Goal: Task Accomplishment & Management: Manage account settings

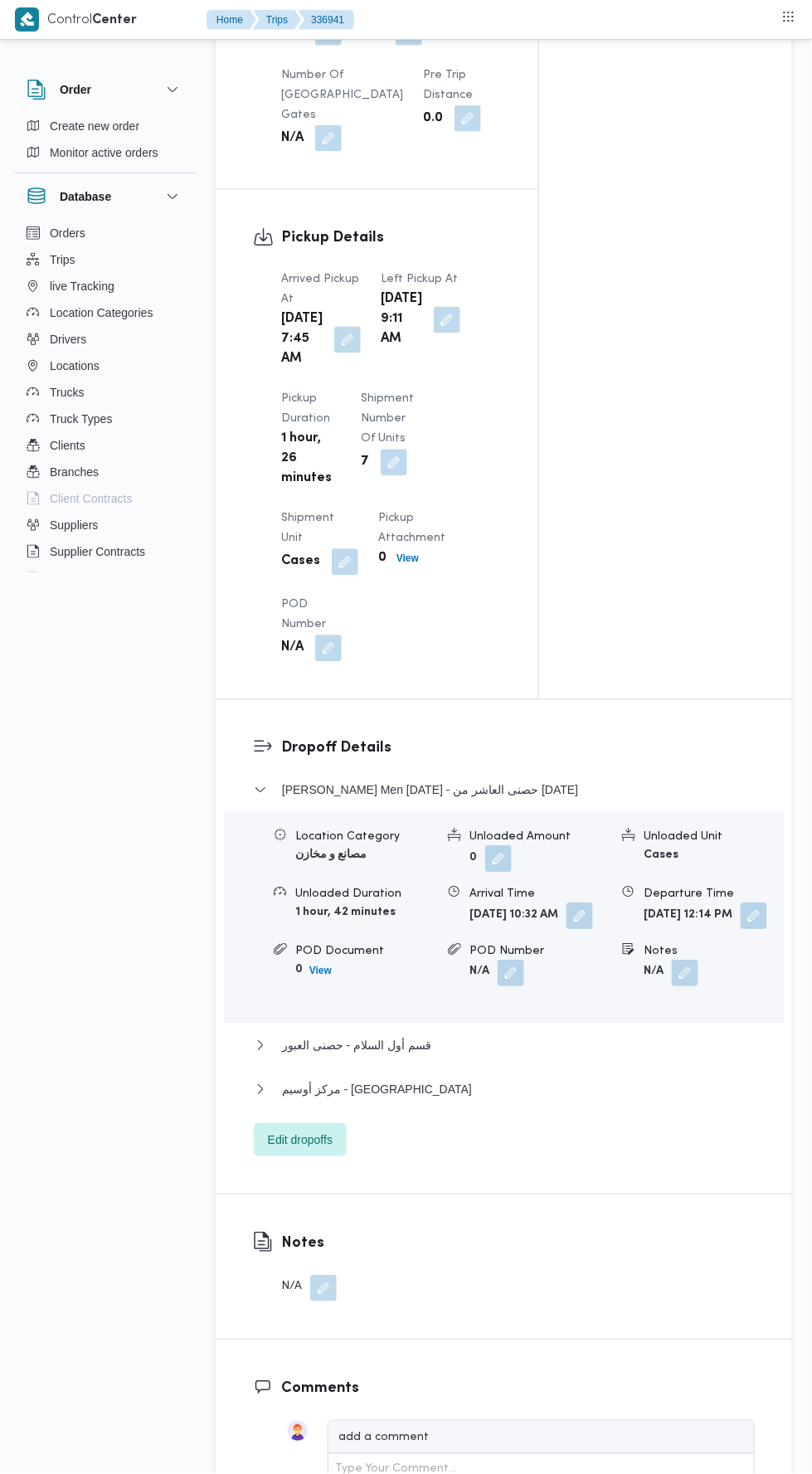
scroll to position [1652, 0]
click at [309, 1099] on span "مركز أوسيم - [GEOGRAPHIC_DATA]" at bounding box center [376, 1089] width 190 height 20
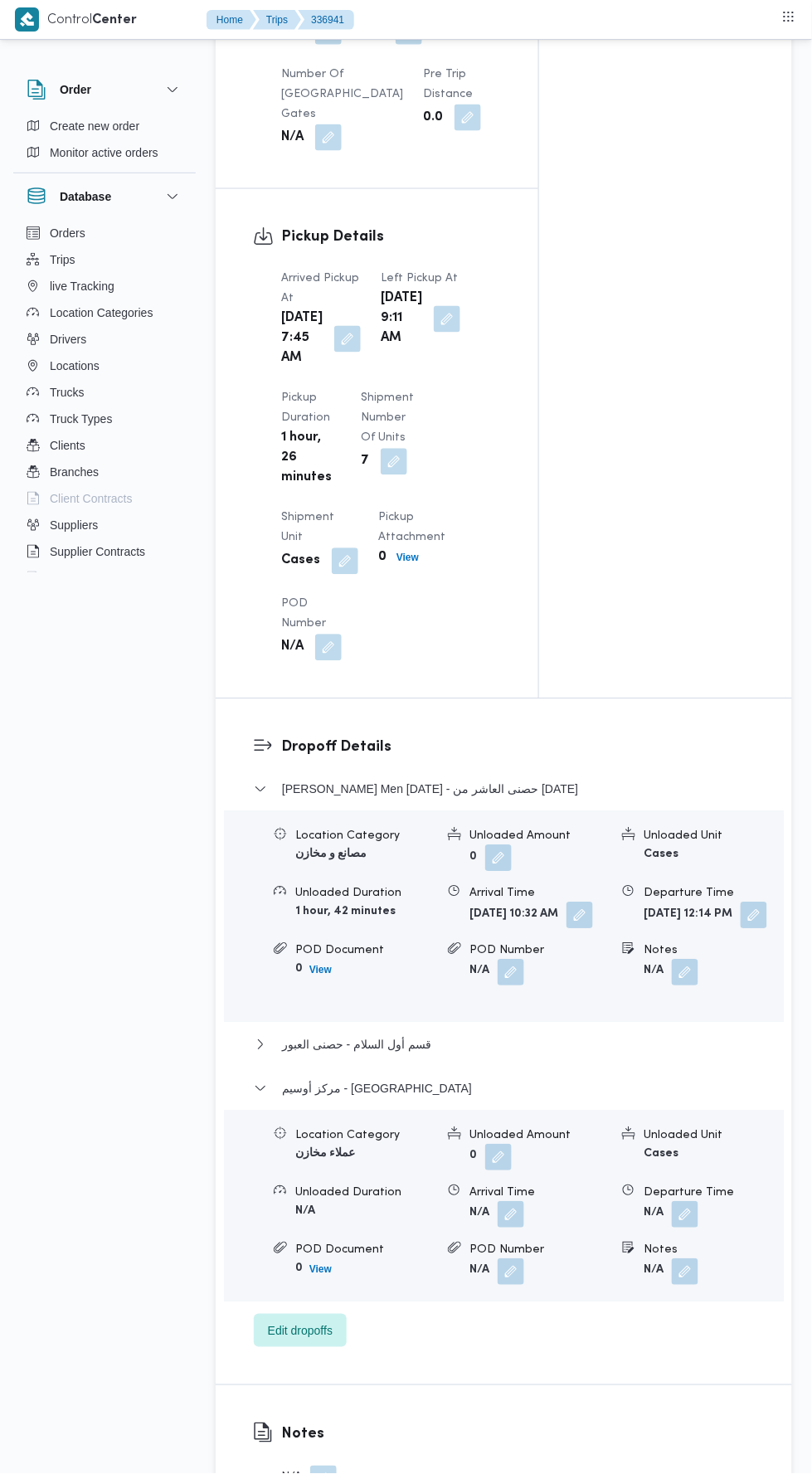
scroll to position [1757, 0]
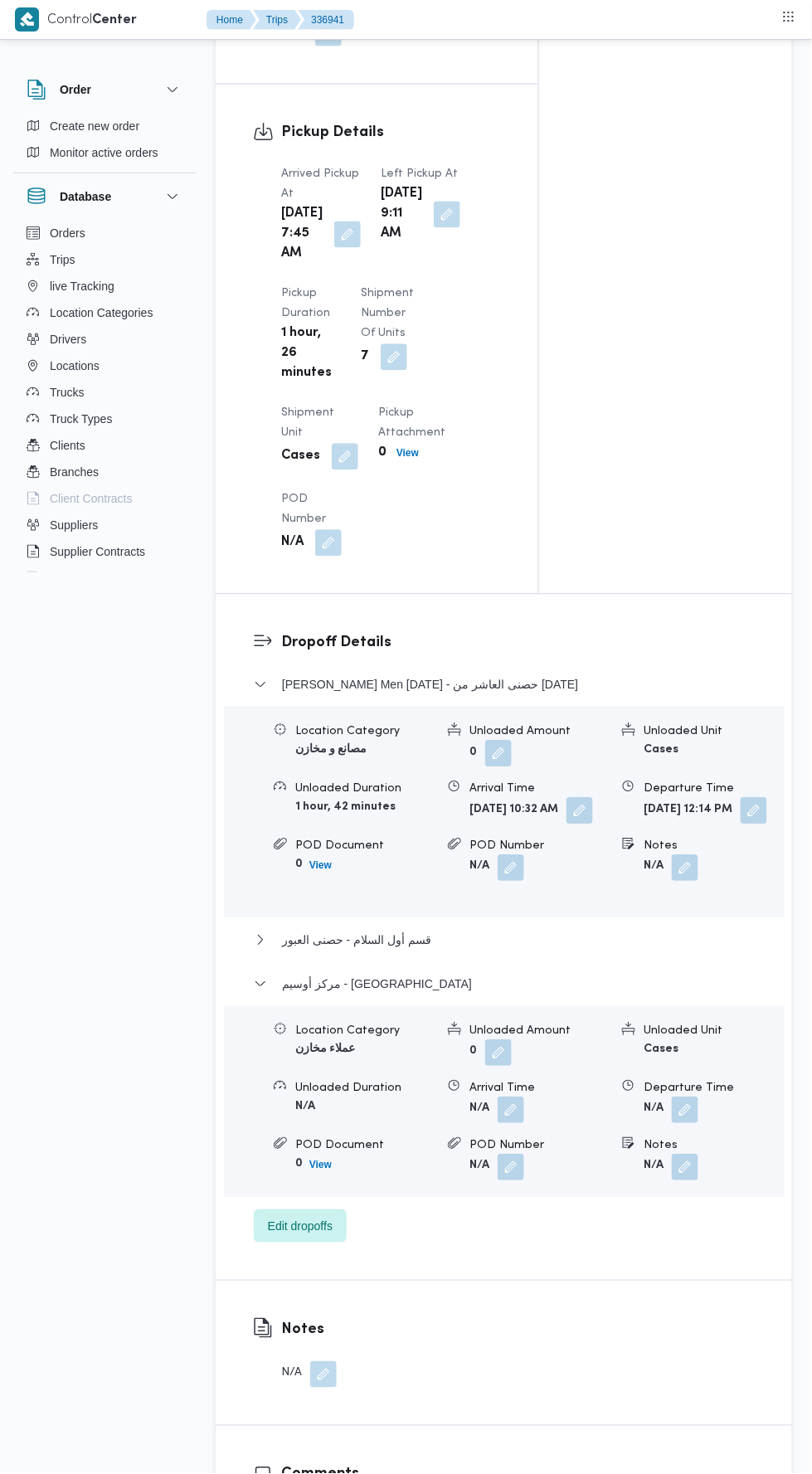
click at [693, 1124] on button "button" at bounding box center [685, 1110] width 27 height 27
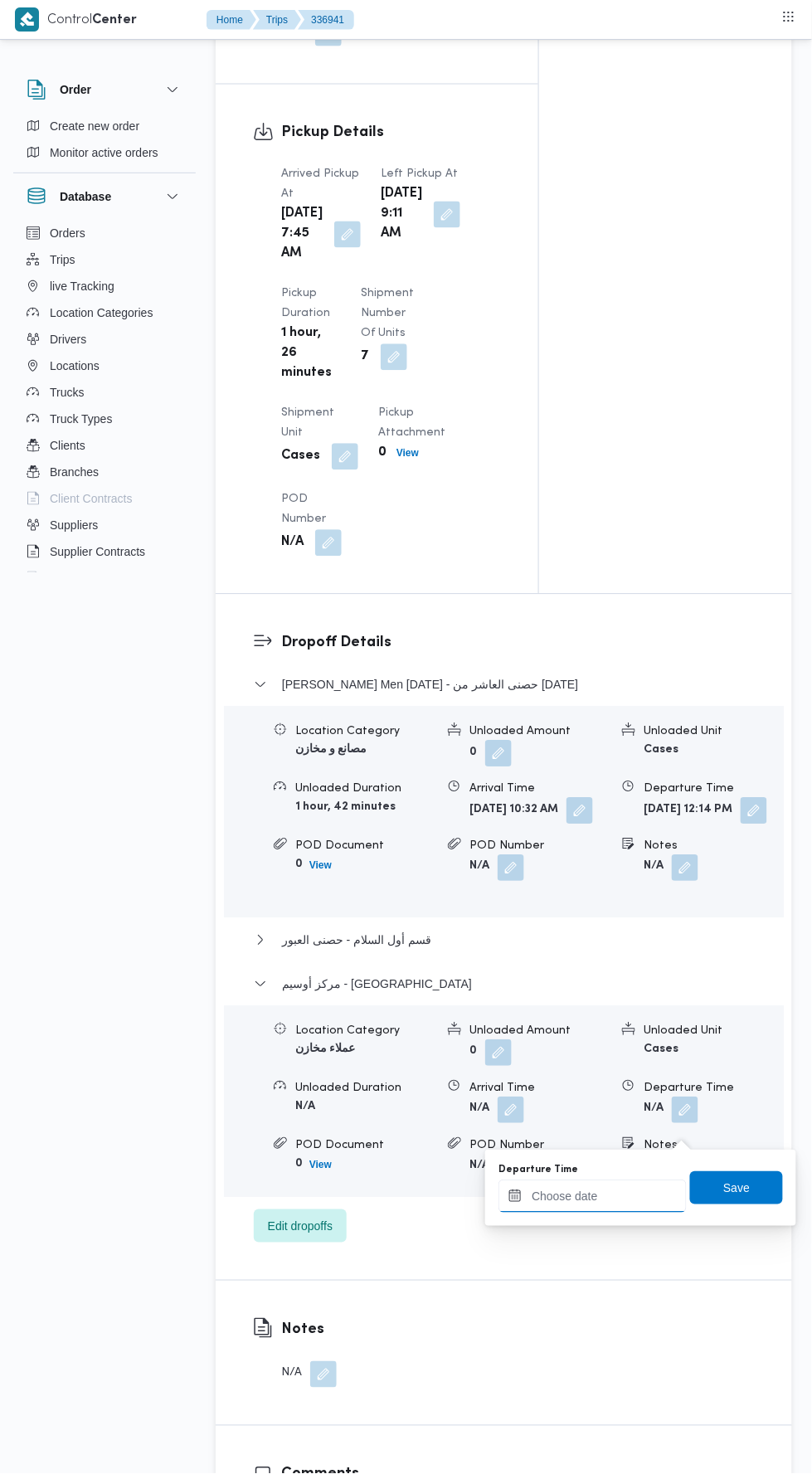
click at [613, 1192] on input "Departure Time" at bounding box center [592, 1197] width 188 height 33
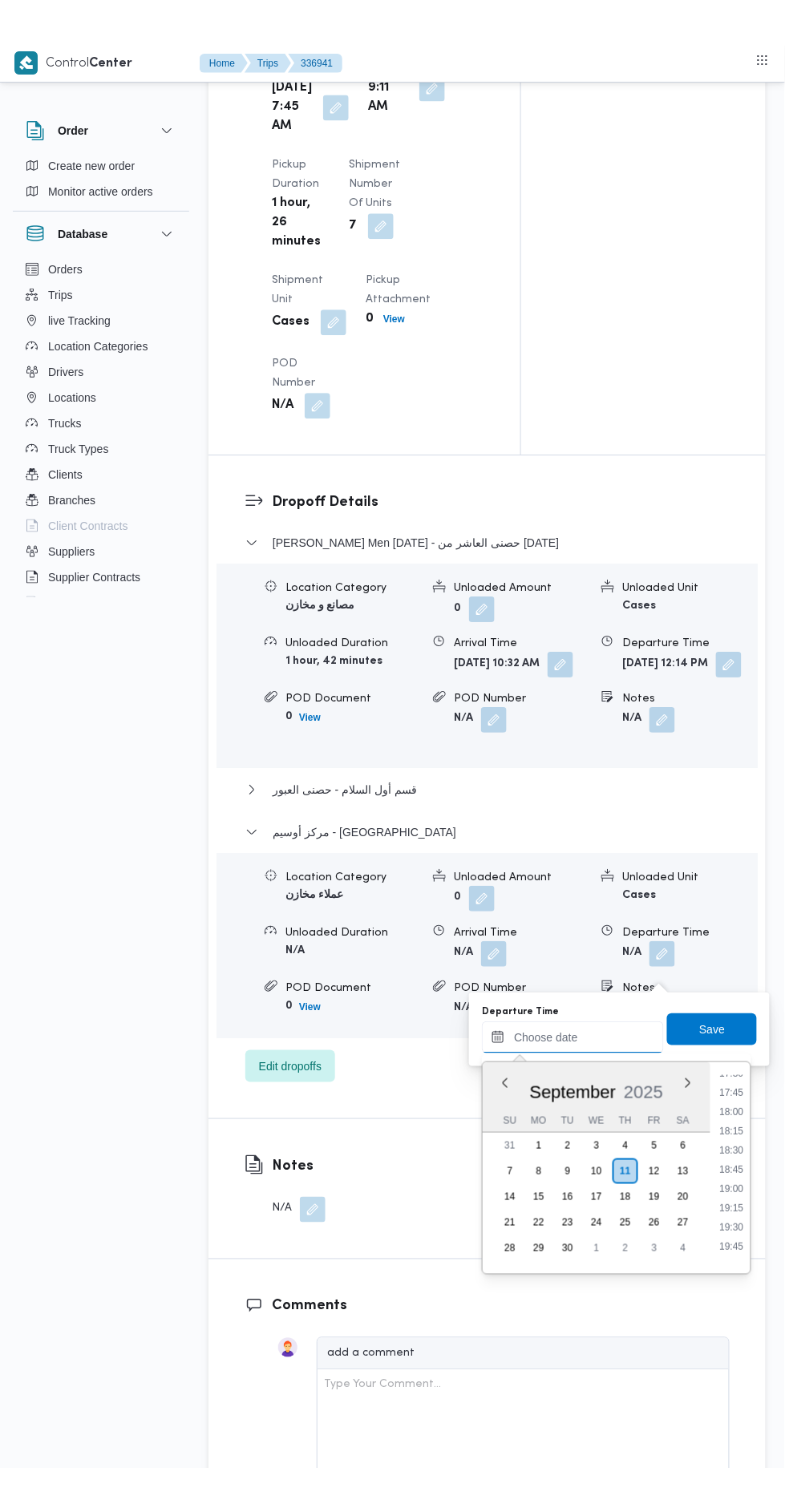
scroll to position [1355, 0]
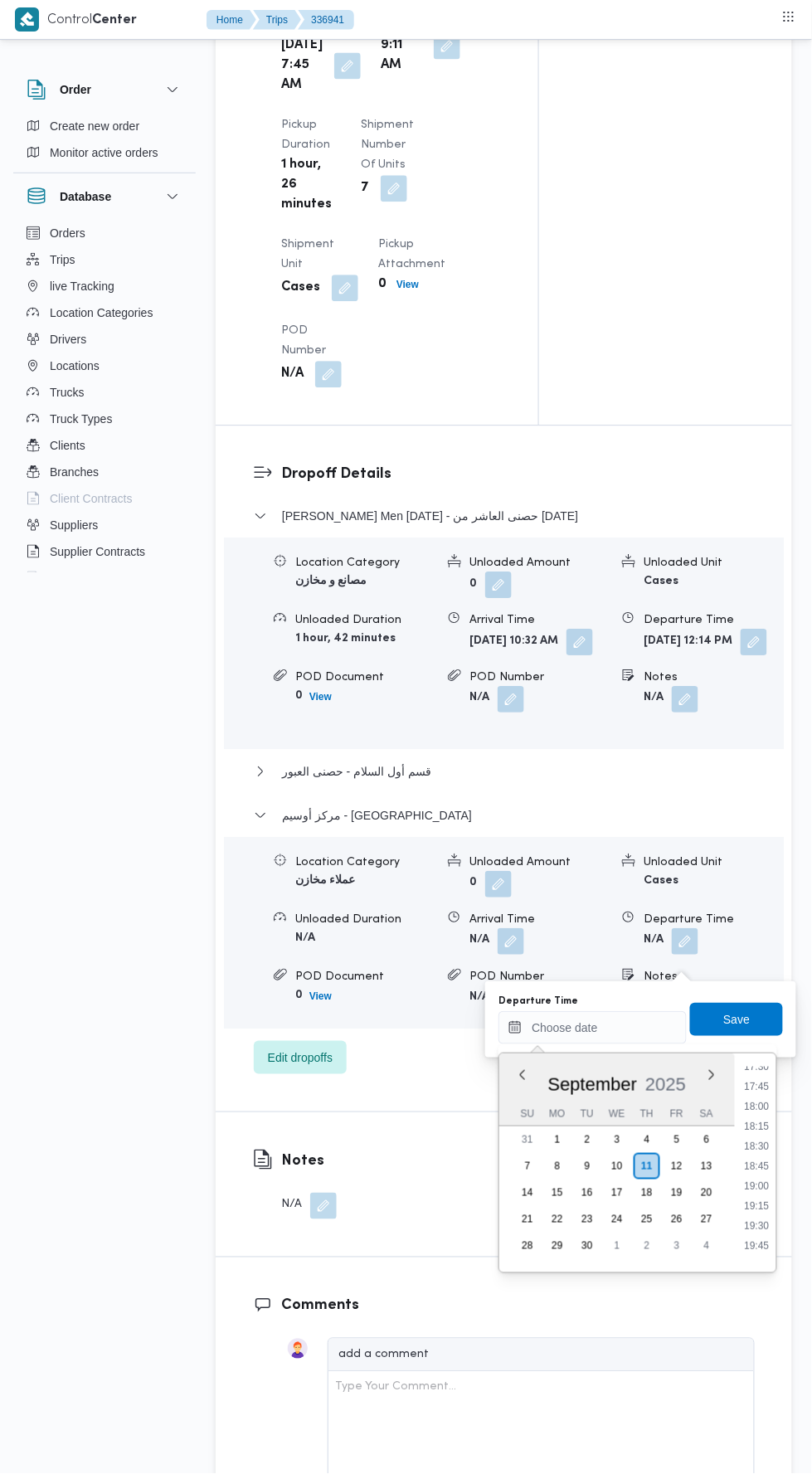
click at [760, 1105] on li "18:00" at bounding box center [757, 1106] width 39 height 16
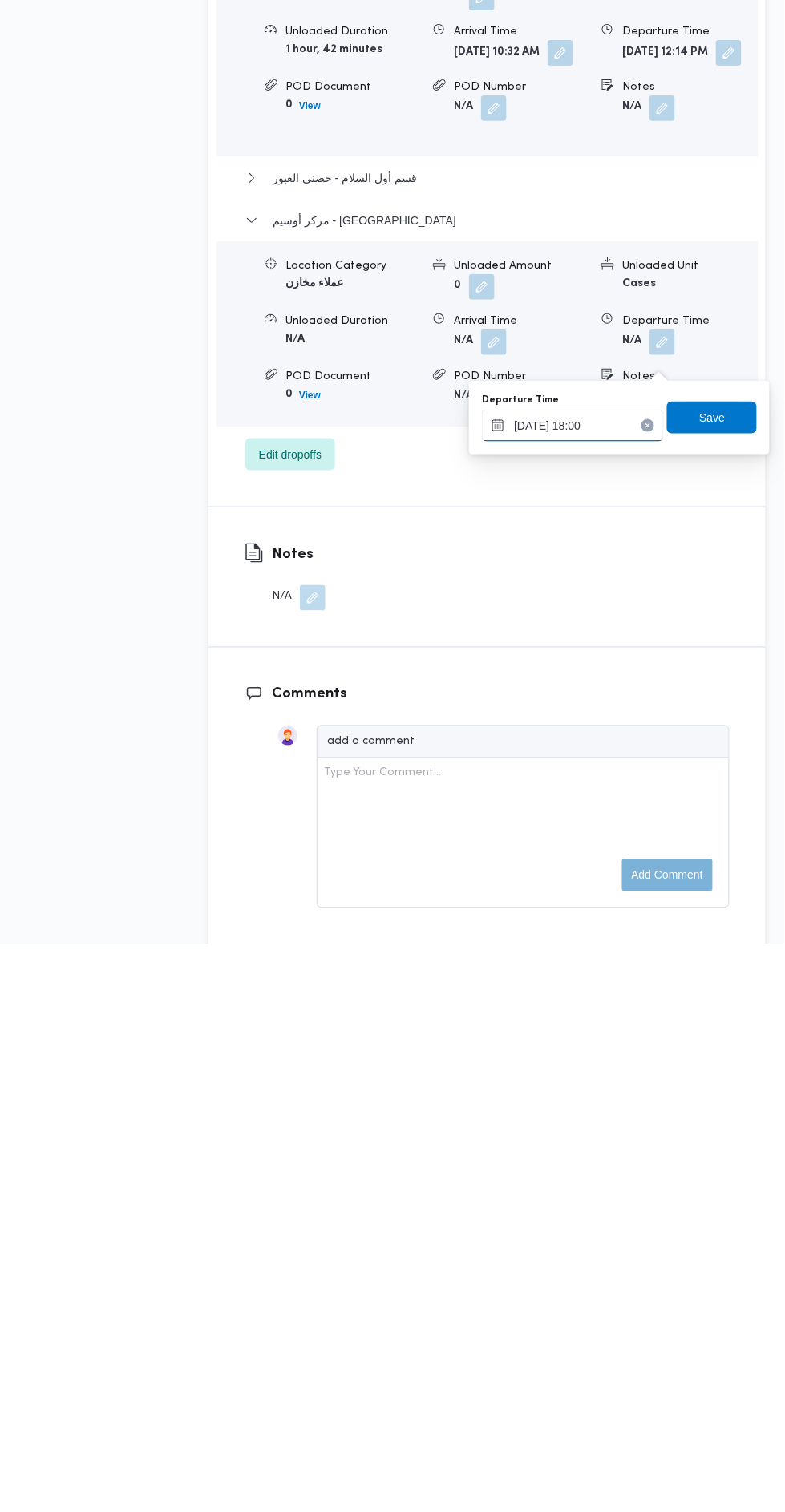
scroll to position [1861, 0]
click at [584, 990] on input "[DATE] 18:00" at bounding box center [572, 993] width 182 height 32
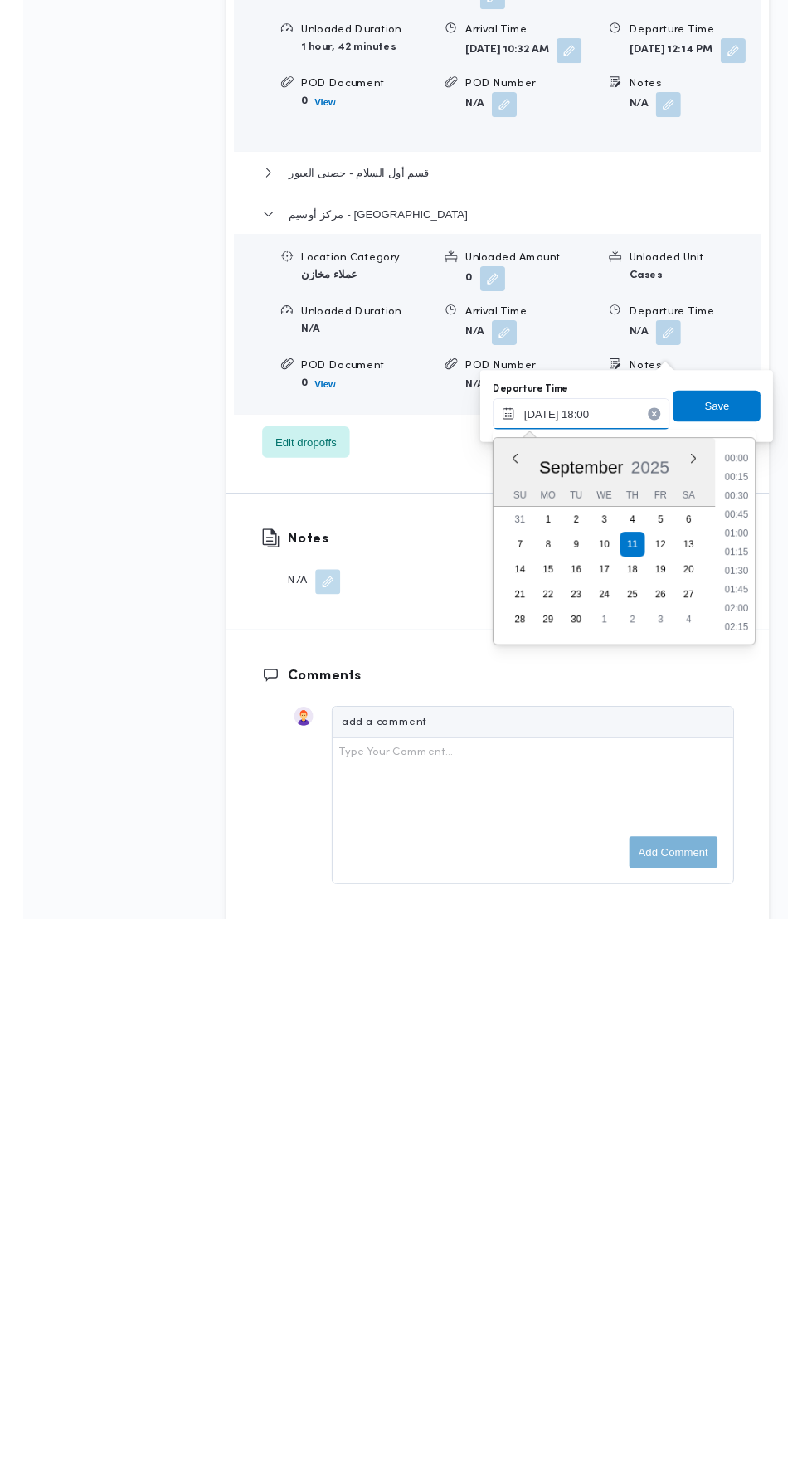
scroll to position [1332, 0]
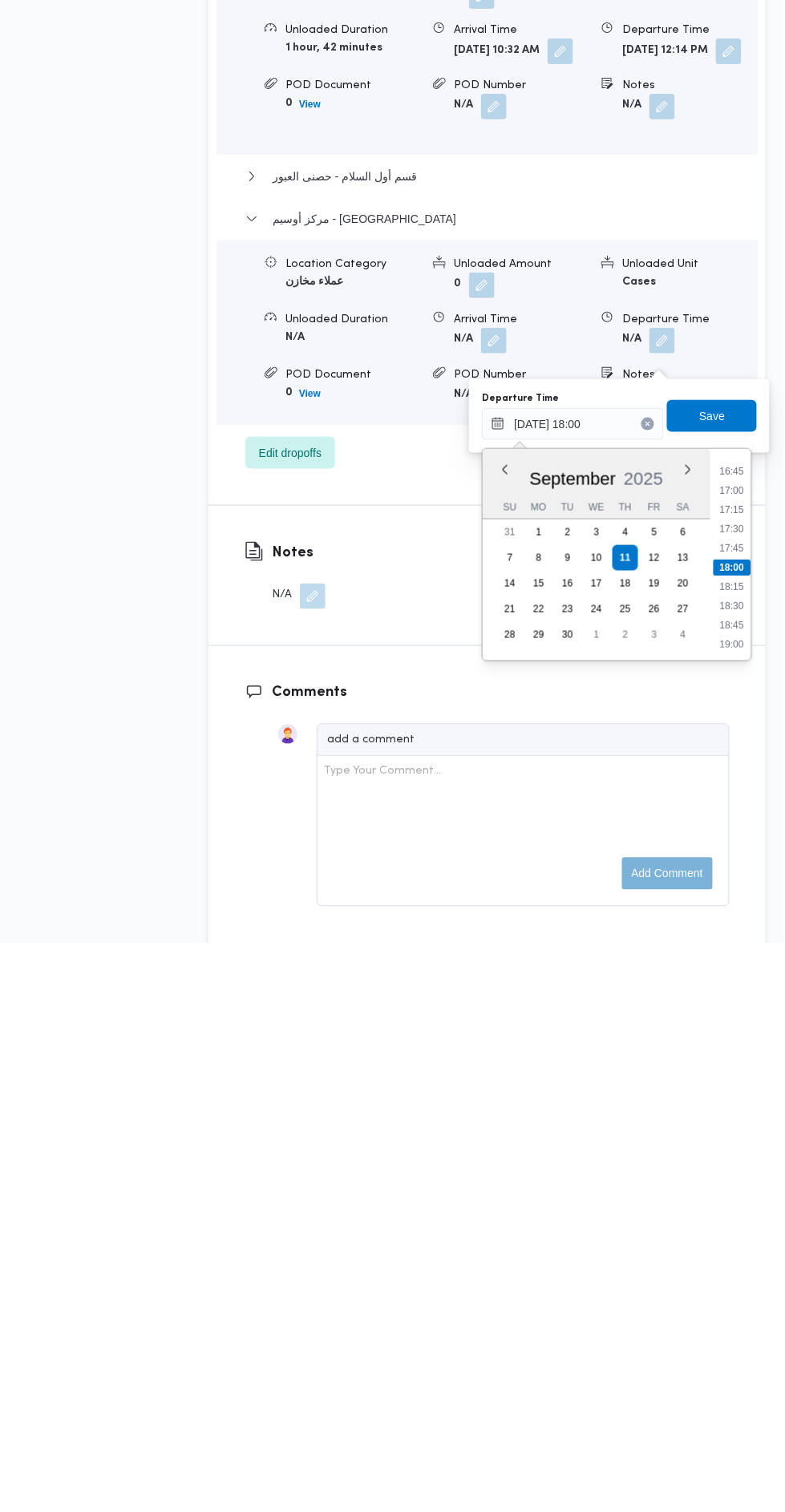
click at [741, 1174] on li "18:30" at bounding box center [732, 1175] width 37 height 16
type input "[DATE] 18:30"
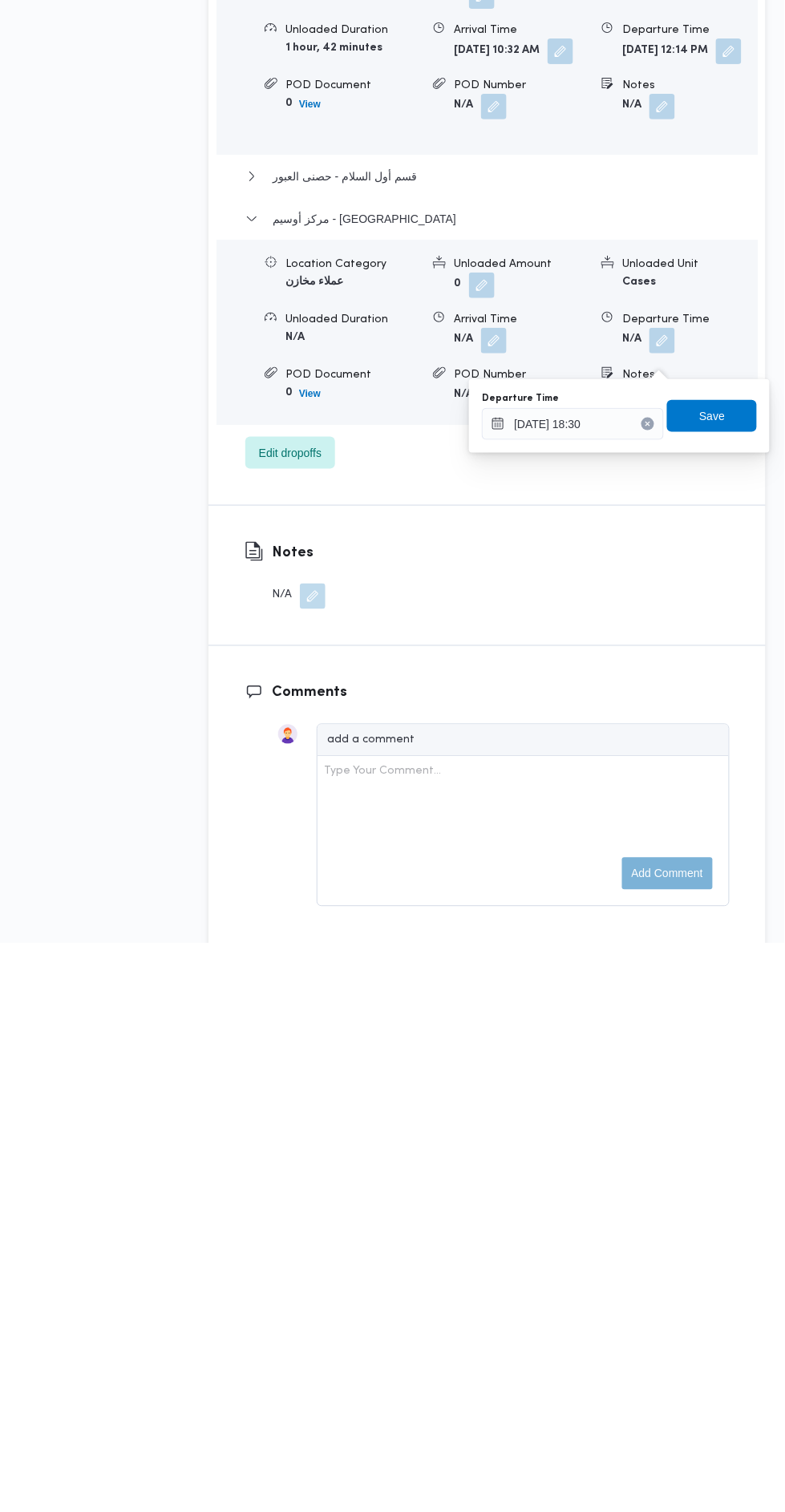
click at [716, 964] on div "Departure Time [DATE] 18:30 Save" at bounding box center [619, 985] width 278 height 51
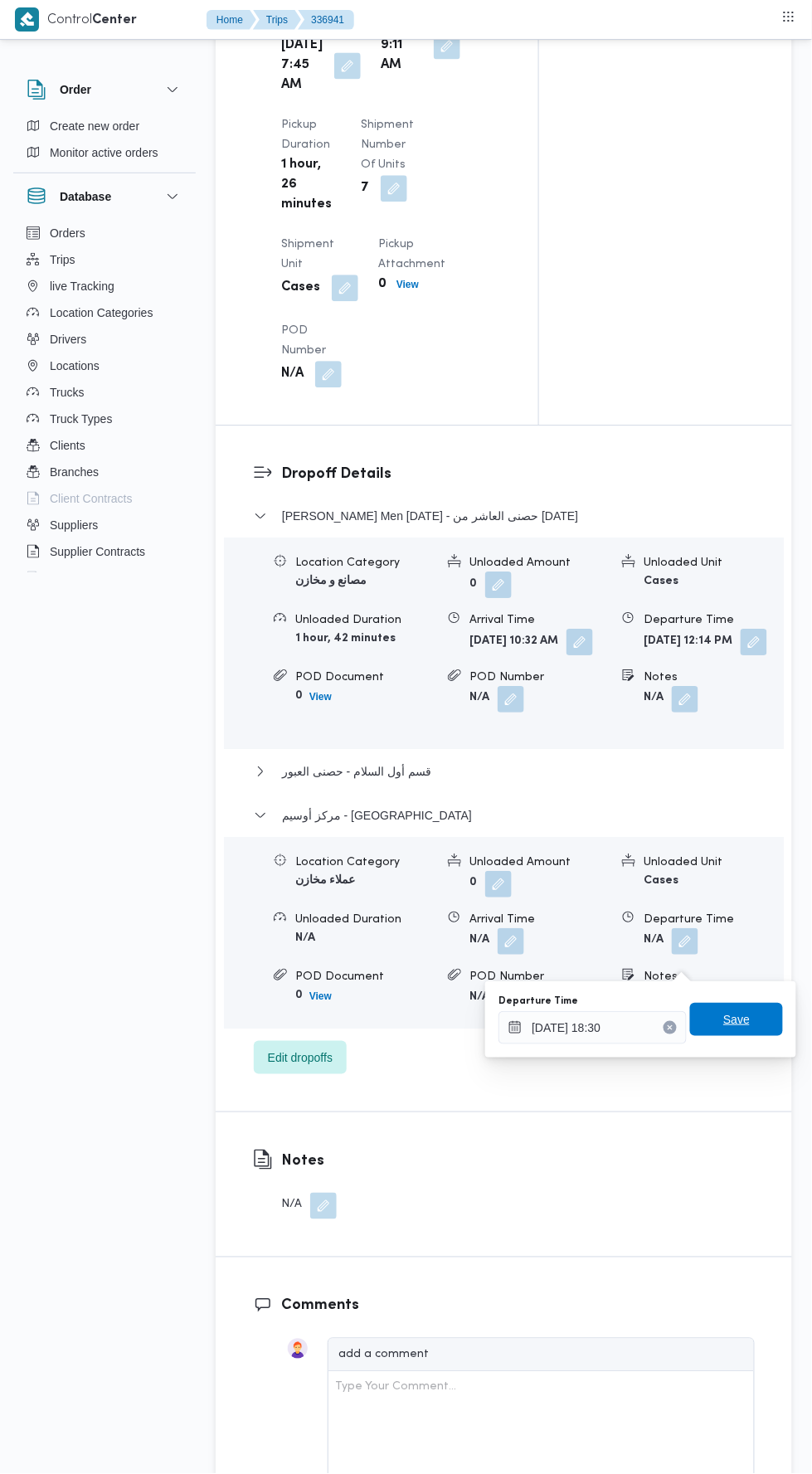
click at [738, 1019] on span "Save" at bounding box center [736, 1019] width 27 height 20
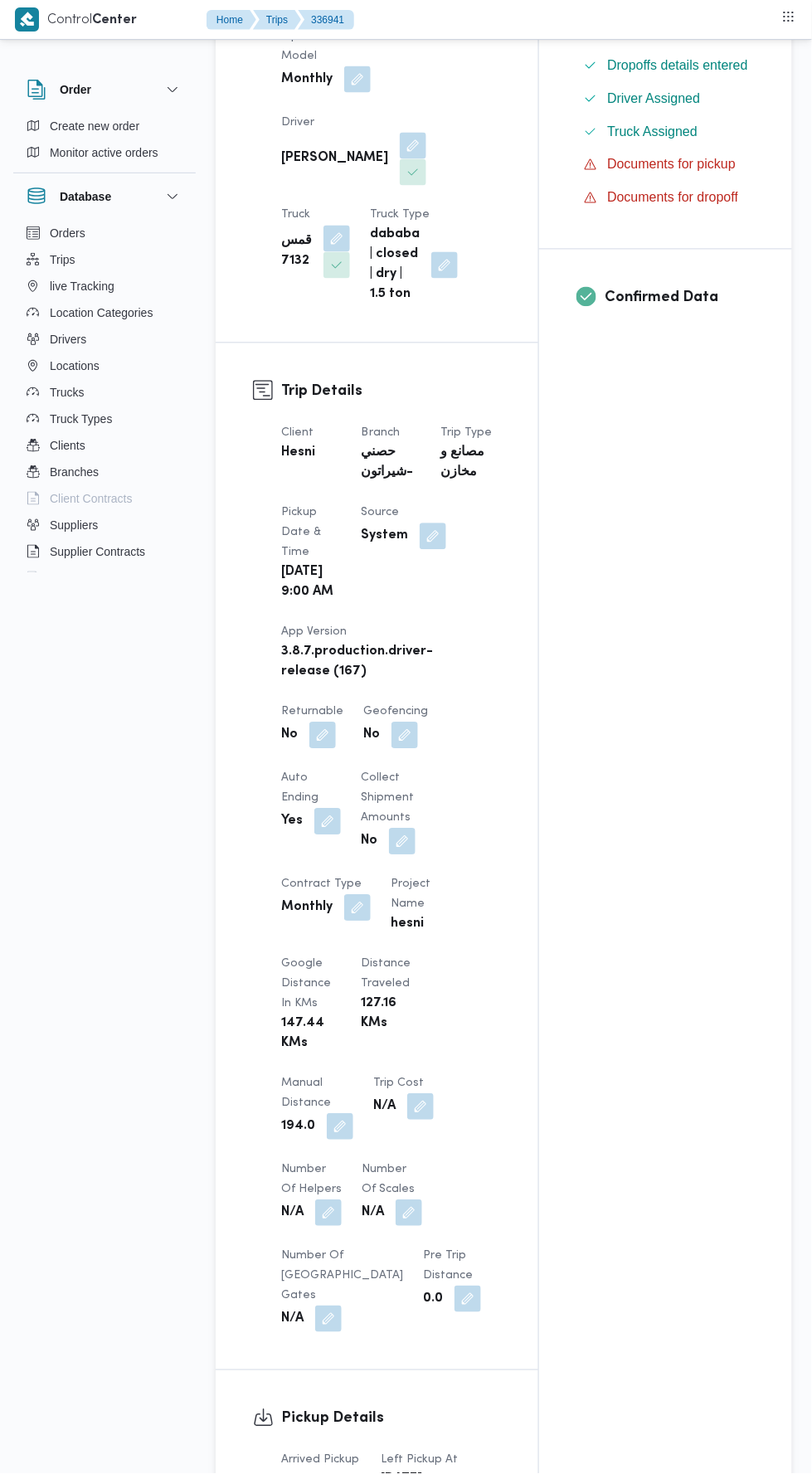
scroll to position [0, 0]
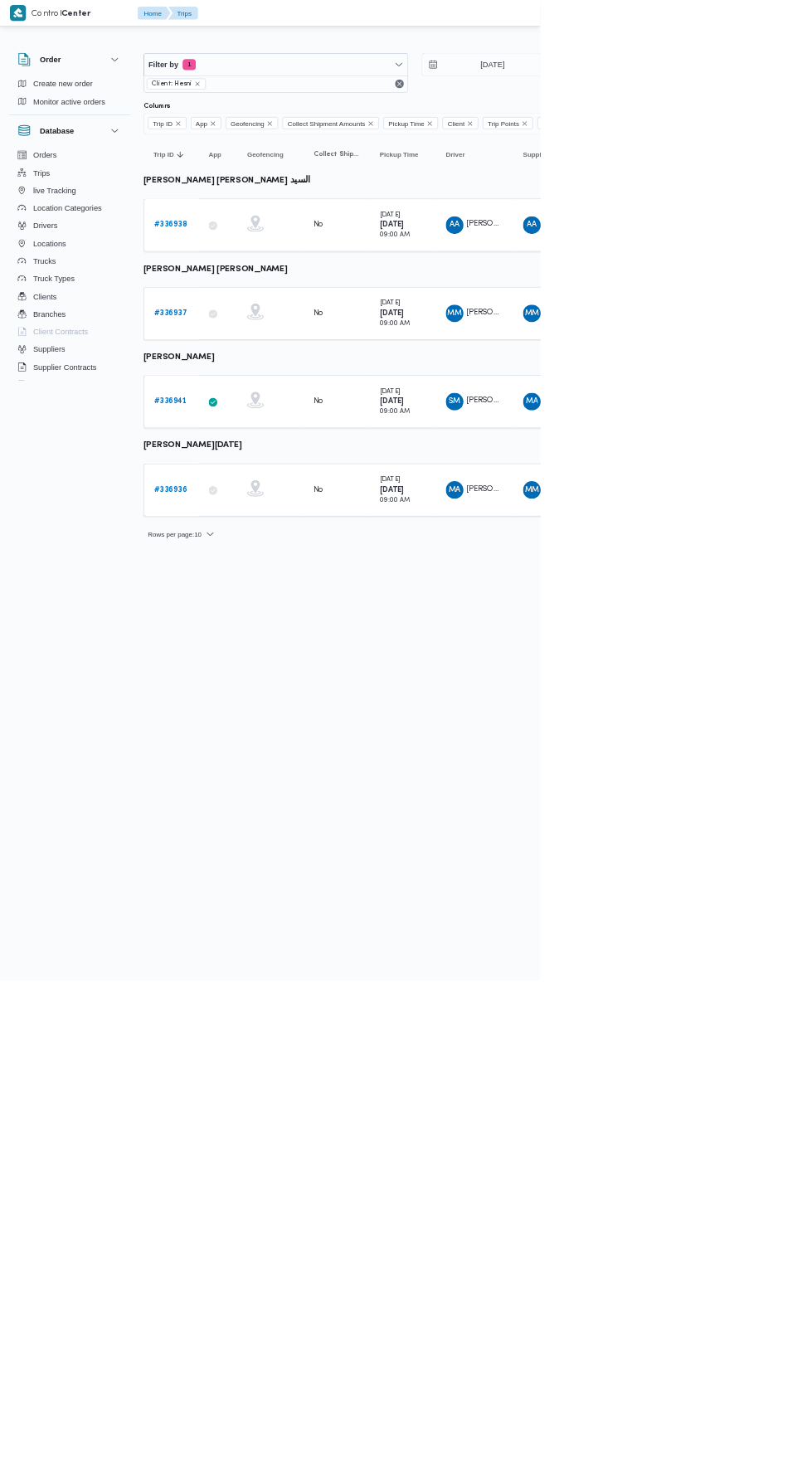
click at [264, 467] on b "# 336937" at bounding box center [256, 471] width 50 height 11
click at [263, 731] on b "# 336936" at bounding box center [256, 736] width 50 height 11
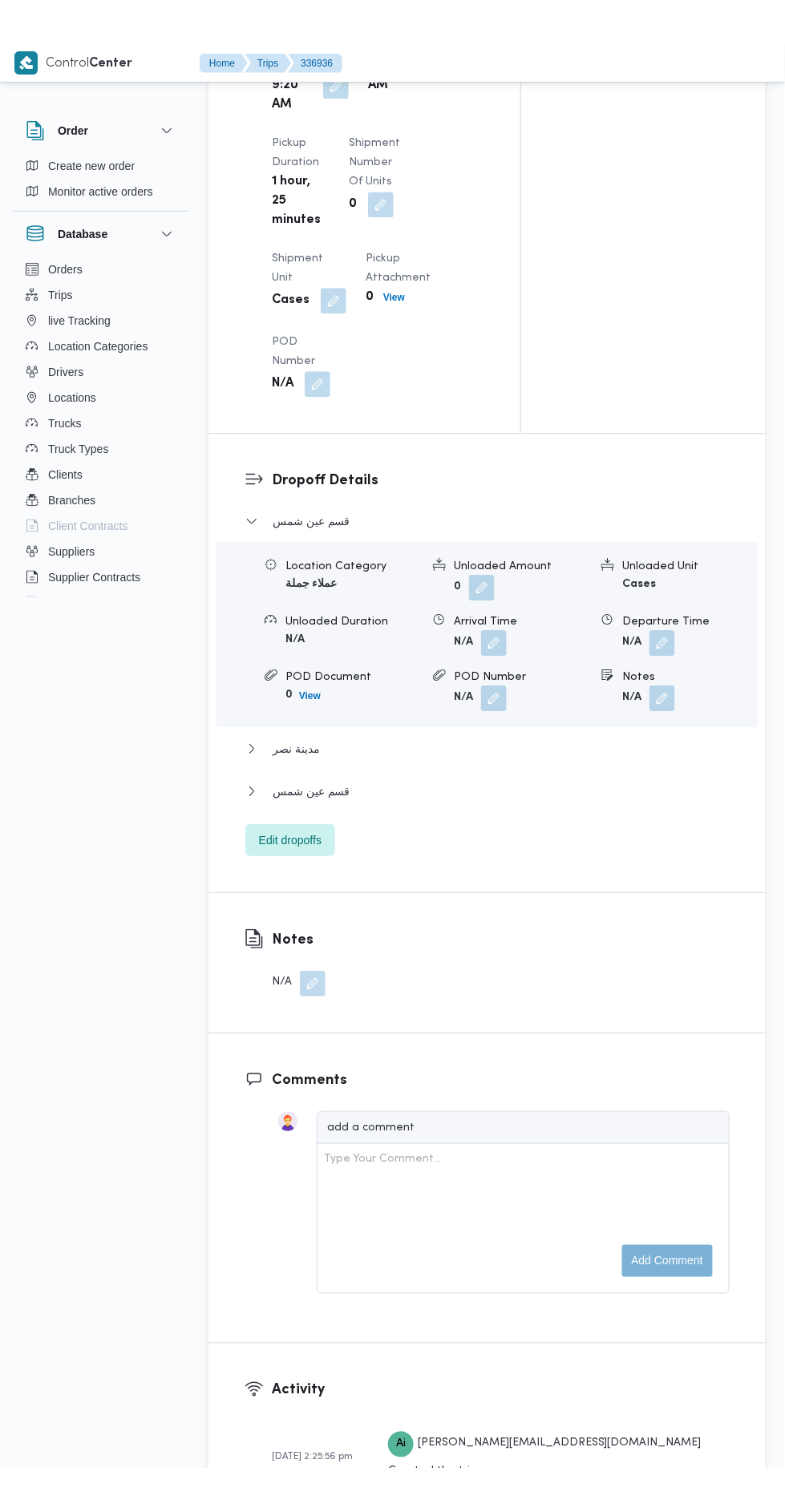
scroll to position [1790, 0]
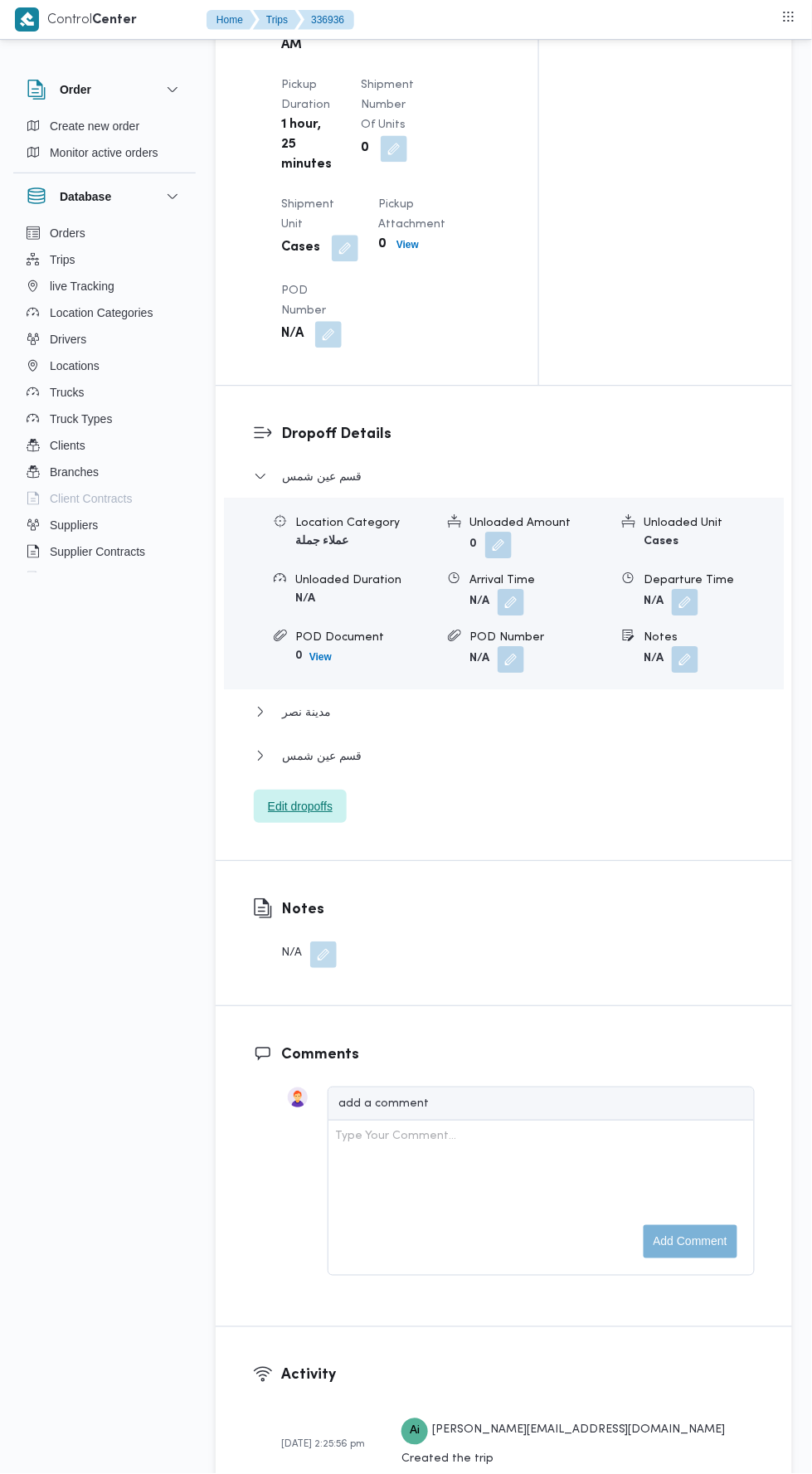
click at [328, 817] on span "Edit dropoffs" at bounding box center [300, 806] width 65 height 20
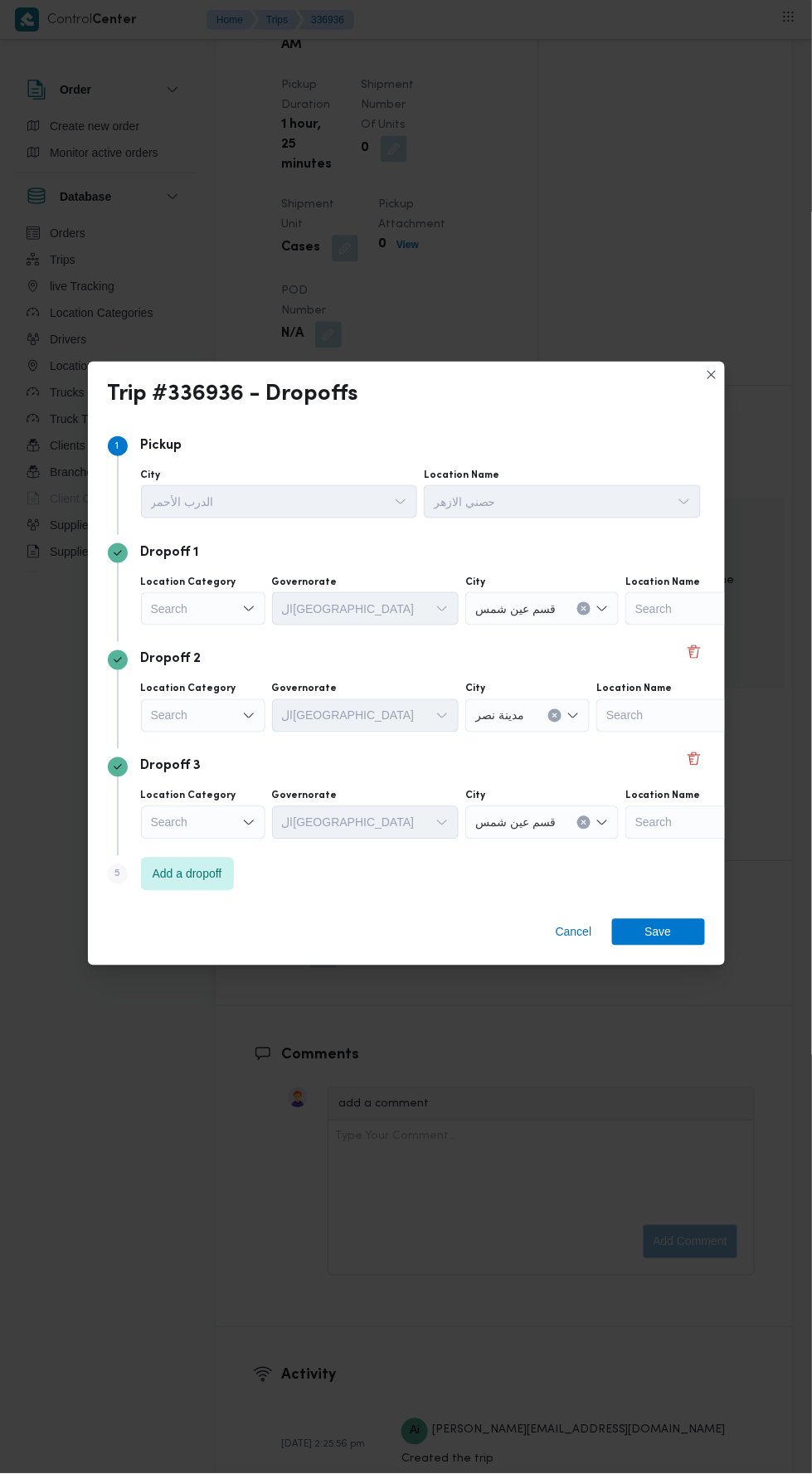
click at [200, 733] on div "Search" at bounding box center [203, 716] width 124 height 33
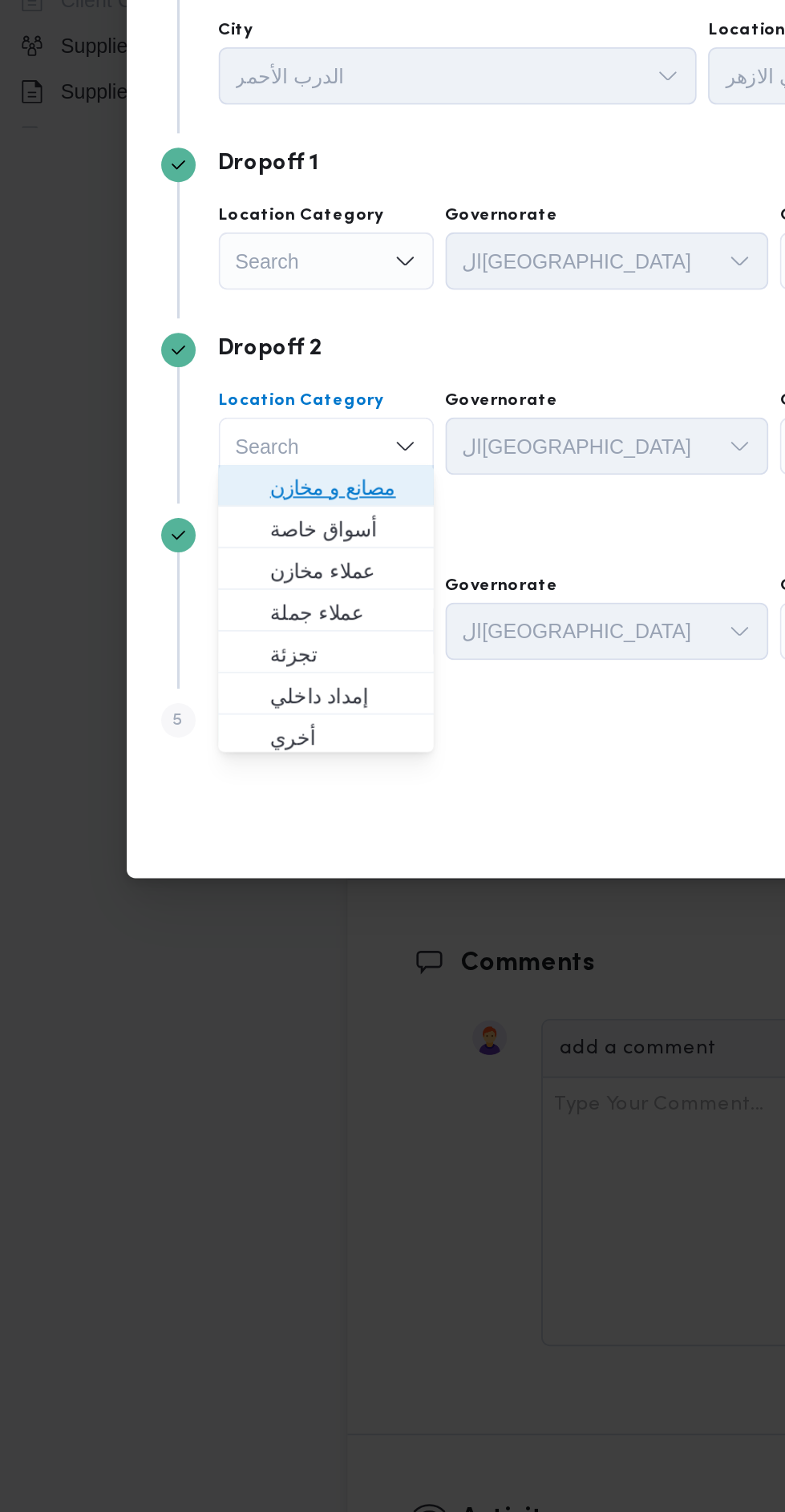
click at [237, 747] on span "مصانع و مخازن" at bounding box center [206, 754] width 82 height 19
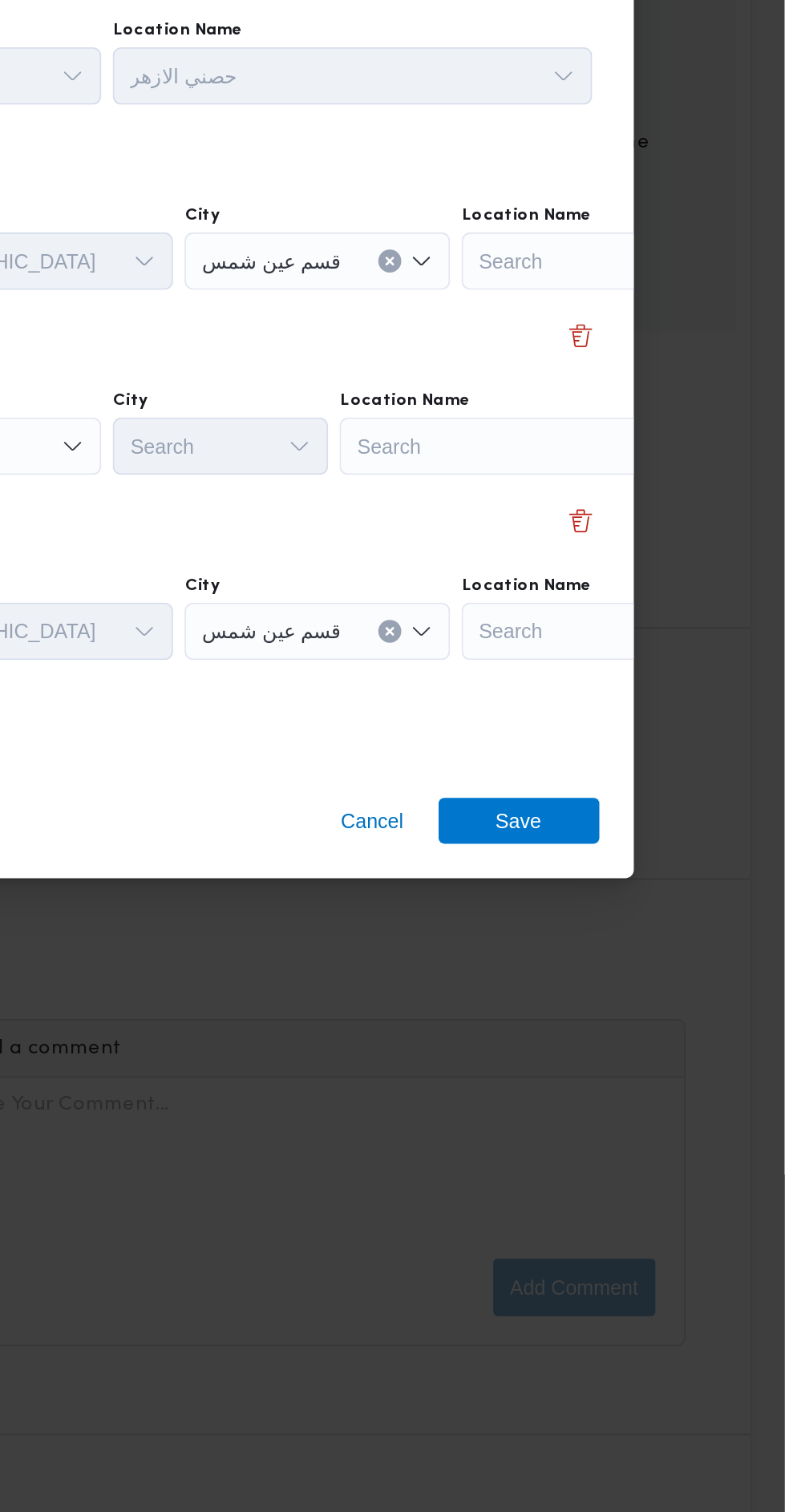
click at [644, 725] on div "Search" at bounding box center [636, 730] width 200 height 32
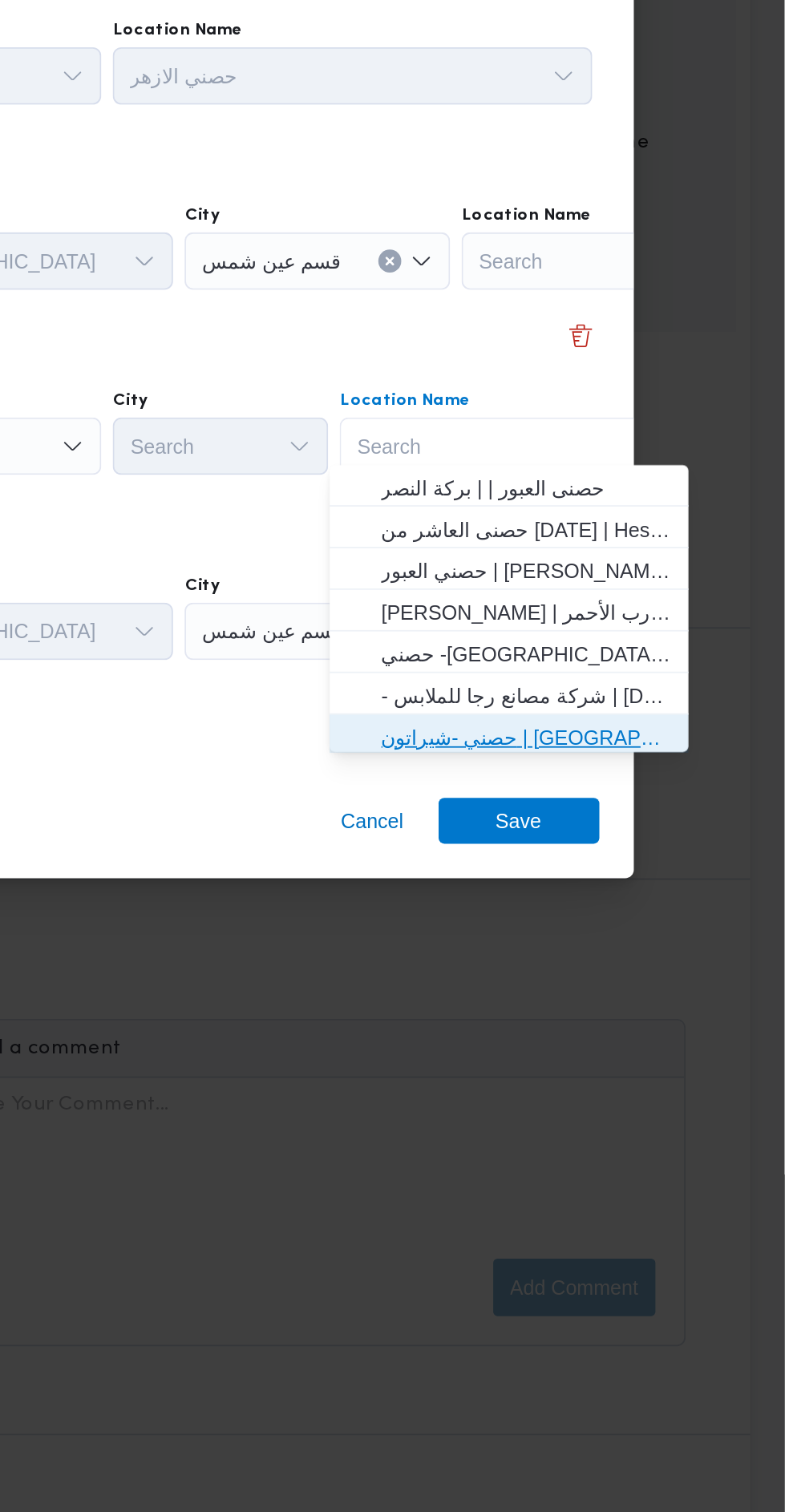
click at [653, 897] on span "حصني -شيراتون | [GEOGRAPHIC_DATA][PERSON_NAME] | شيراتون المطار" at bounding box center [640, 893] width 162 height 19
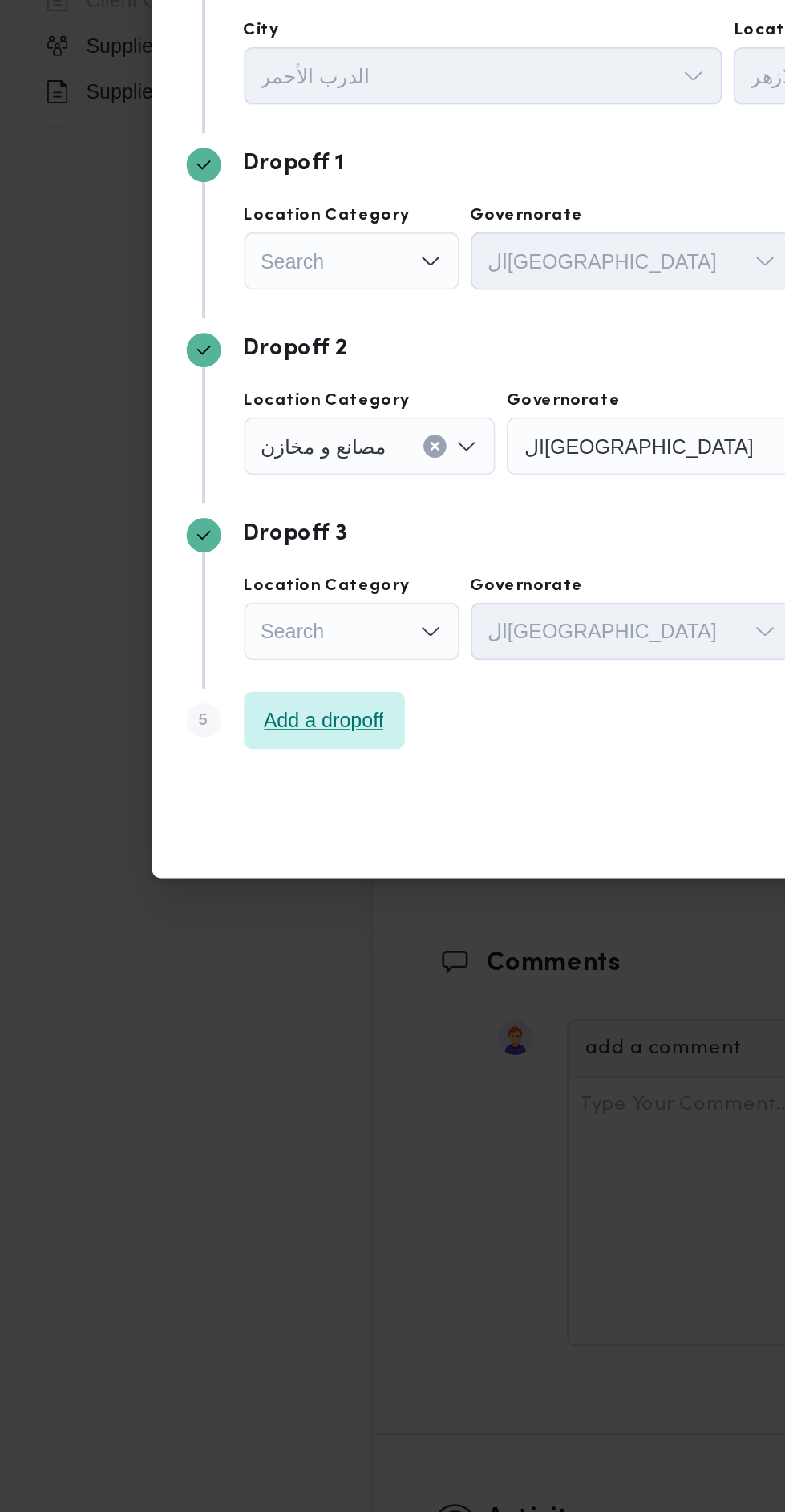
click at [215, 874] on span "Add a dropoff" at bounding box center [180, 883] width 67 height 19
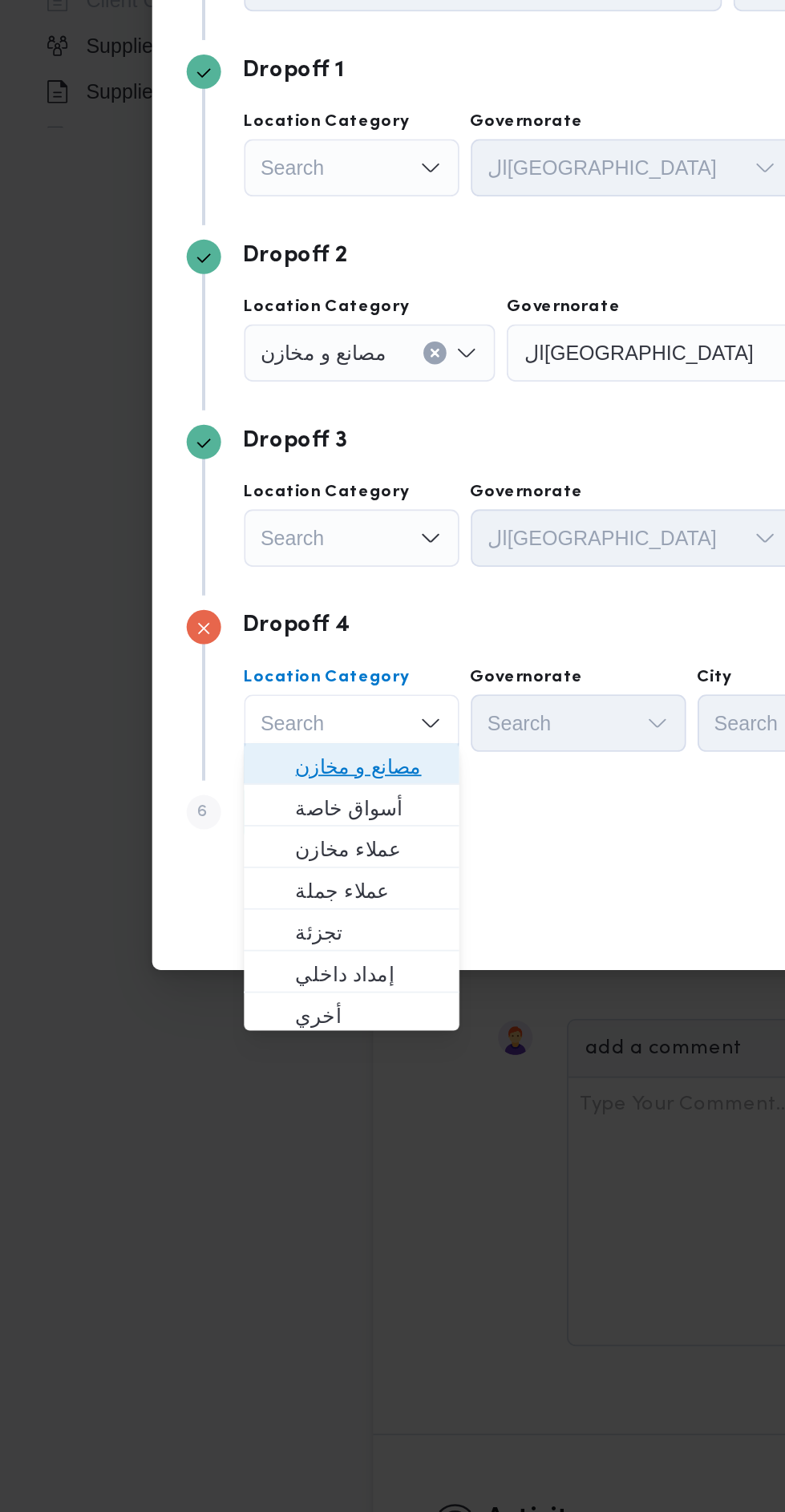
click at [237, 911] on span "مصانع و مخازن" at bounding box center [206, 909] width 82 height 19
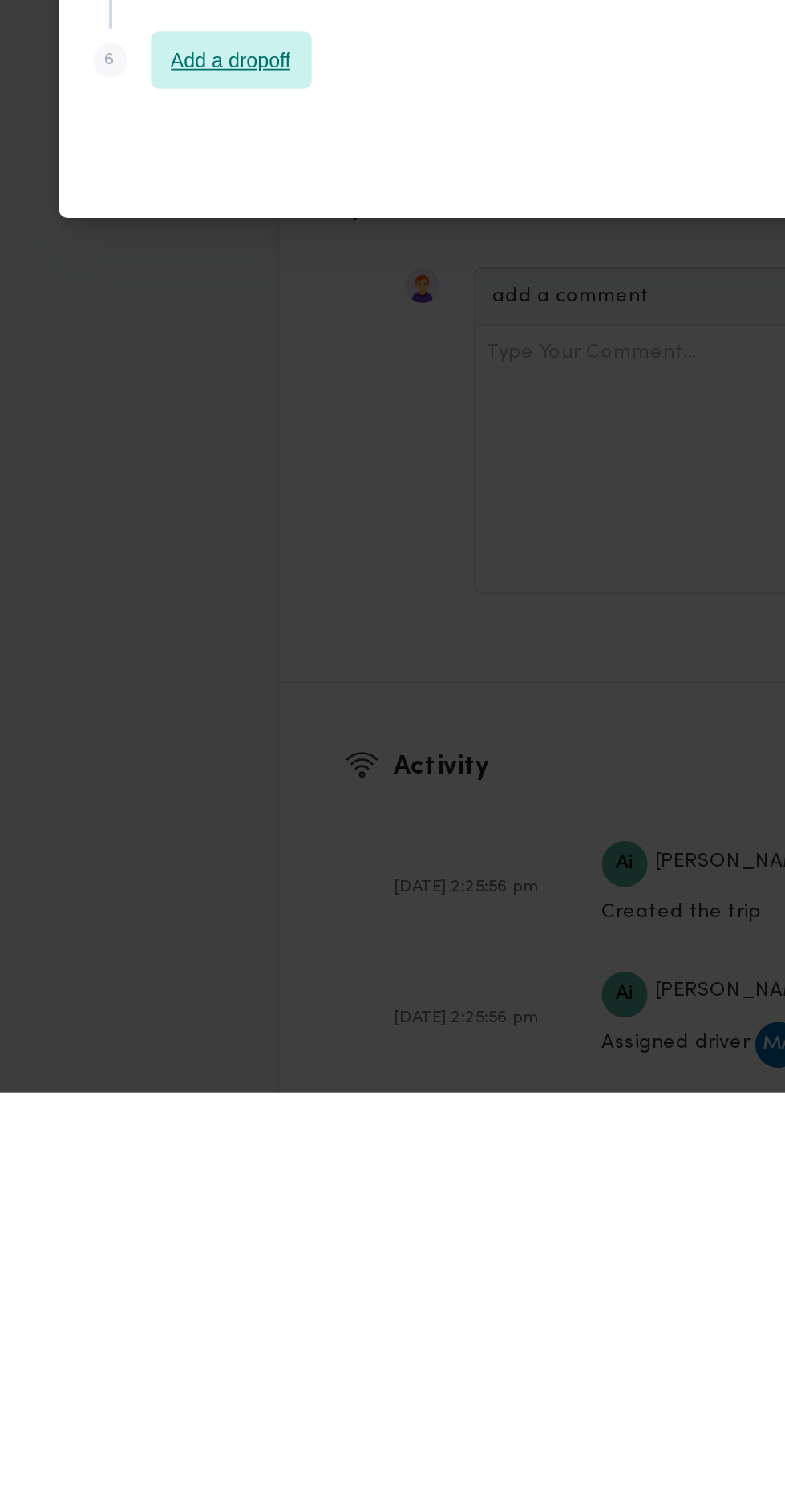
click at [206, 936] on span "Add a dropoff" at bounding box center [180, 935] width 67 height 19
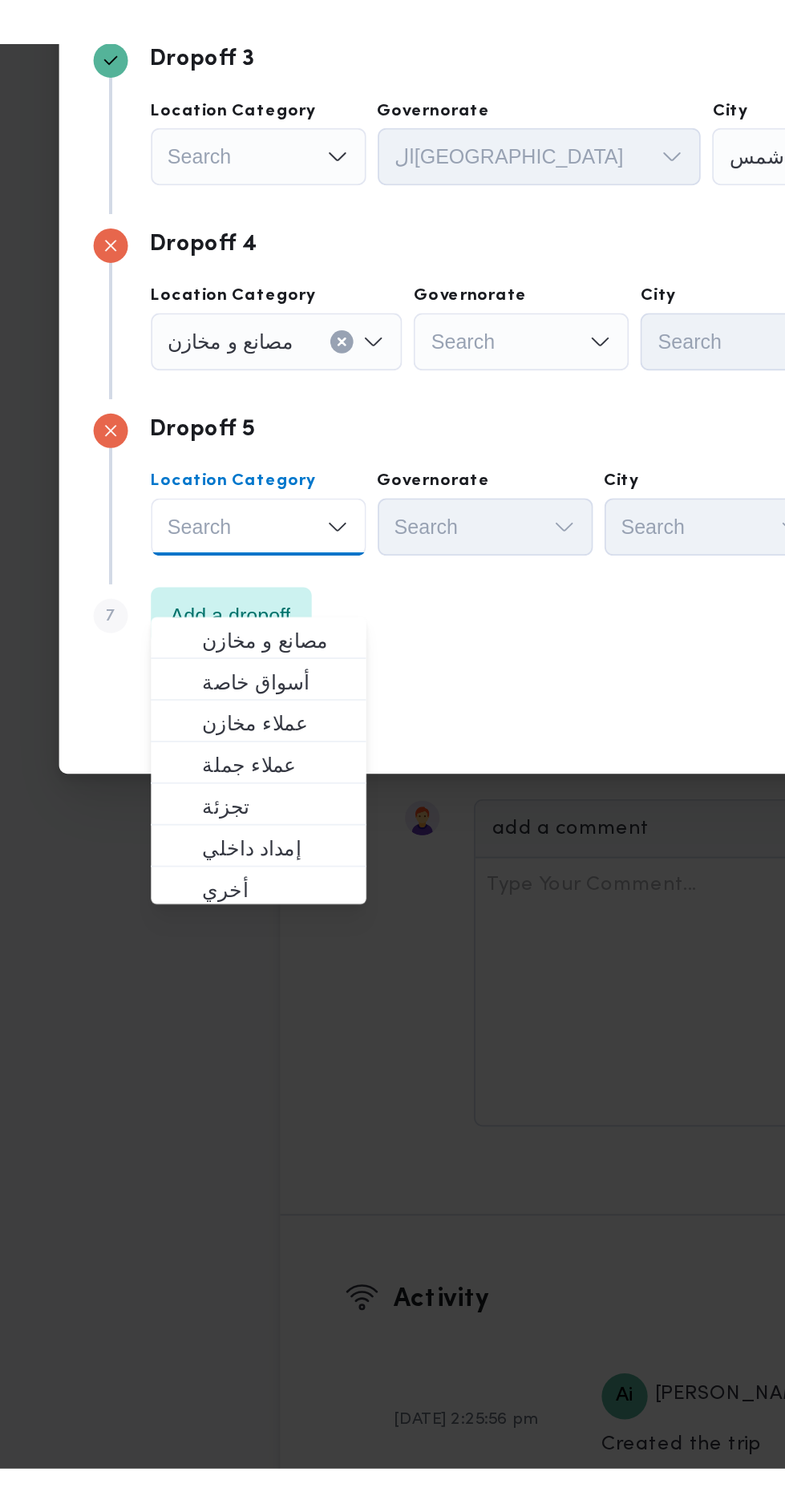
scroll to position [1791, 0]
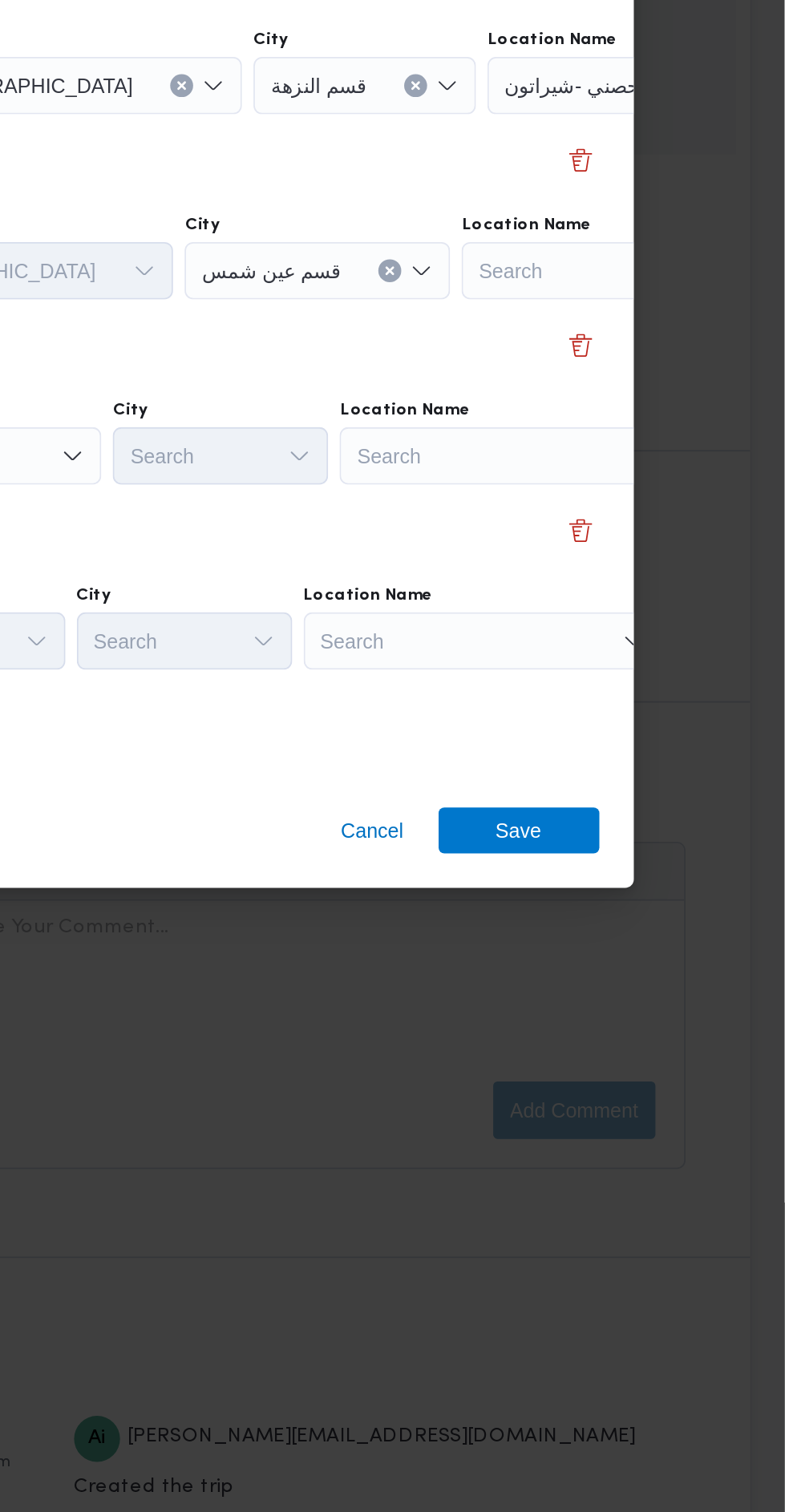
click at [632, 822] on div "Search" at bounding box center [636, 834] width 200 height 32
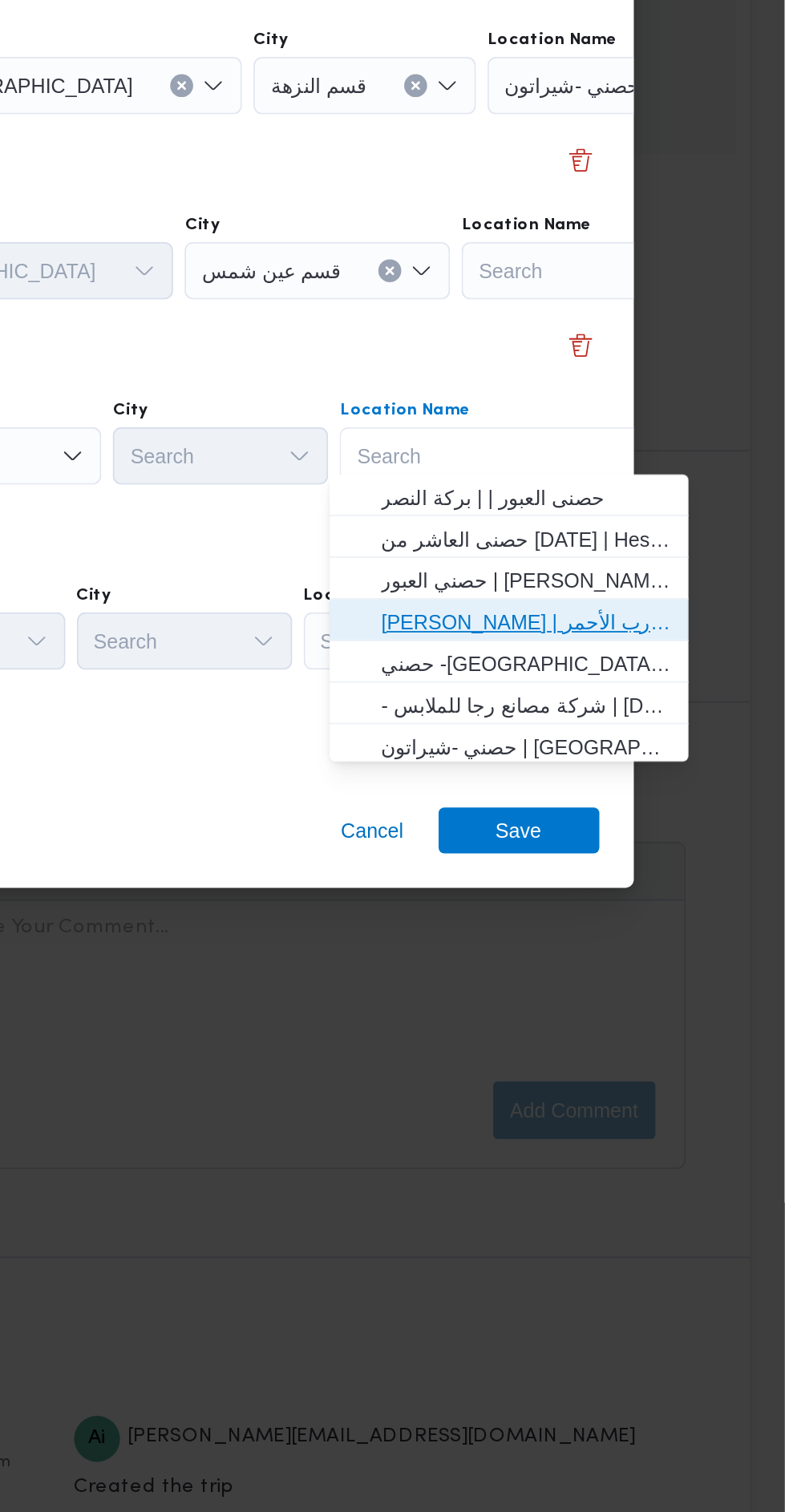
click at [701, 916] on span "[PERSON_NAME] | سوق الازهر كل انواع القماش السواريه | الدرب الأحمر" at bounding box center [630, 927] width 188 height 26
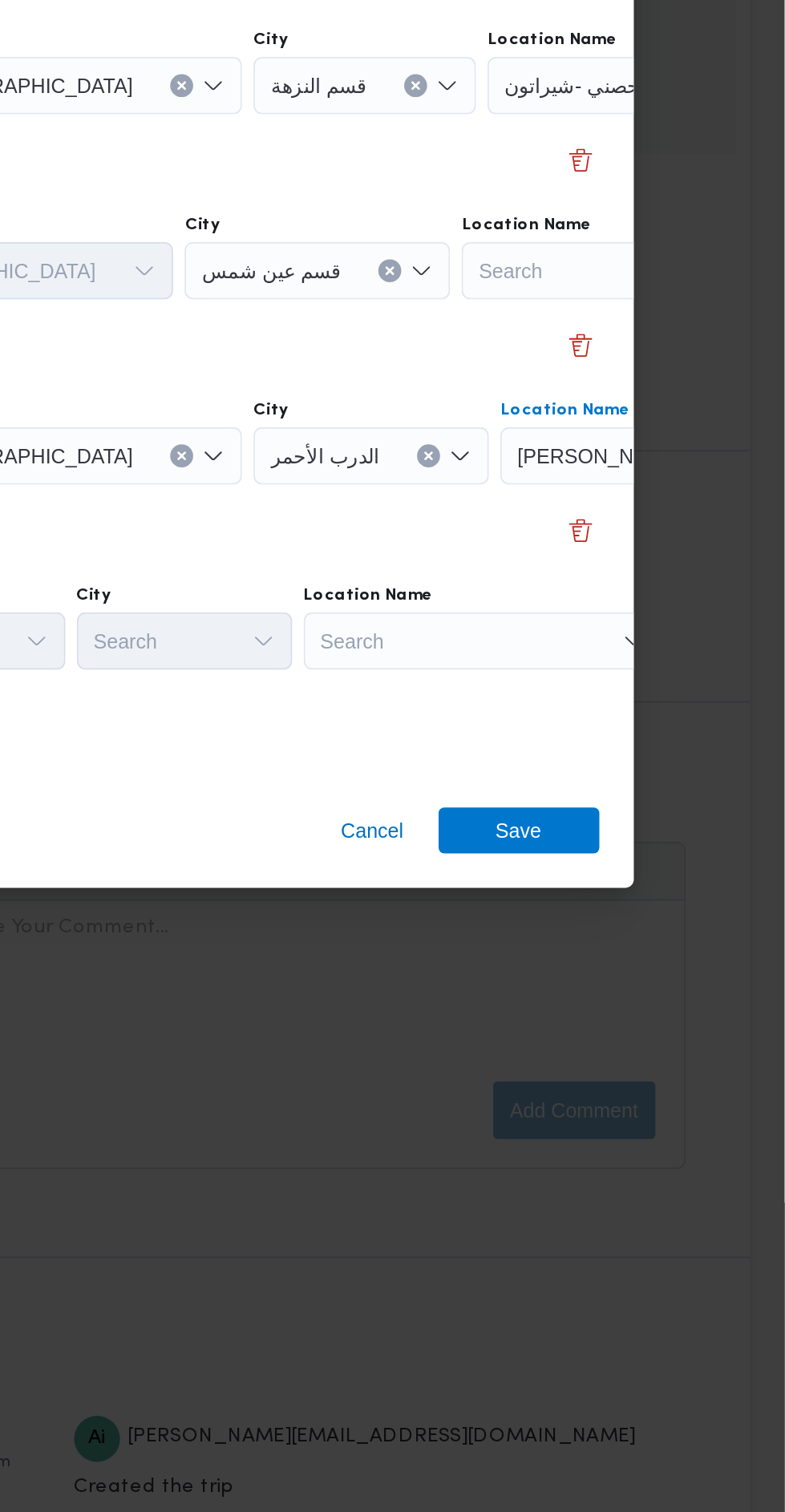
click at [629, 938] on div "Search" at bounding box center [616, 937] width 200 height 32
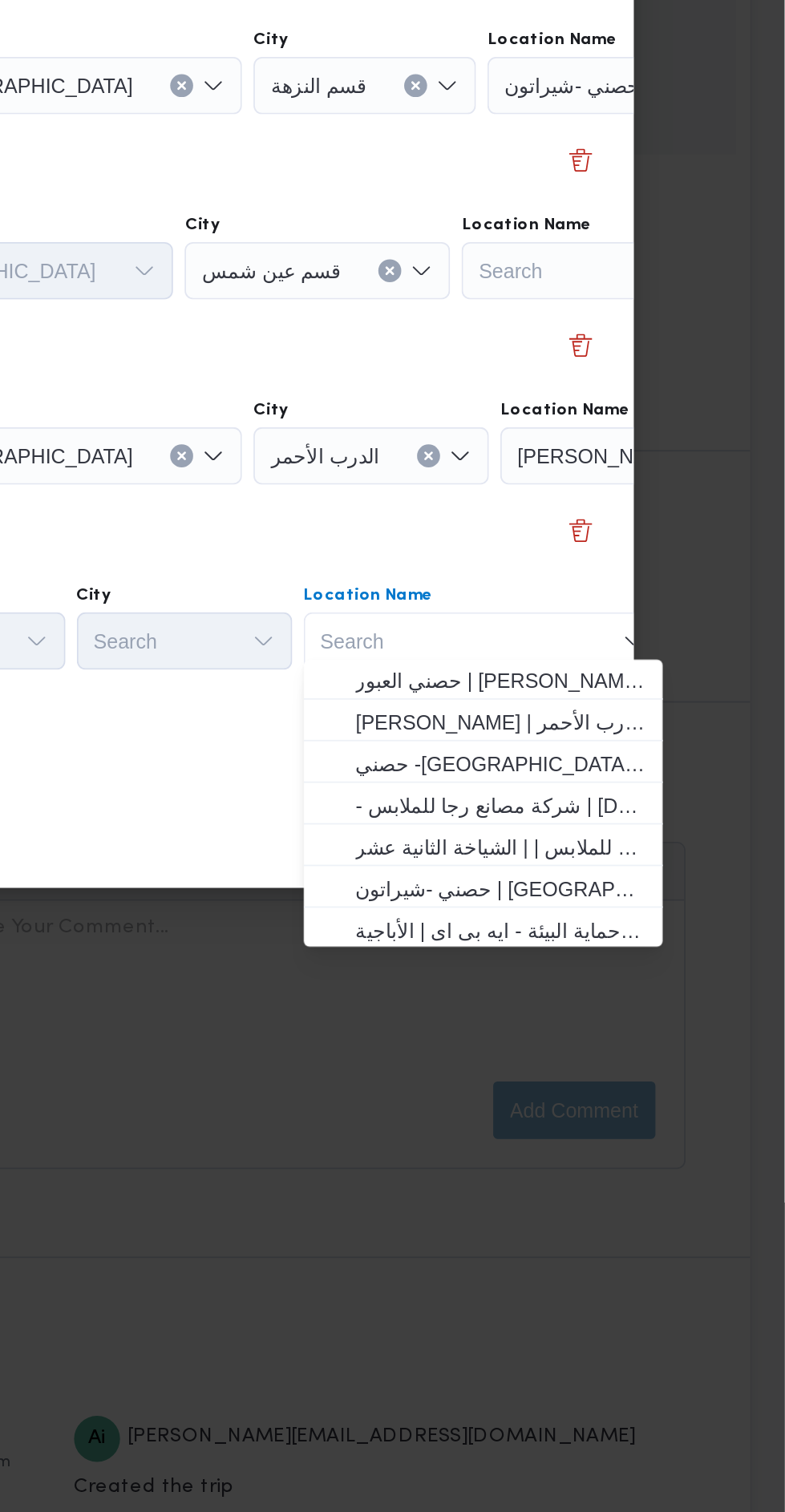
scroll to position [47, 0]
click at [658, 1003] on span "حصني -[GEOGRAPHIC_DATA] | [GEOGRAPHIC_DATA] | المنتزه" at bounding box center [626, 1007] width 162 height 19
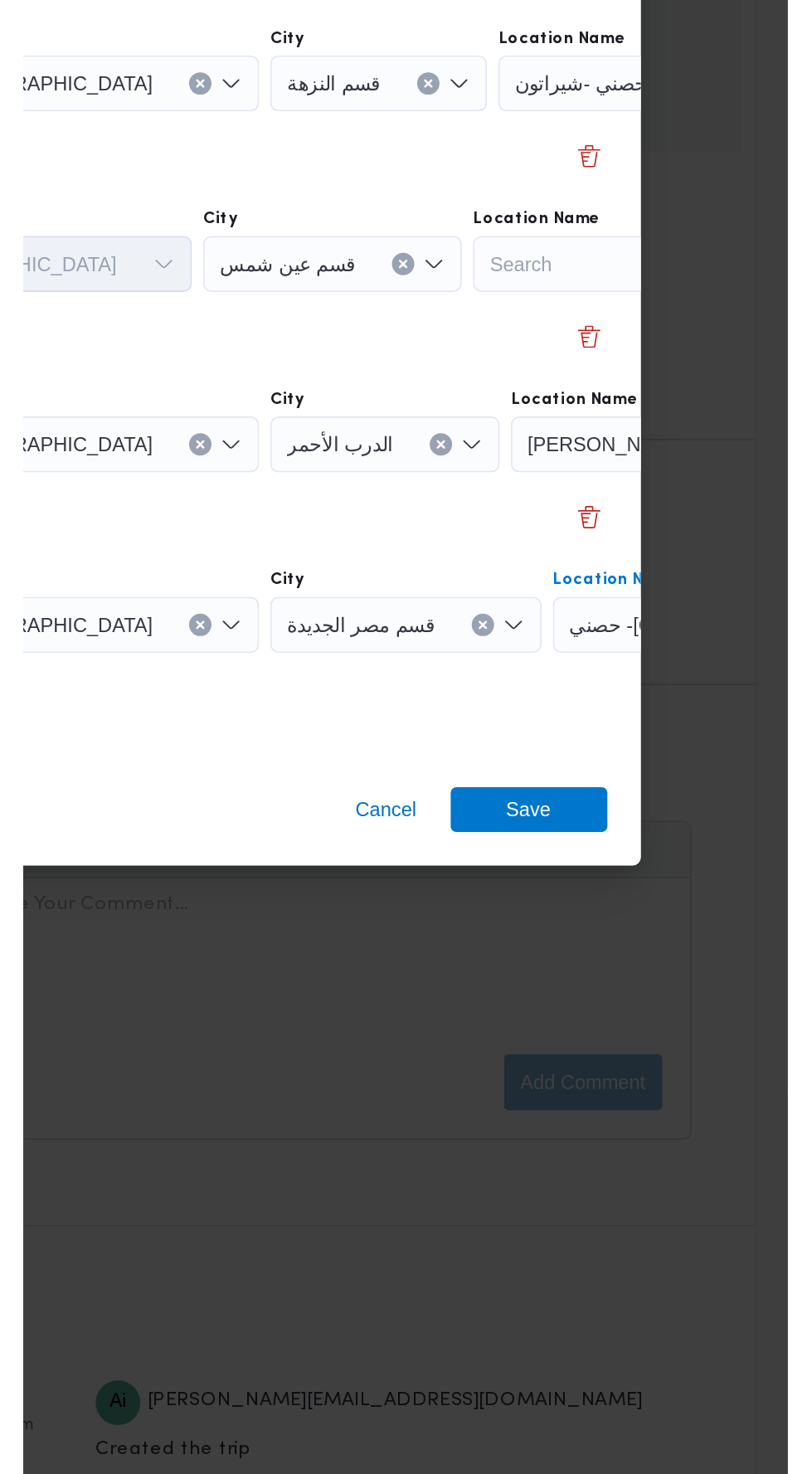
scroll to position [0, 62]
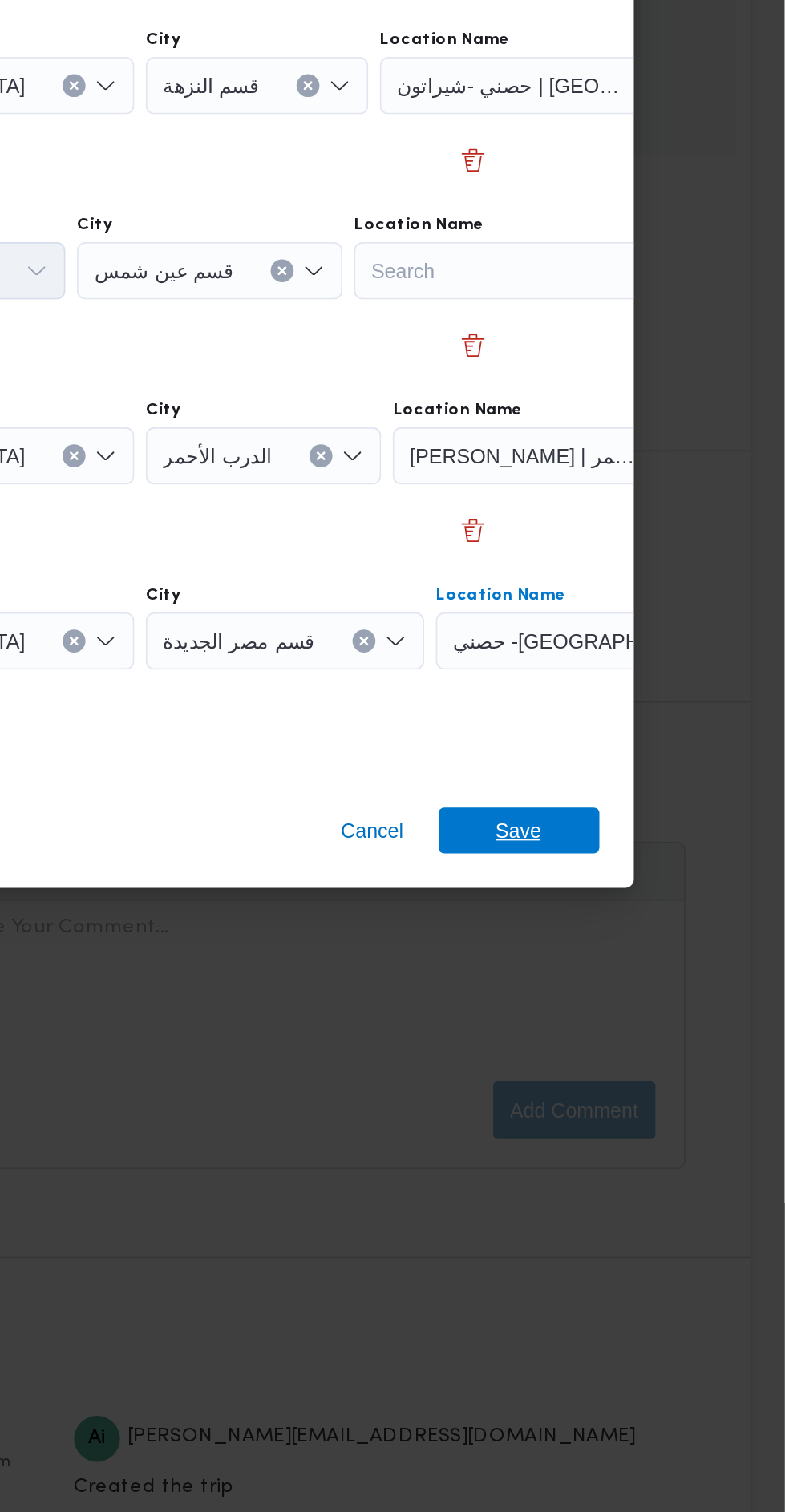
click at [649, 1031] on span "Save" at bounding box center [636, 1043] width 26 height 26
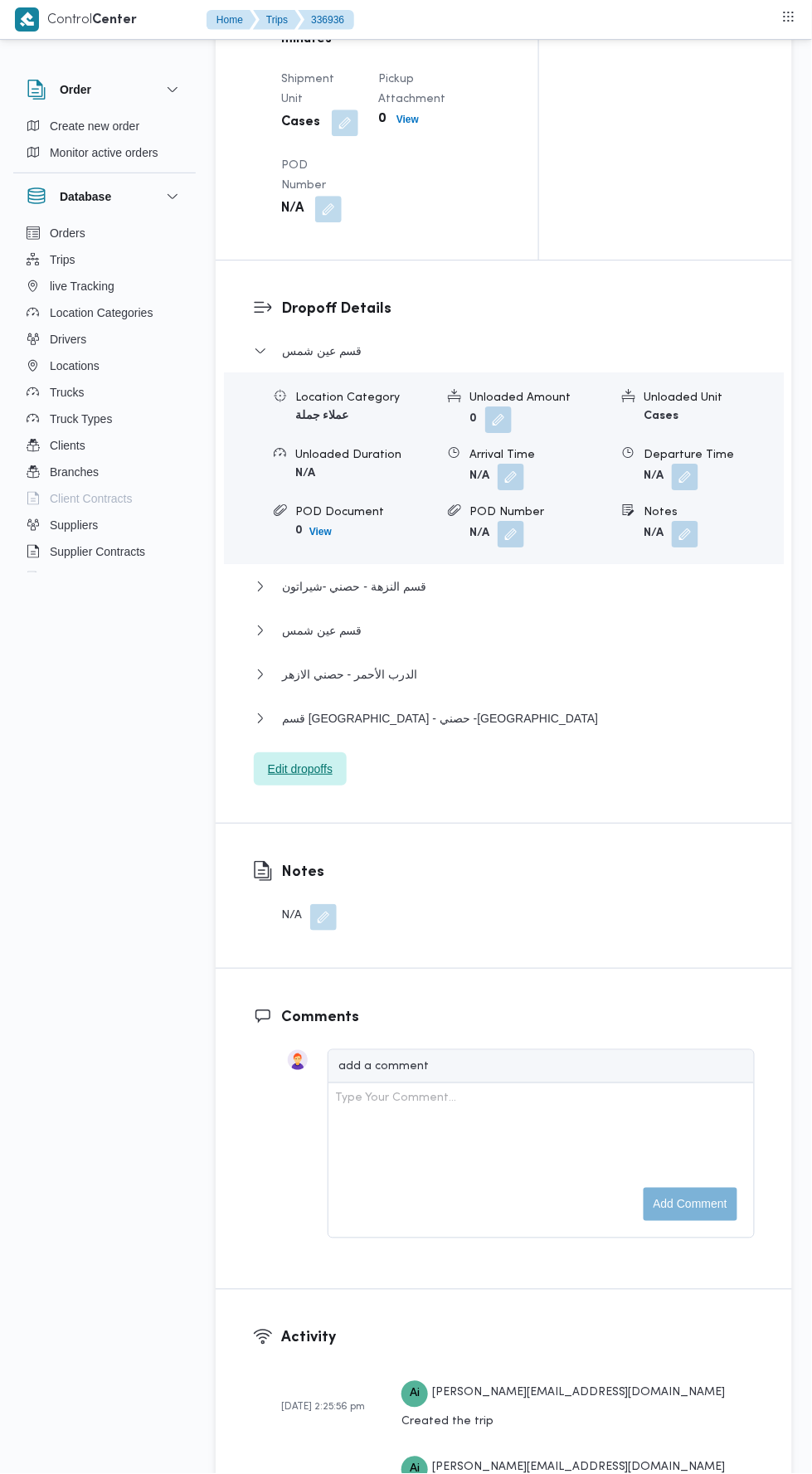
scroll to position [2005, 0]
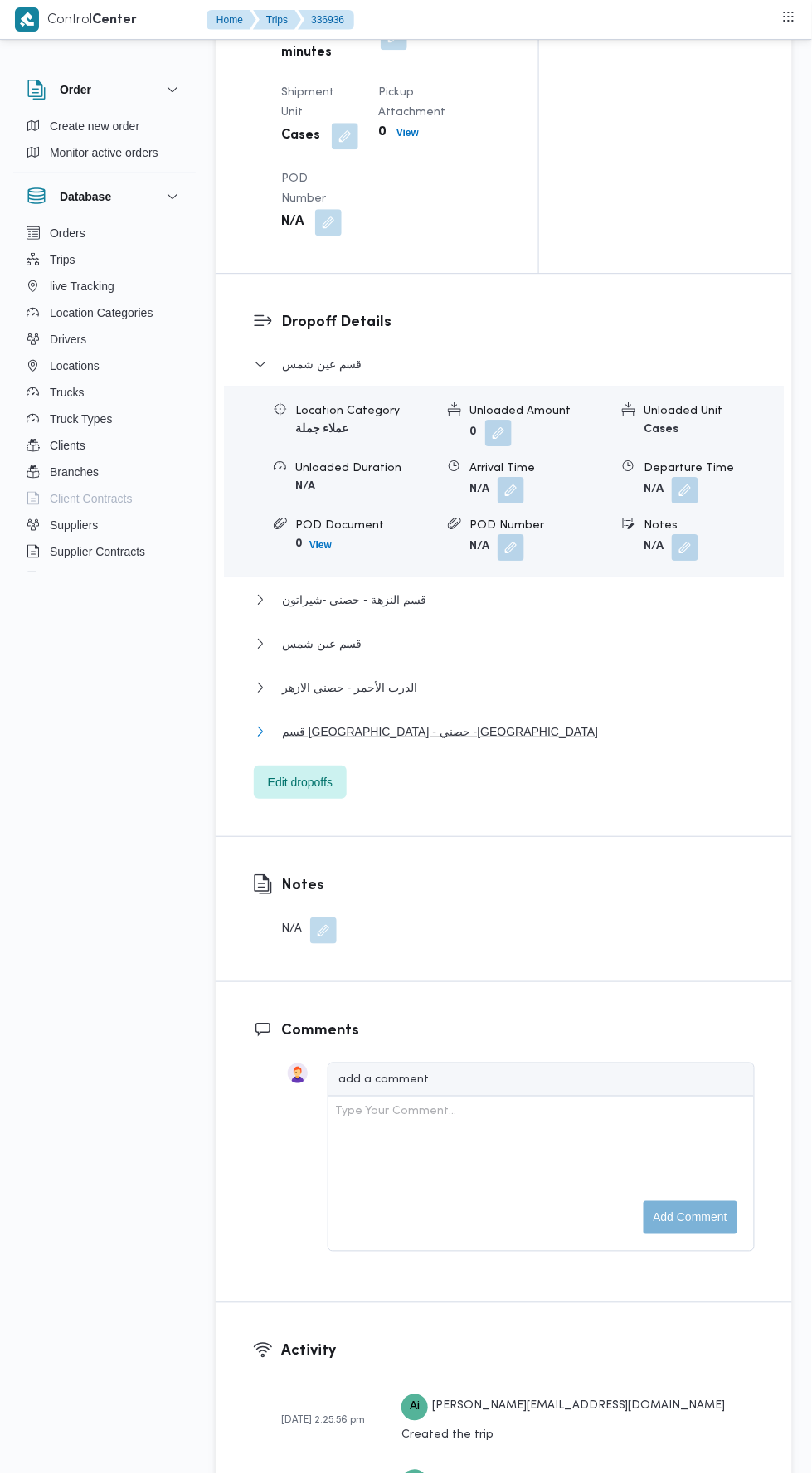
click at [554, 741] on button "قسم [GEOGRAPHIC_DATA] - حصني -[GEOGRAPHIC_DATA]" at bounding box center [504, 731] width 501 height 20
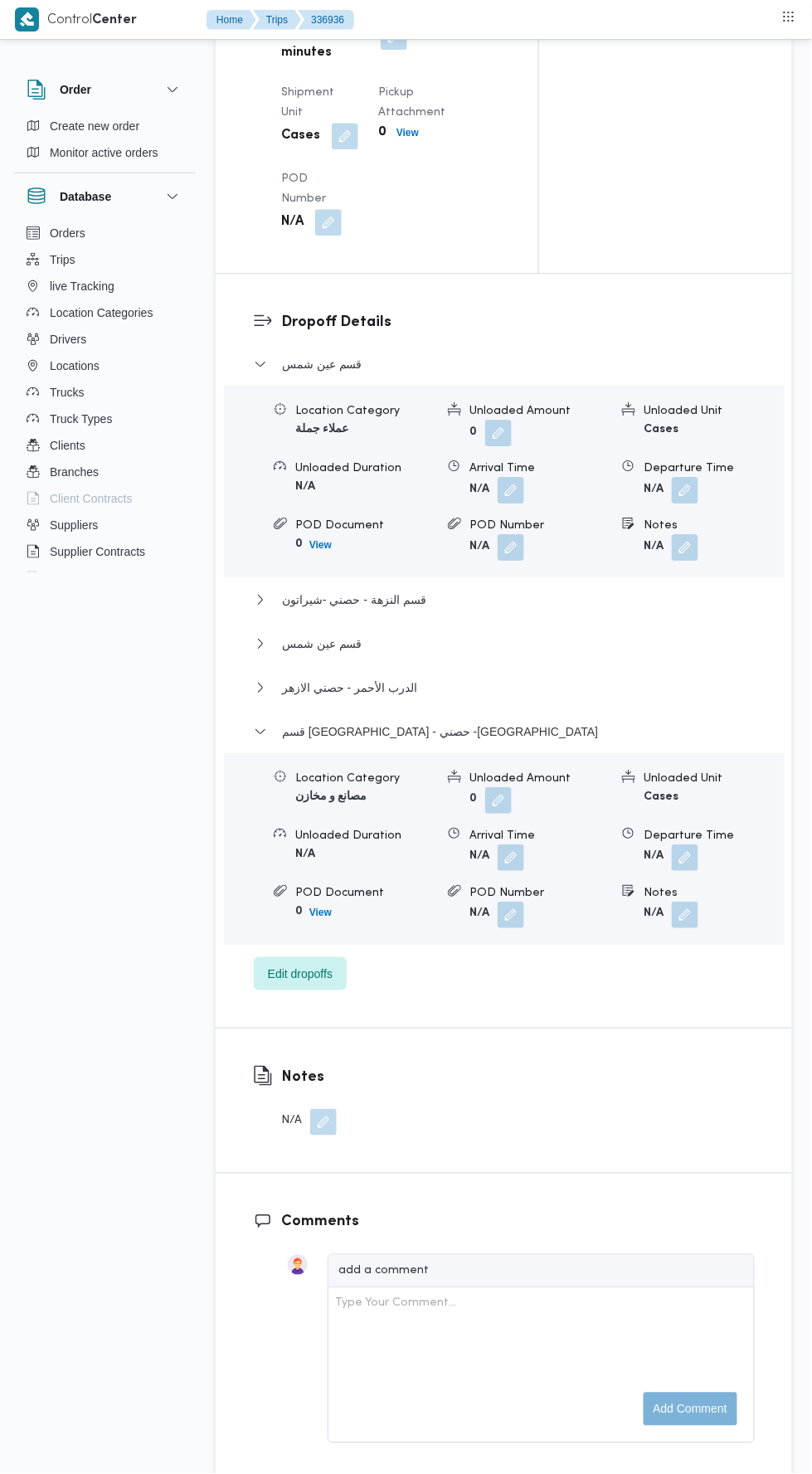
click at [691, 871] on button "button" at bounding box center [685, 858] width 27 height 27
click at [650, 1002] on input "Departure Time" at bounding box center [592, 1003] width 188 height 33
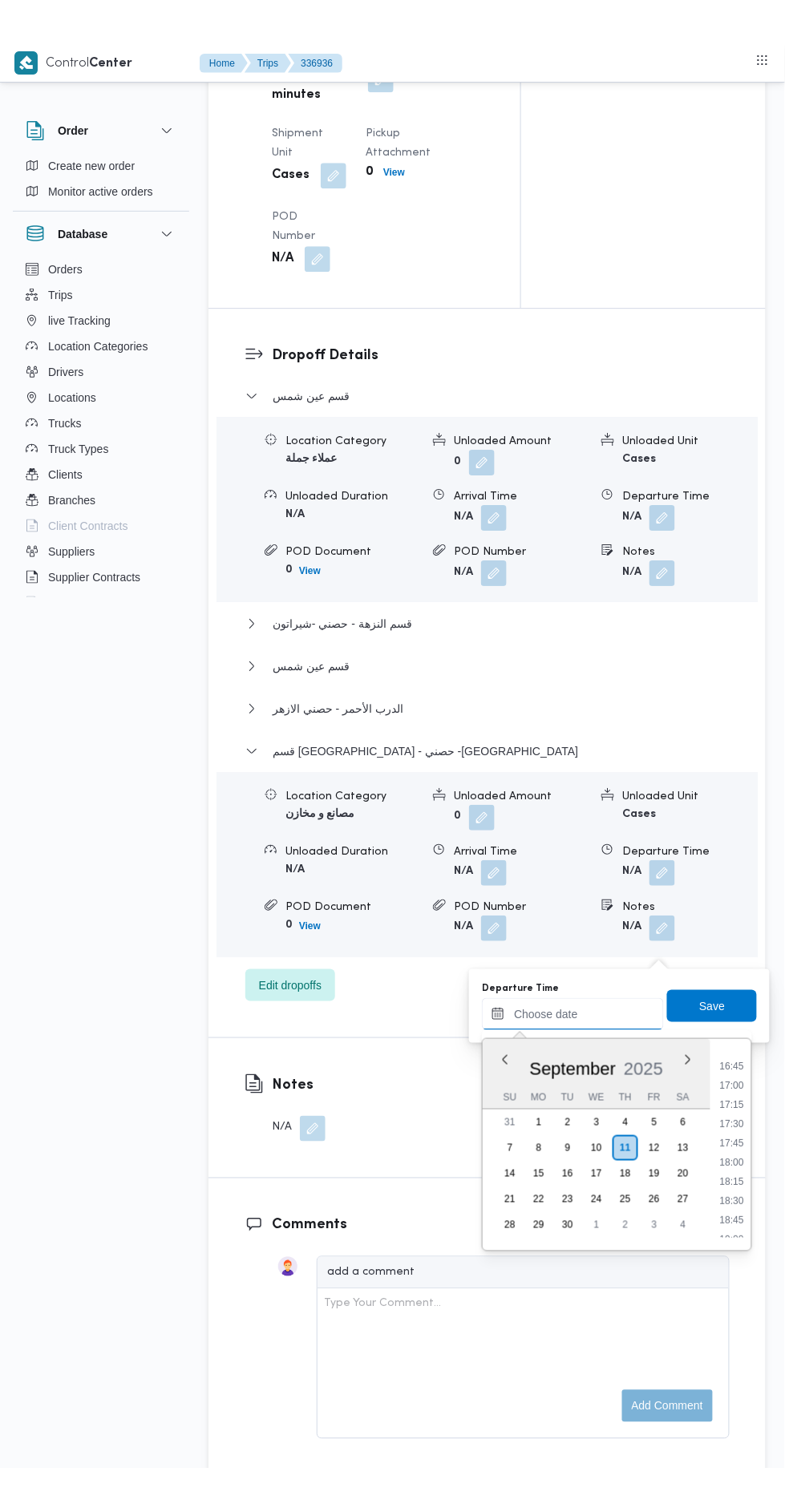
scroll to position [1279, 0]
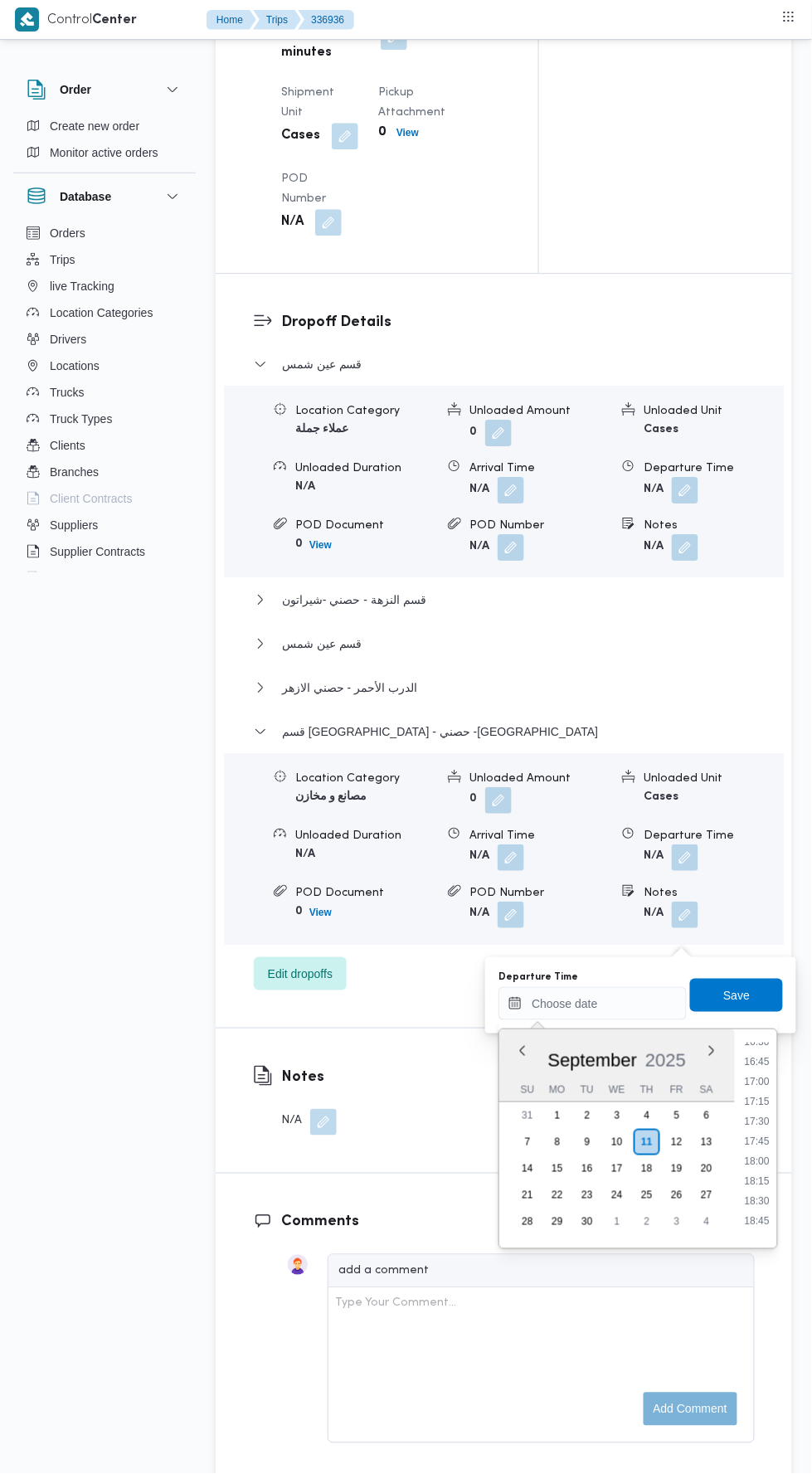
click at [762, 1080] on li "17:00" at bounding box center [757, 1081] width 39 height 16
type input "[DATE] 17:00"
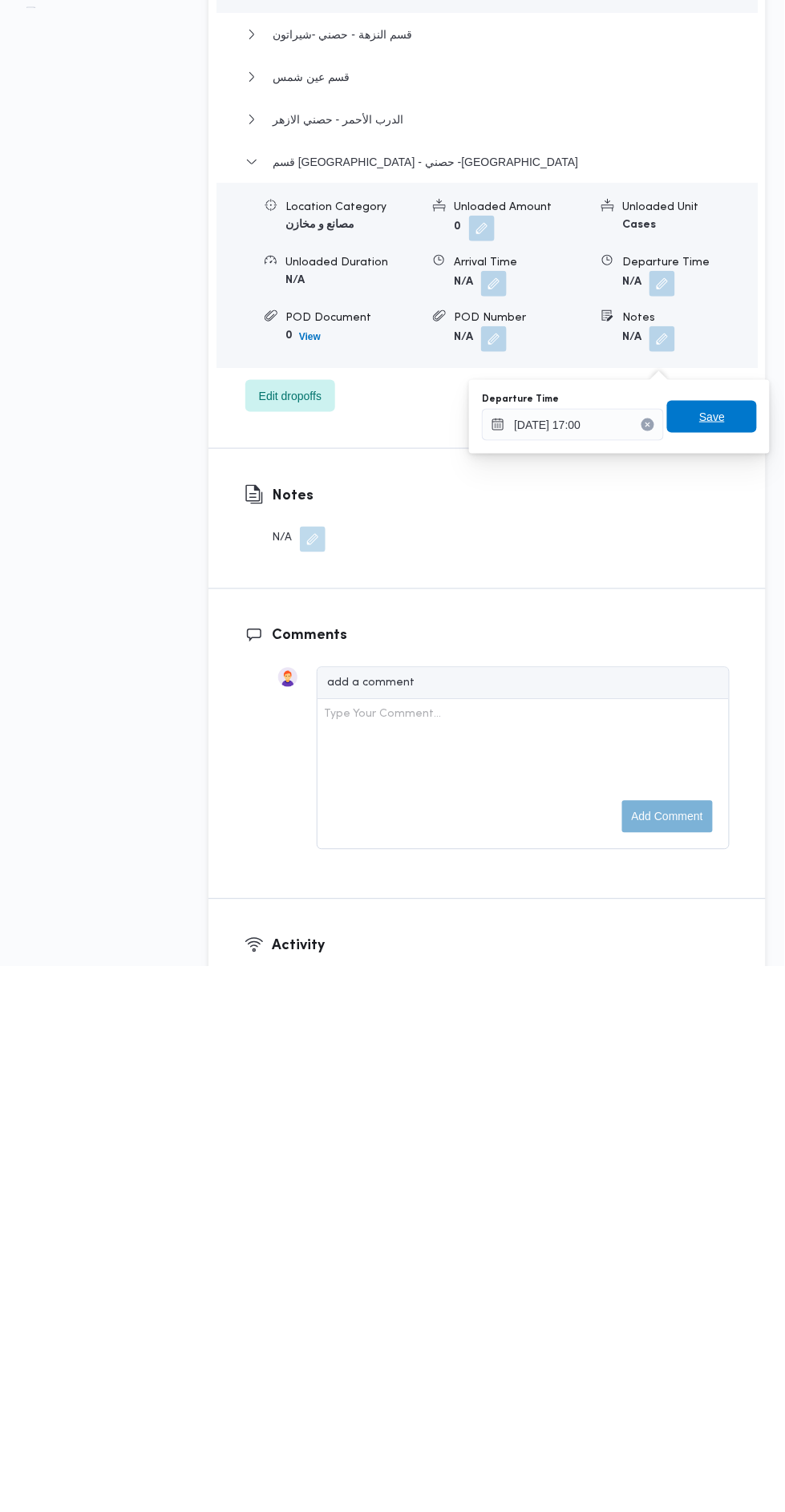
click at [725, 956] on span "Save" at bounding box center [711, 961] width 26 height 19
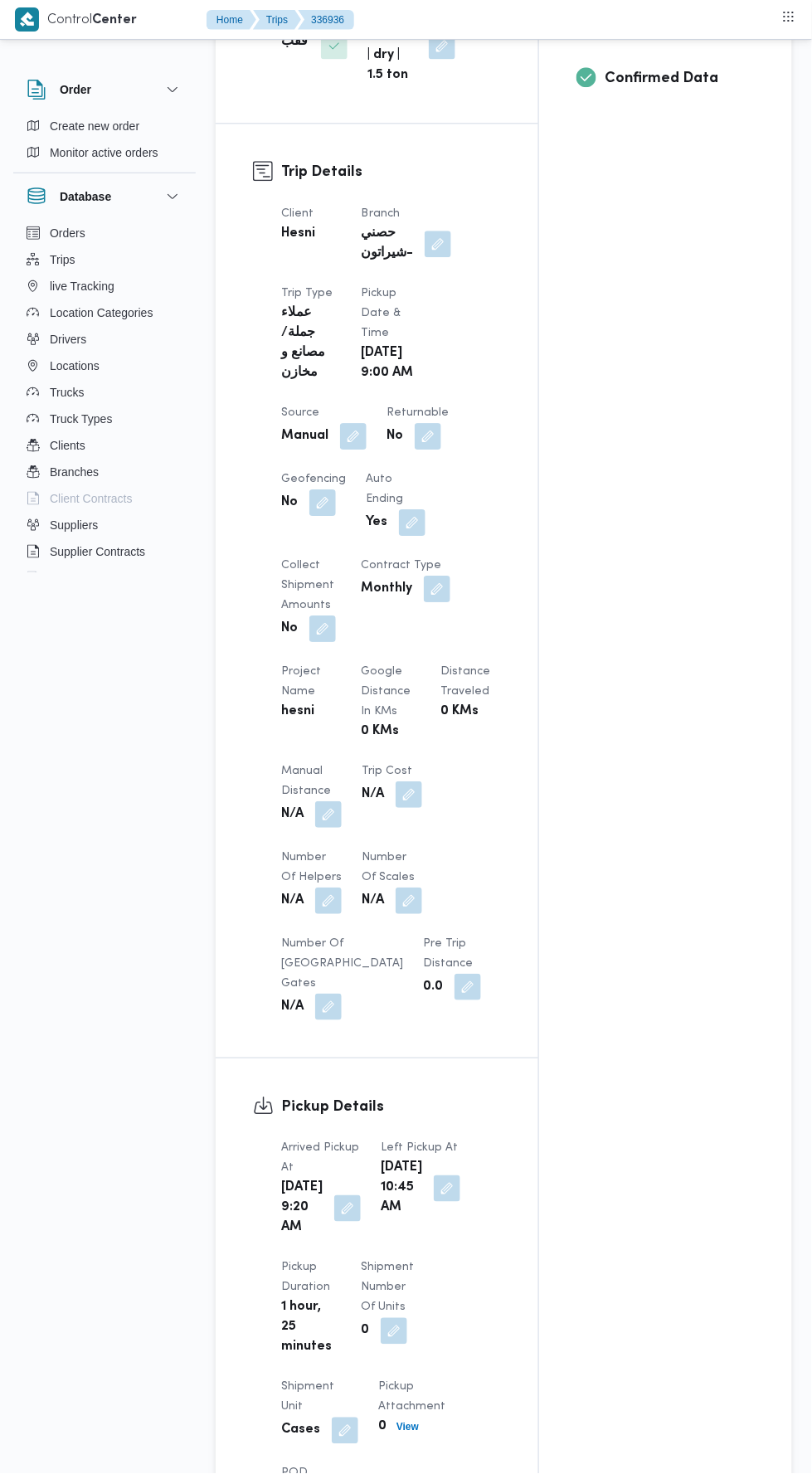
scroll to position [685, 0]
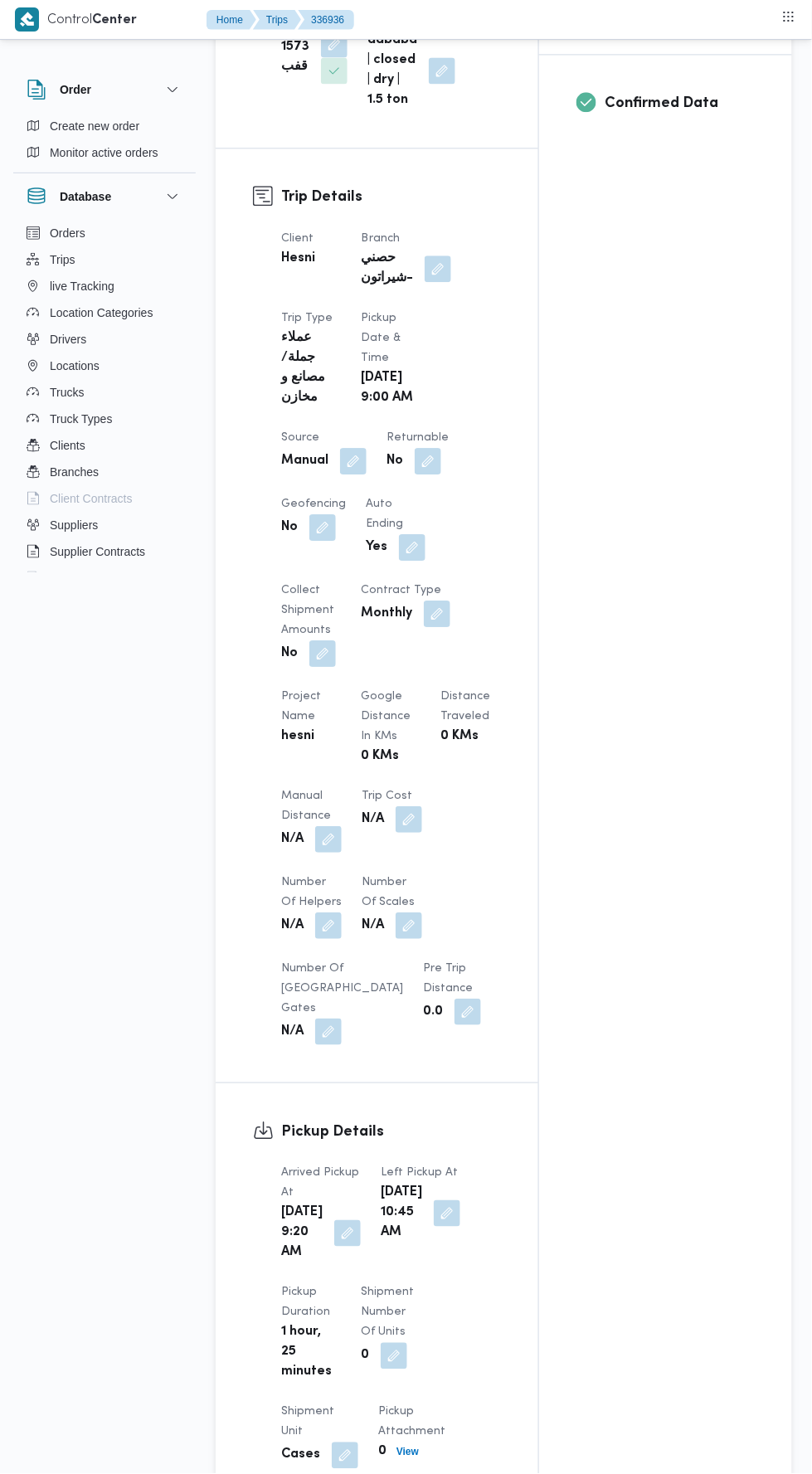
click at [333, 853] on button "button" at bounding box center [328, 839] width 27 height 27
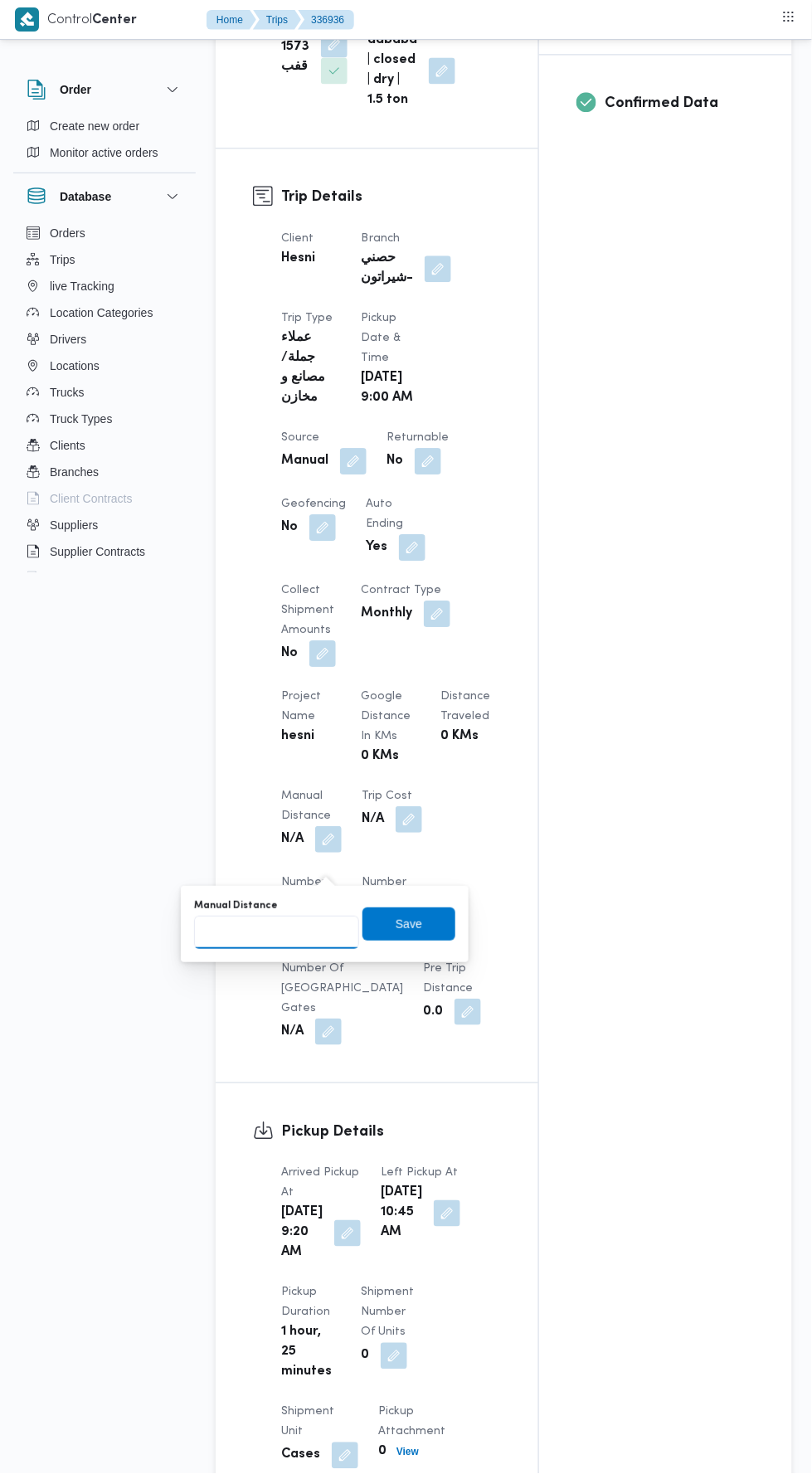
click at [302, 930] on input "Manual Distance" at bounding box center [276, 932] width 165 height 33
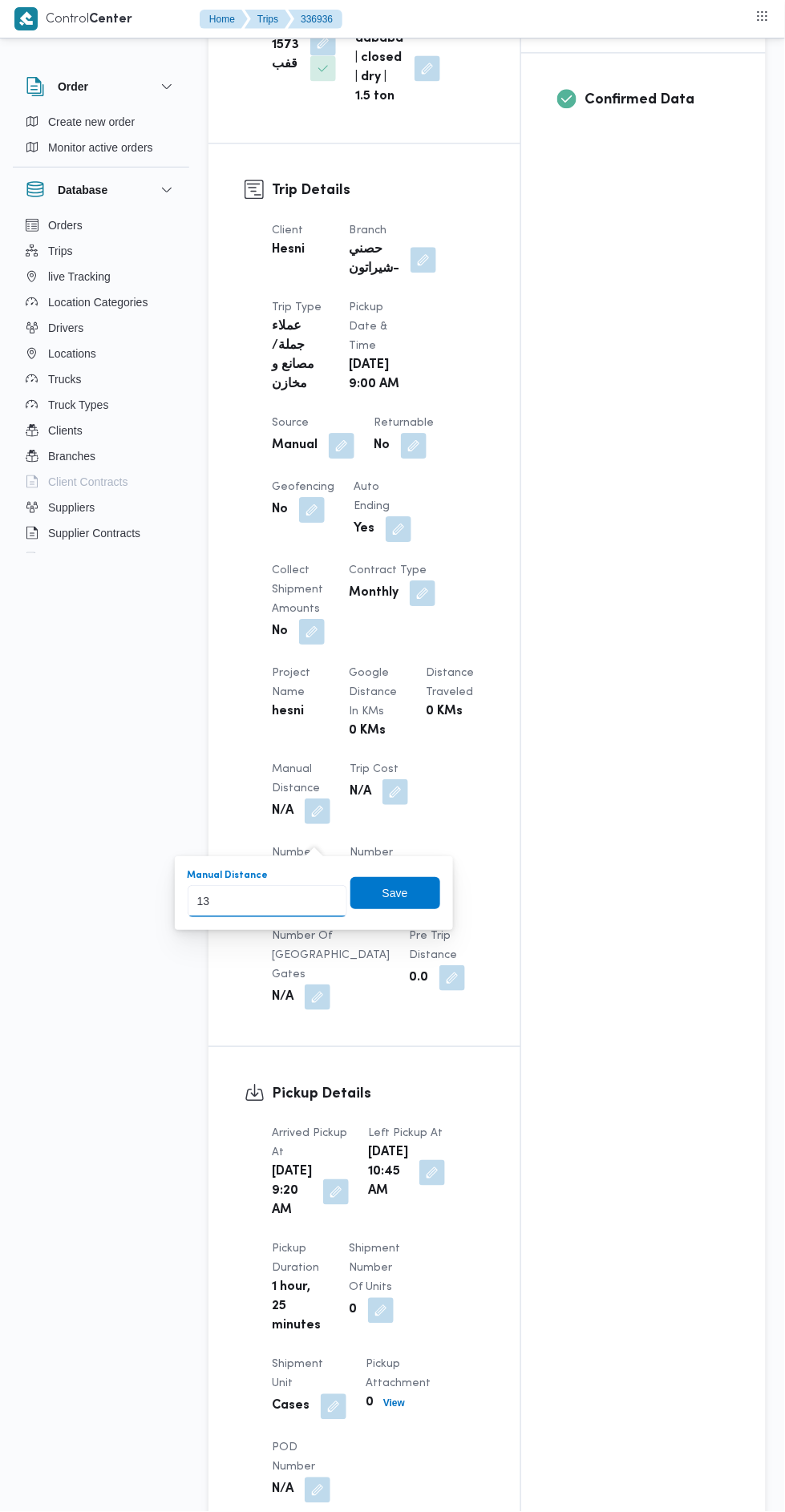
type input "133"
click at [405, 898] on span "Save" at bounding box center [395, 892] width 26 height 19
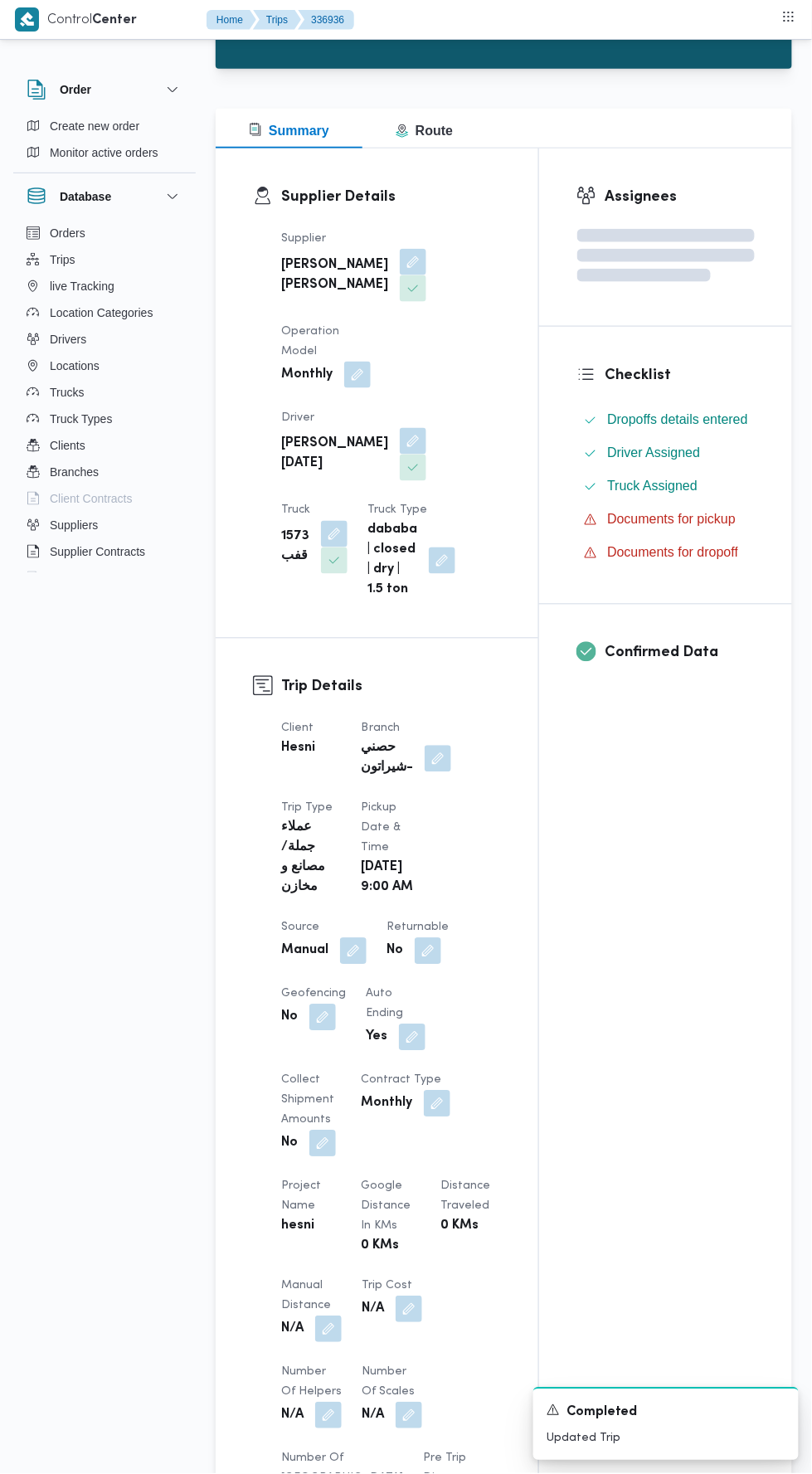
scroll to position [0, 0]
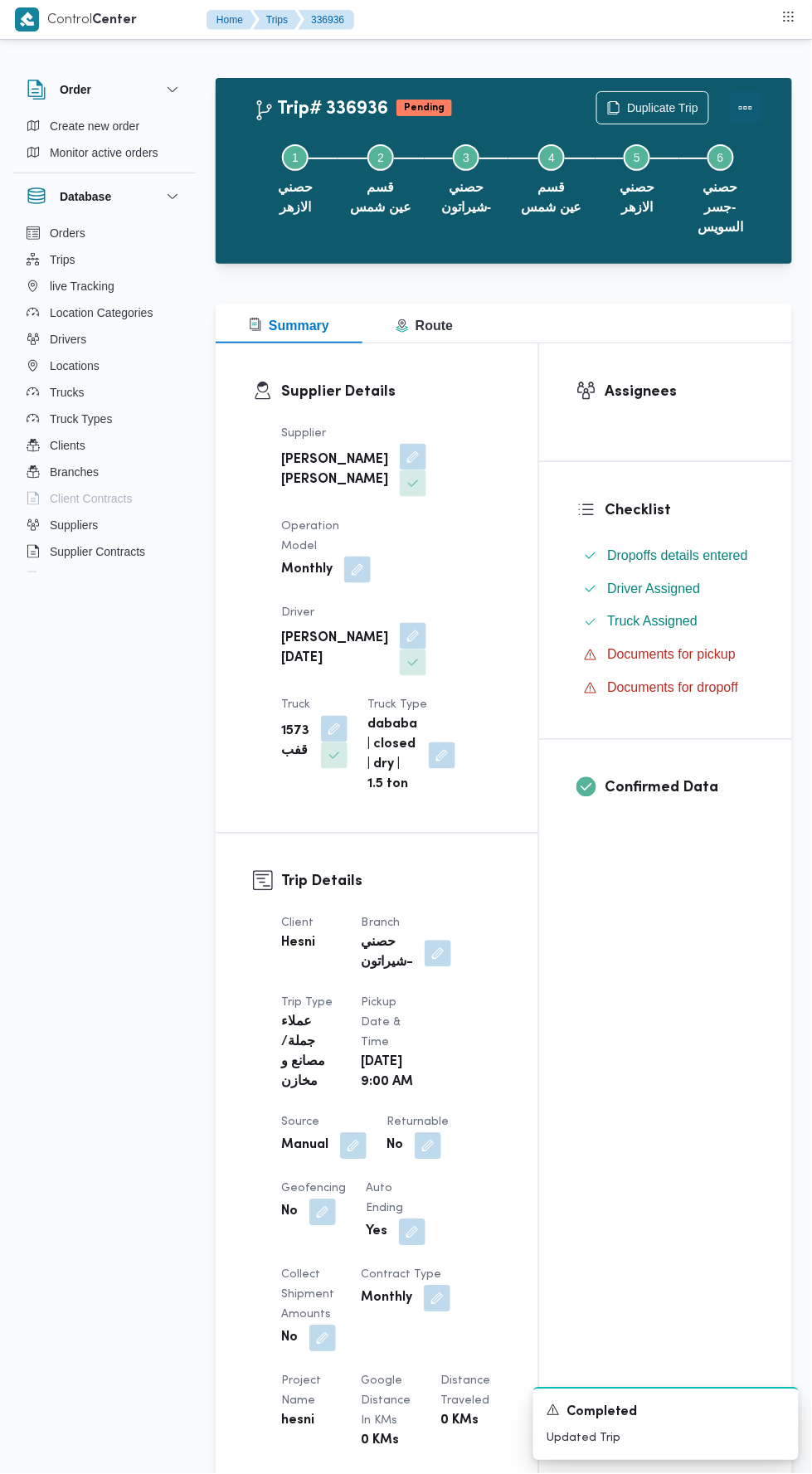
click at [762, 99] on button "Actions" at bounding box center [745, 108] width 33 height 33
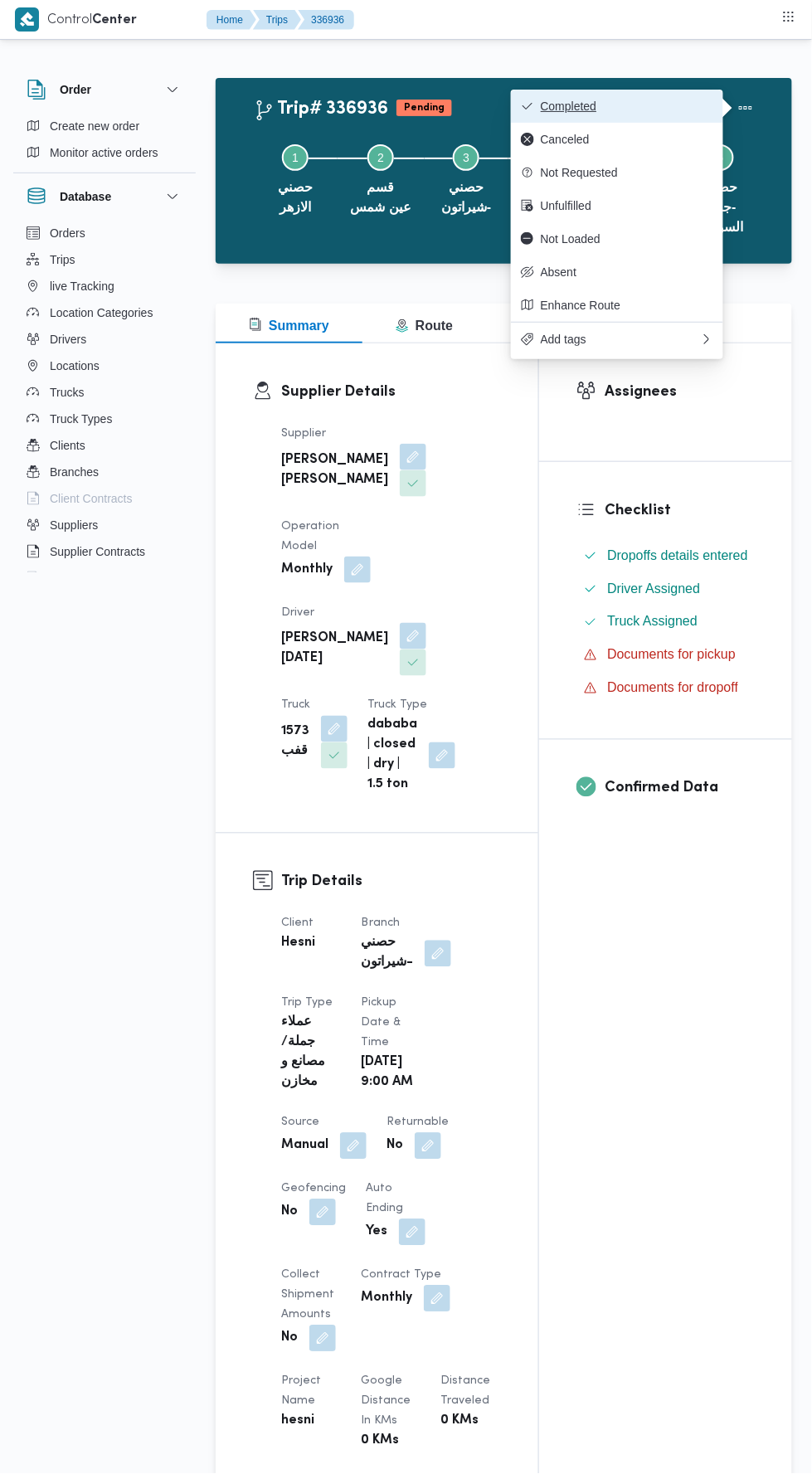
click at [682, 100] on span "Completed" at bounding box center [627, 106] width 173 height 14
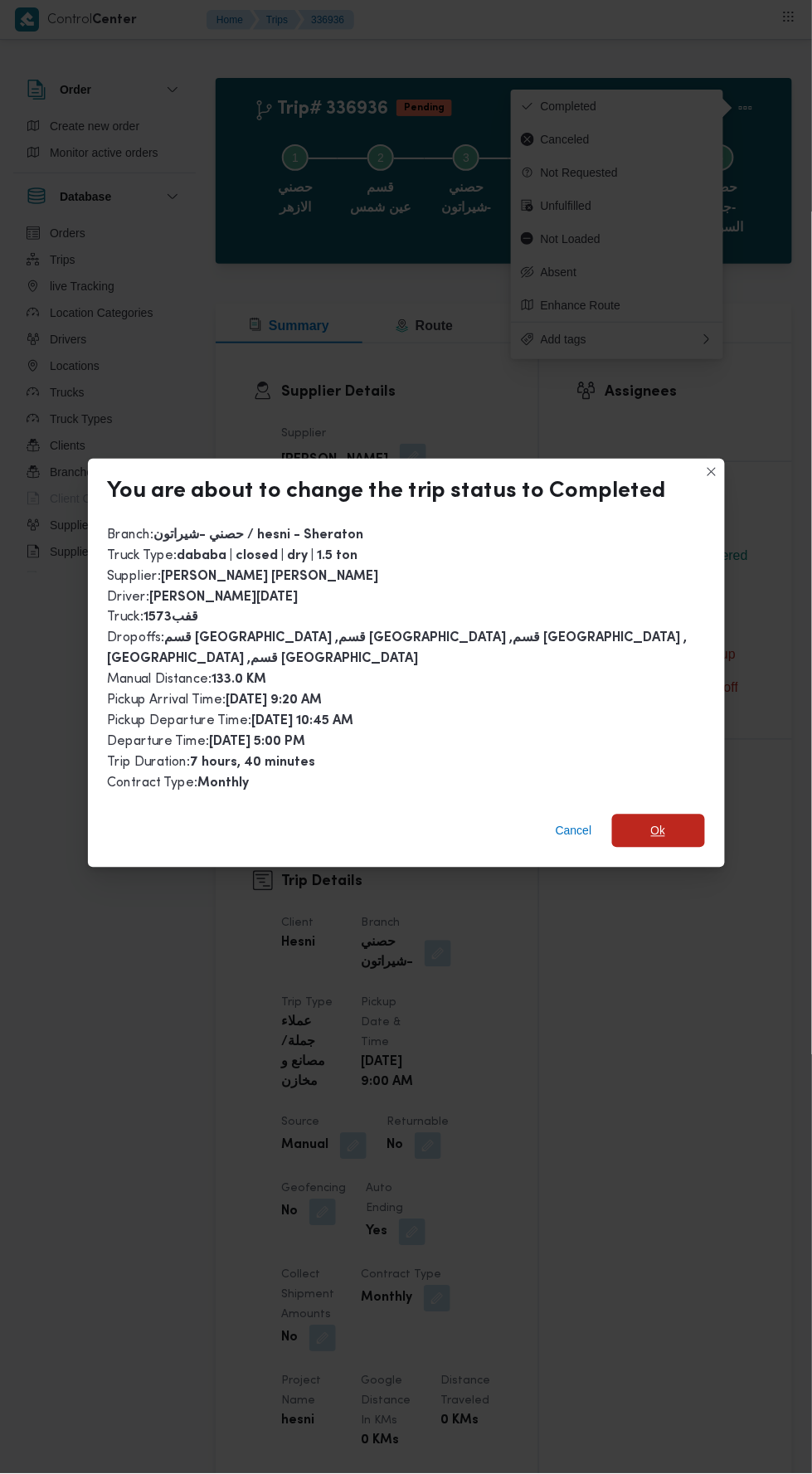
click at [679, 815] on span "Ok" at bounding box center [658, 831] width 93 height 33
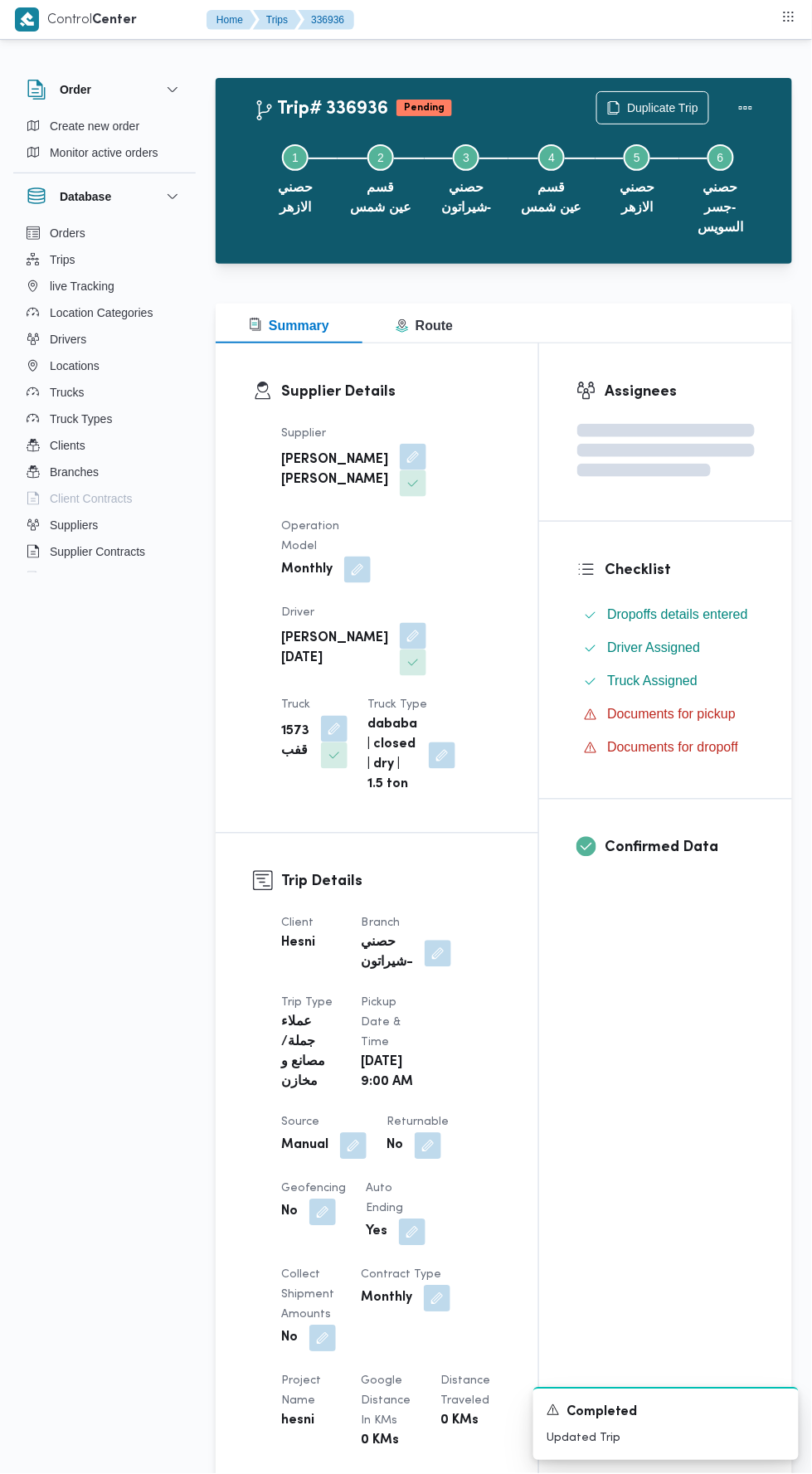
click at [629, 1036] on div "Assignees Checklist Dropoffs details entered Driver Assigned Truck Assigned Doc…" at bounding box center [666, 1311] width 253 height 1935
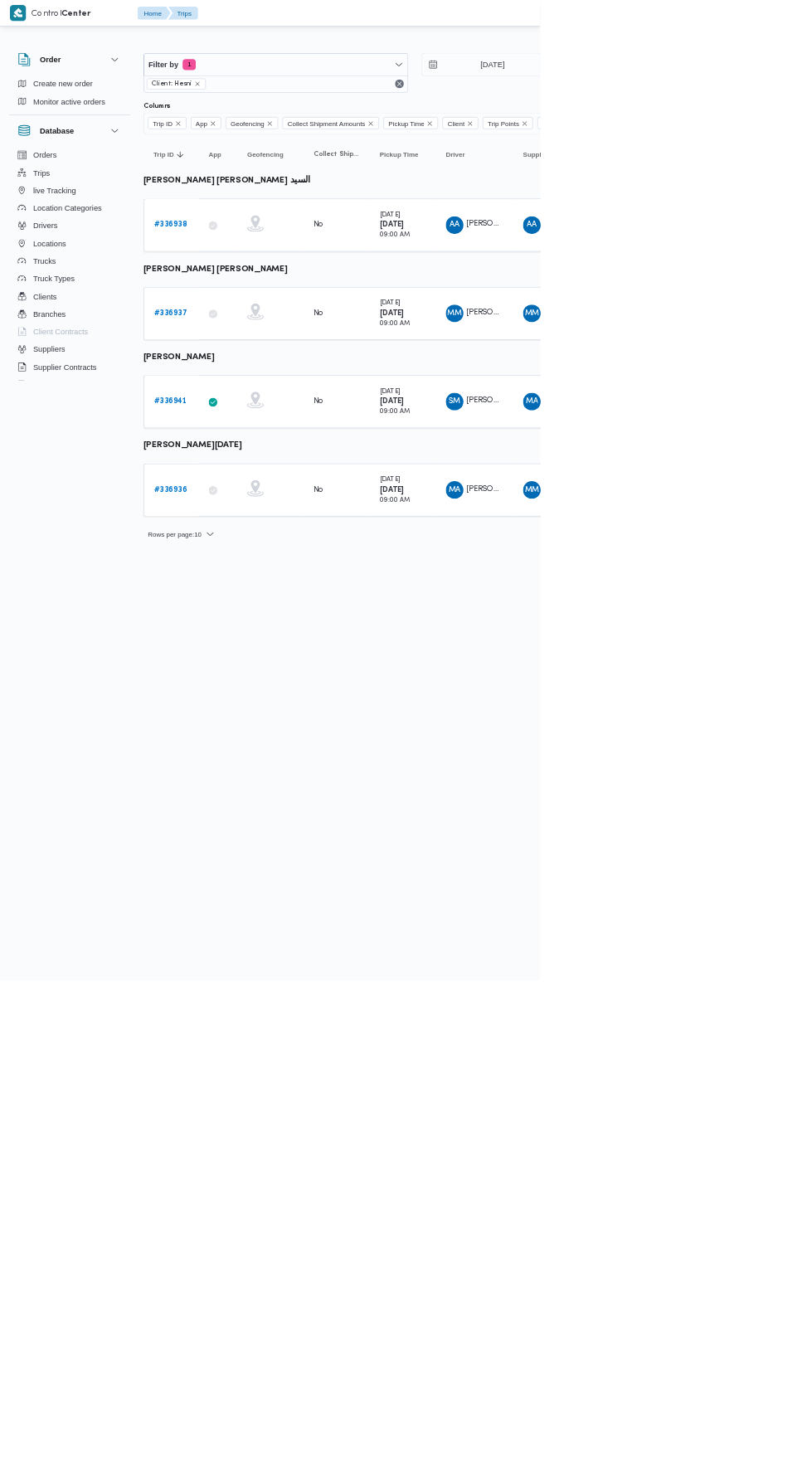
click at [234, 467] on b "# 336937" at bounding box center [256, 471] width 50 height 11
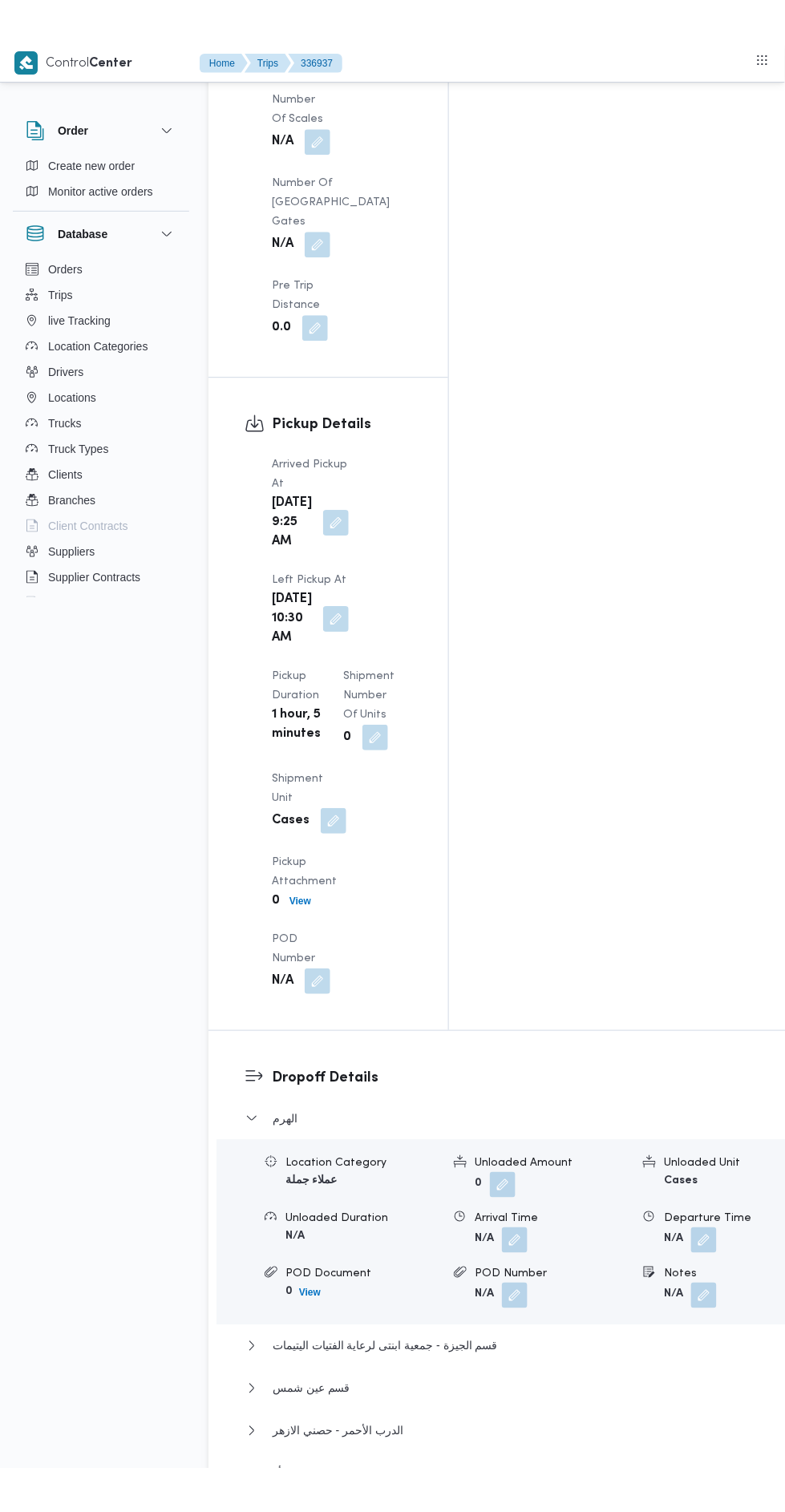
scroll to position [2081, 0]
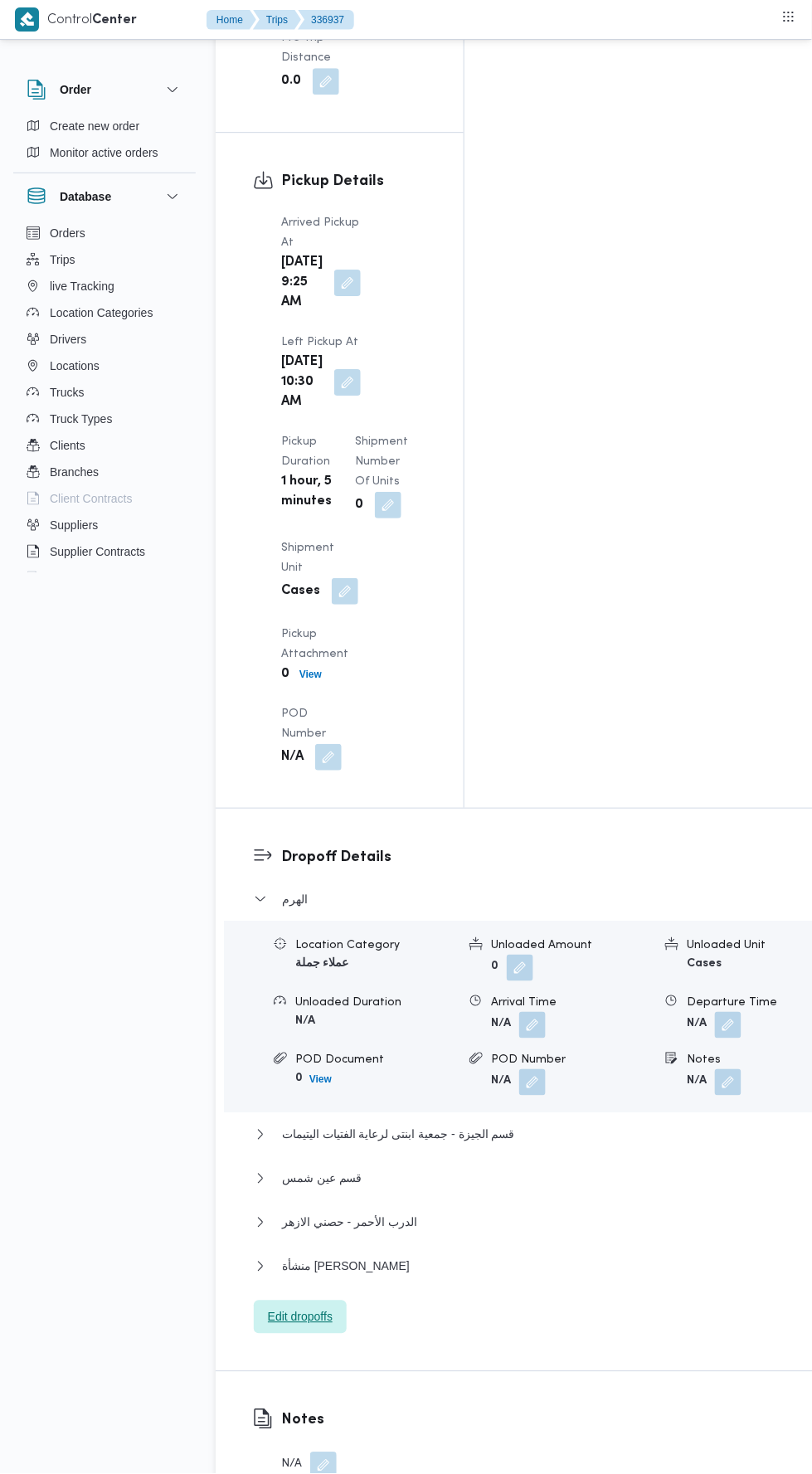
click at [331, 1307] on span "Edit dropoffs" at bounding box center [300, 1316] width 65 height 20
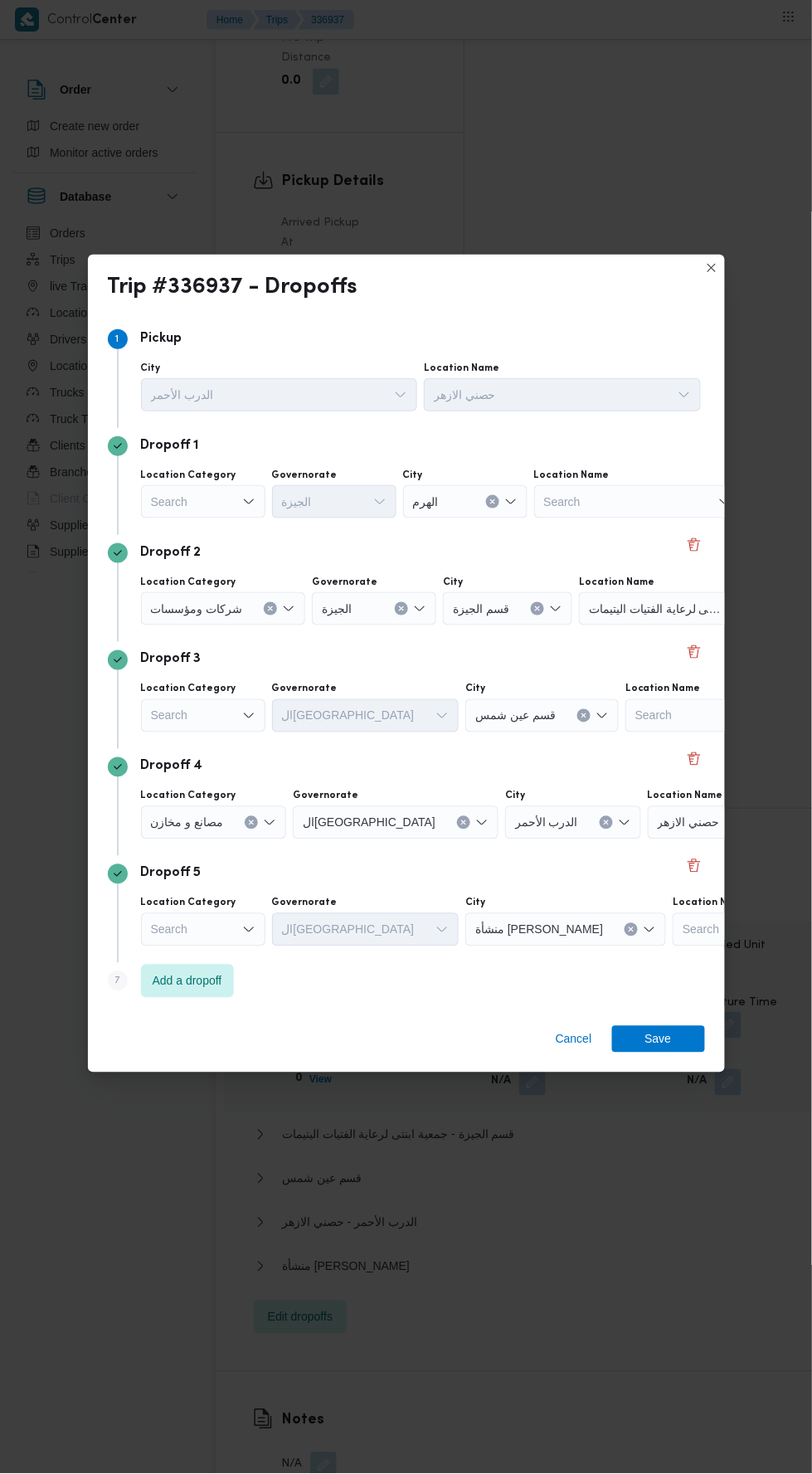
click at [233, 503] on div "Search" at bounding box center [203, 502] width 124 height 33
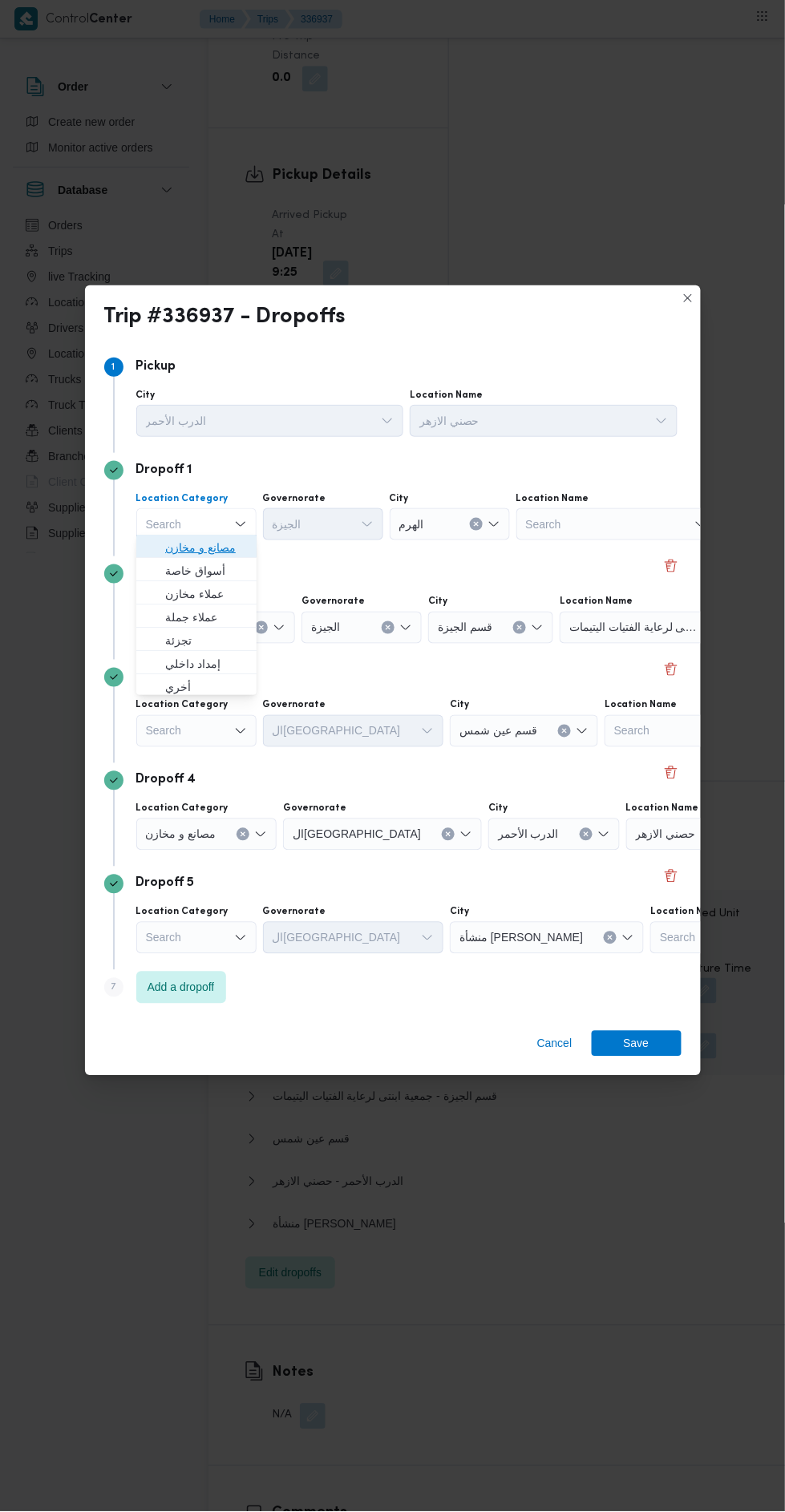
click at [228, 552] on span "مصانع و مخازن" at bounding box center [206, 547] width 82 height 19
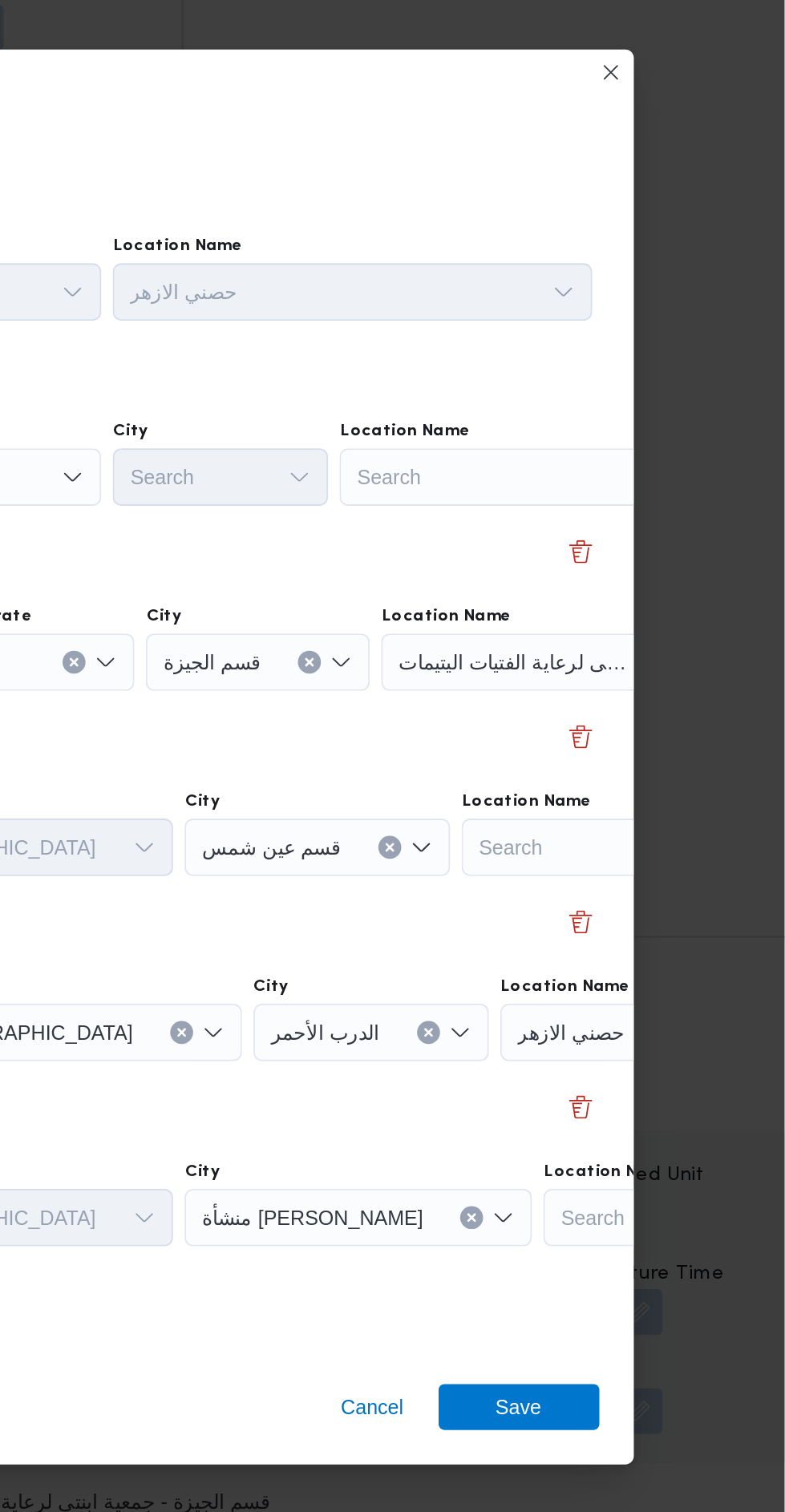
click at [641, 524] on div "Search" at bounding box center [636, 524] width 200 height 32
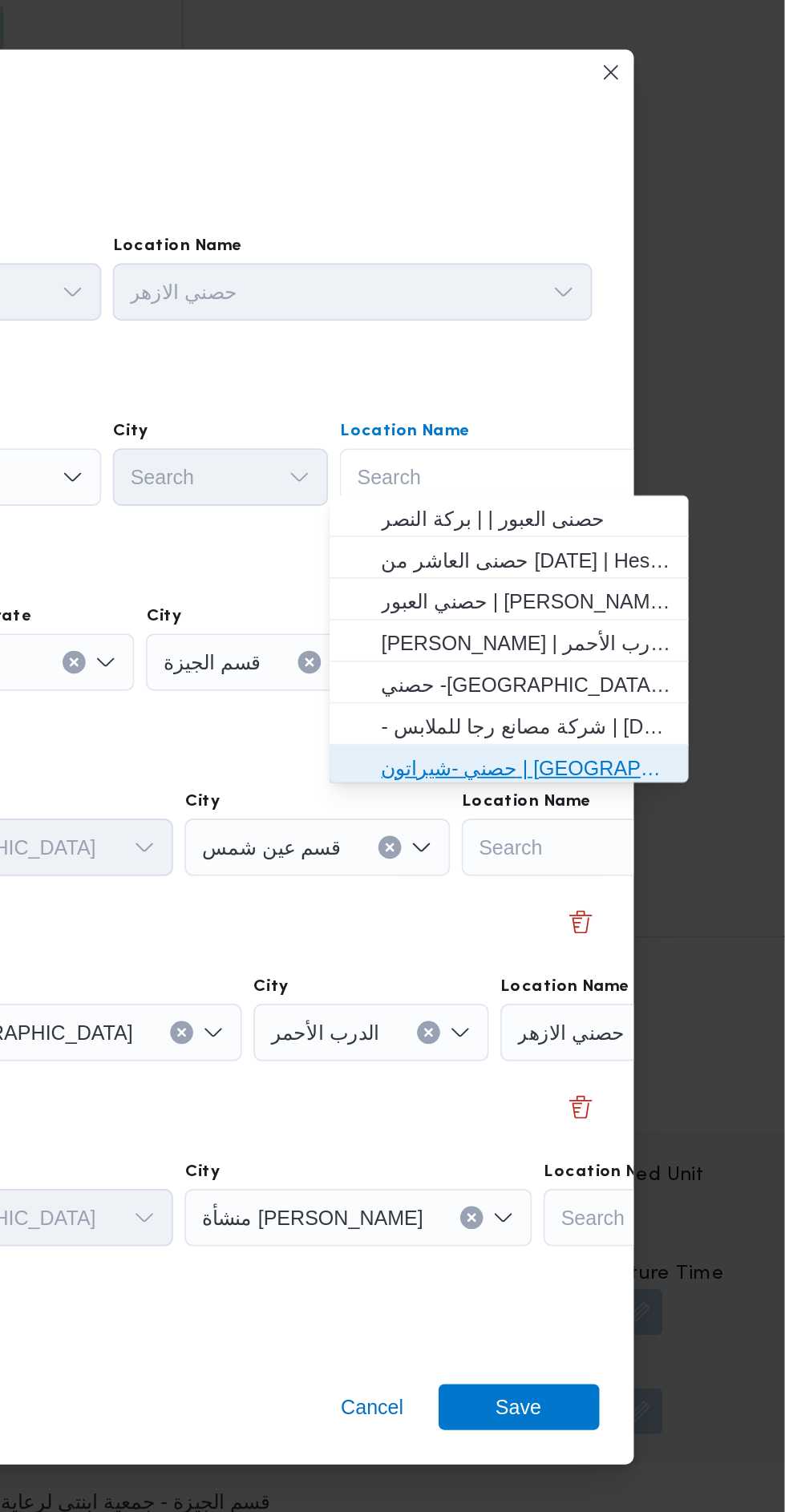
click at [663, 687] on span "حصني -شيراتون | [GEOGRAPHIC_DATA][PERSON_NAME] | شيراتون المطار" at bounding box center [640, 687] width 162 height 19
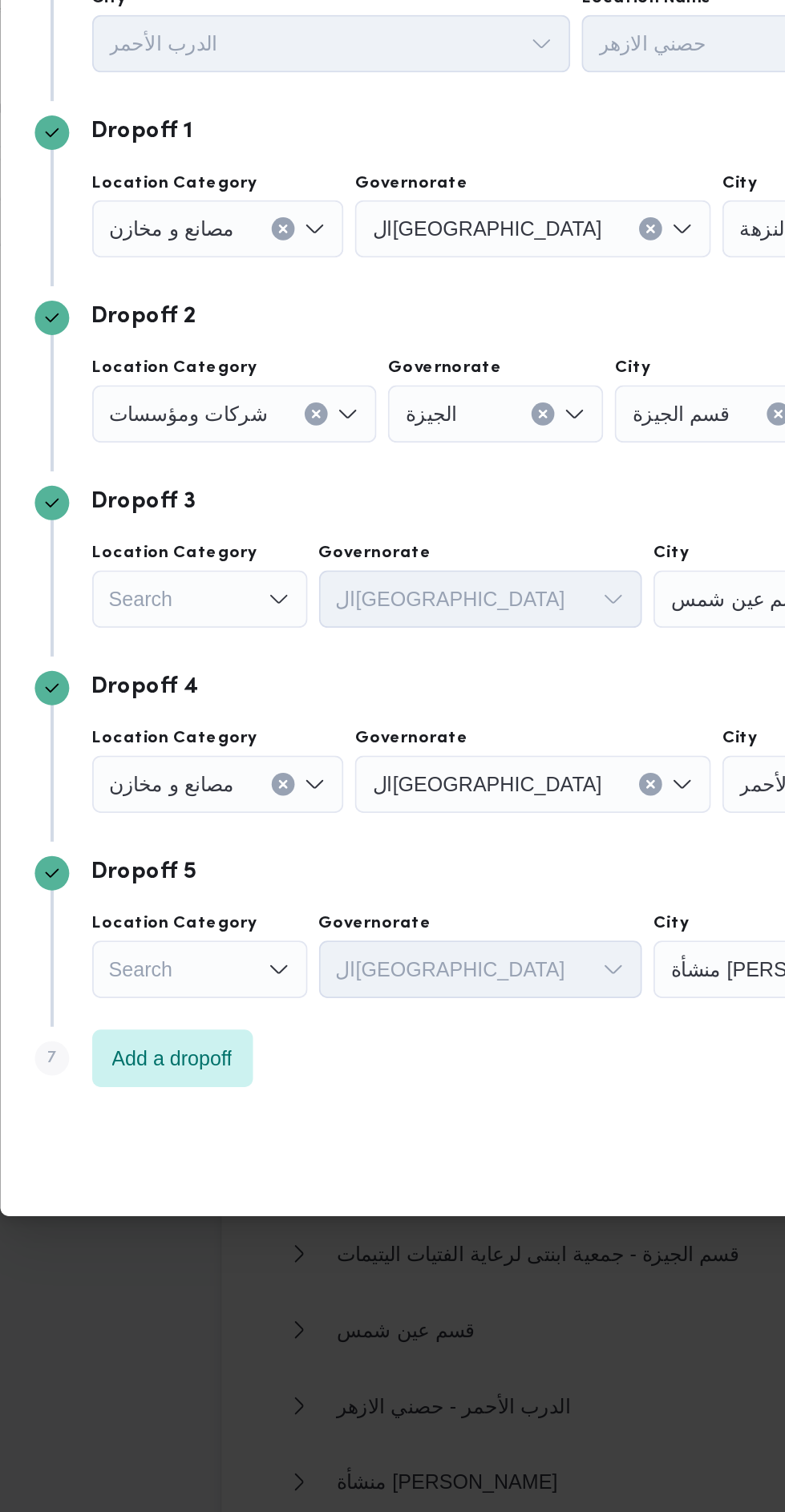
click at [255, 621] on button "Clear input" at bounding box center [261, 628] width 13 height 13
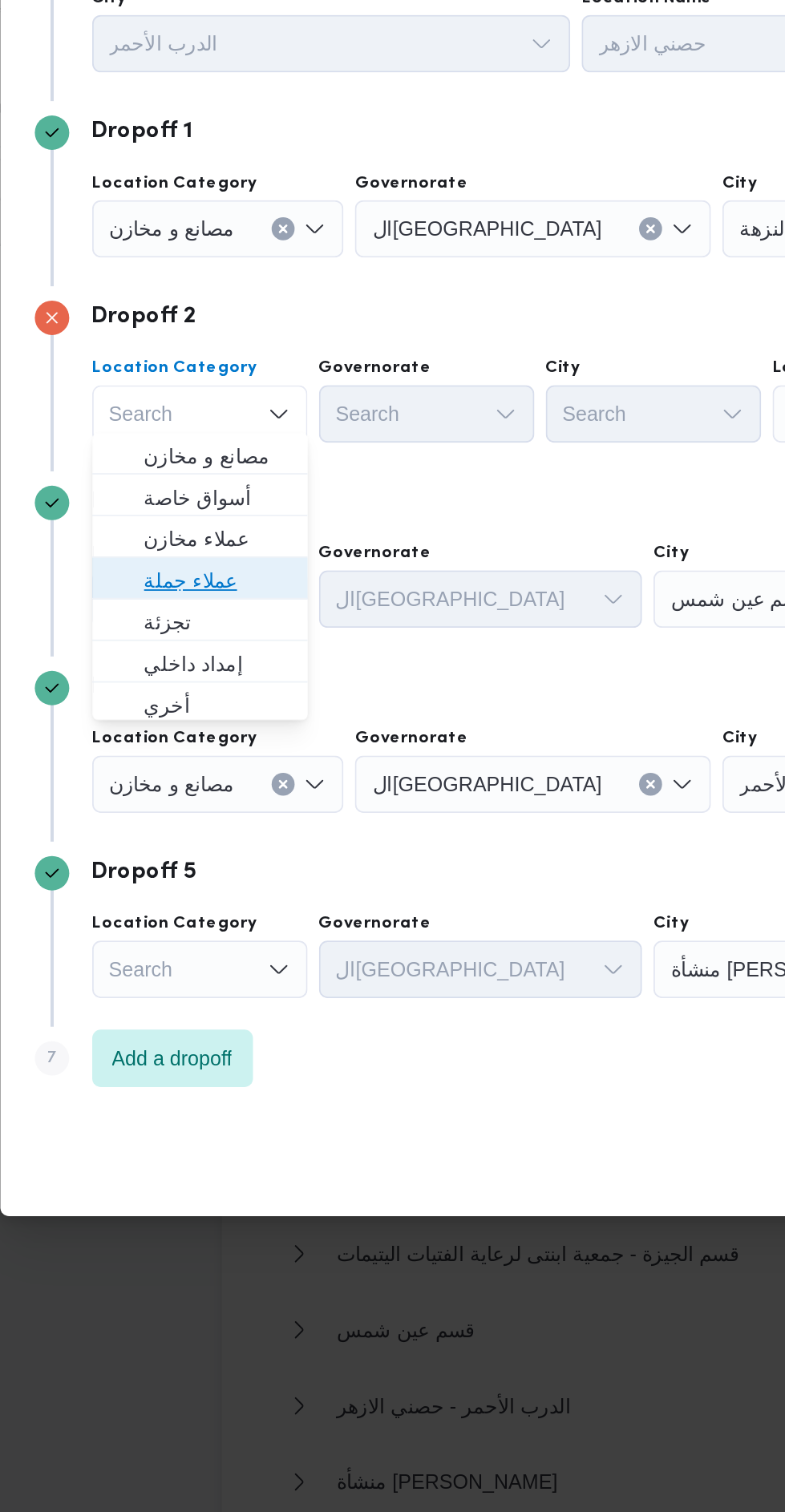
click at [236, 717] on span "عملاء جملة" at bounding box center [206, 720] width 82 height 19
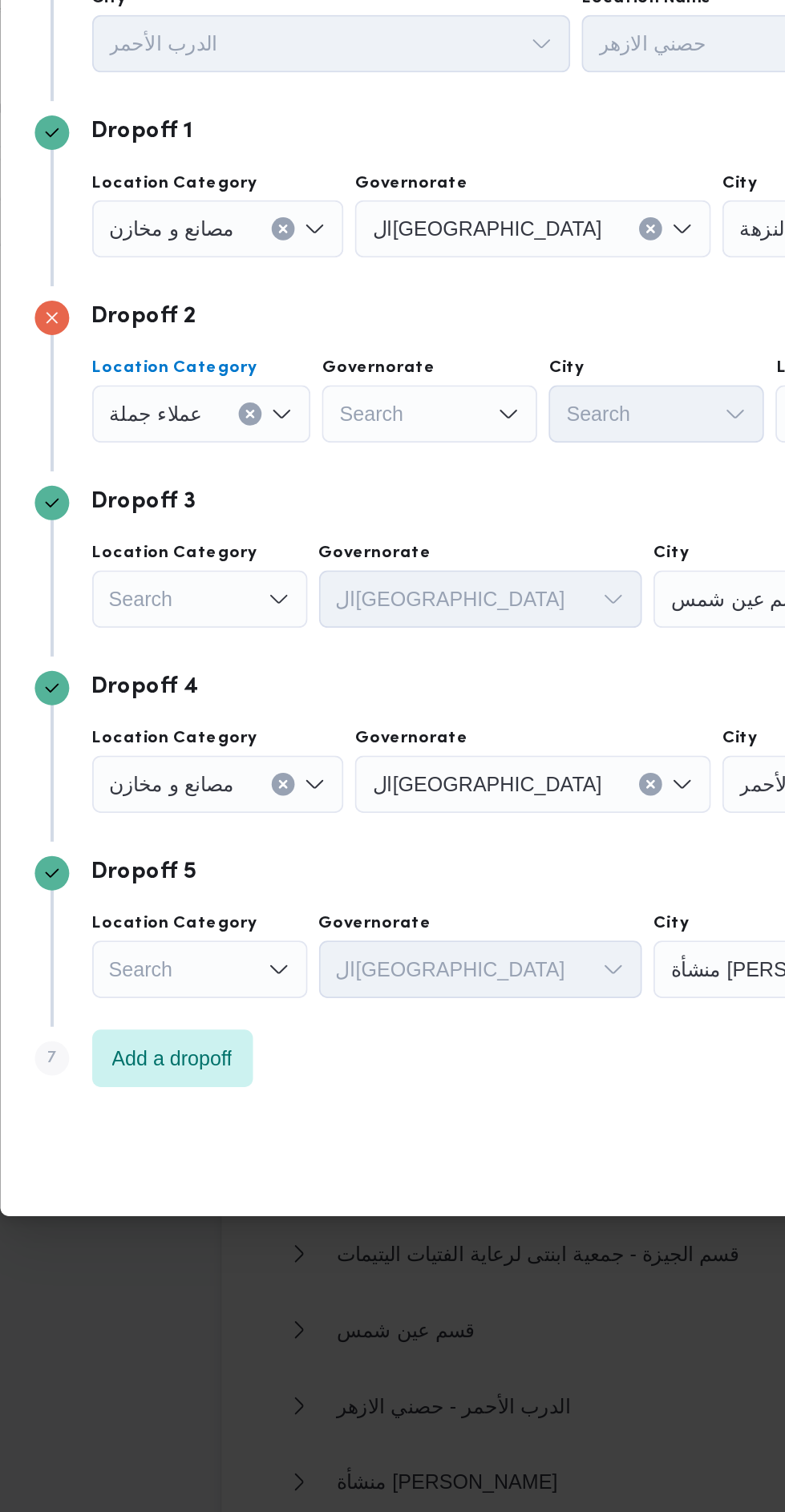
click at [347, 619] on div "Search" at bounding box center [324, 627] width 120 height 32
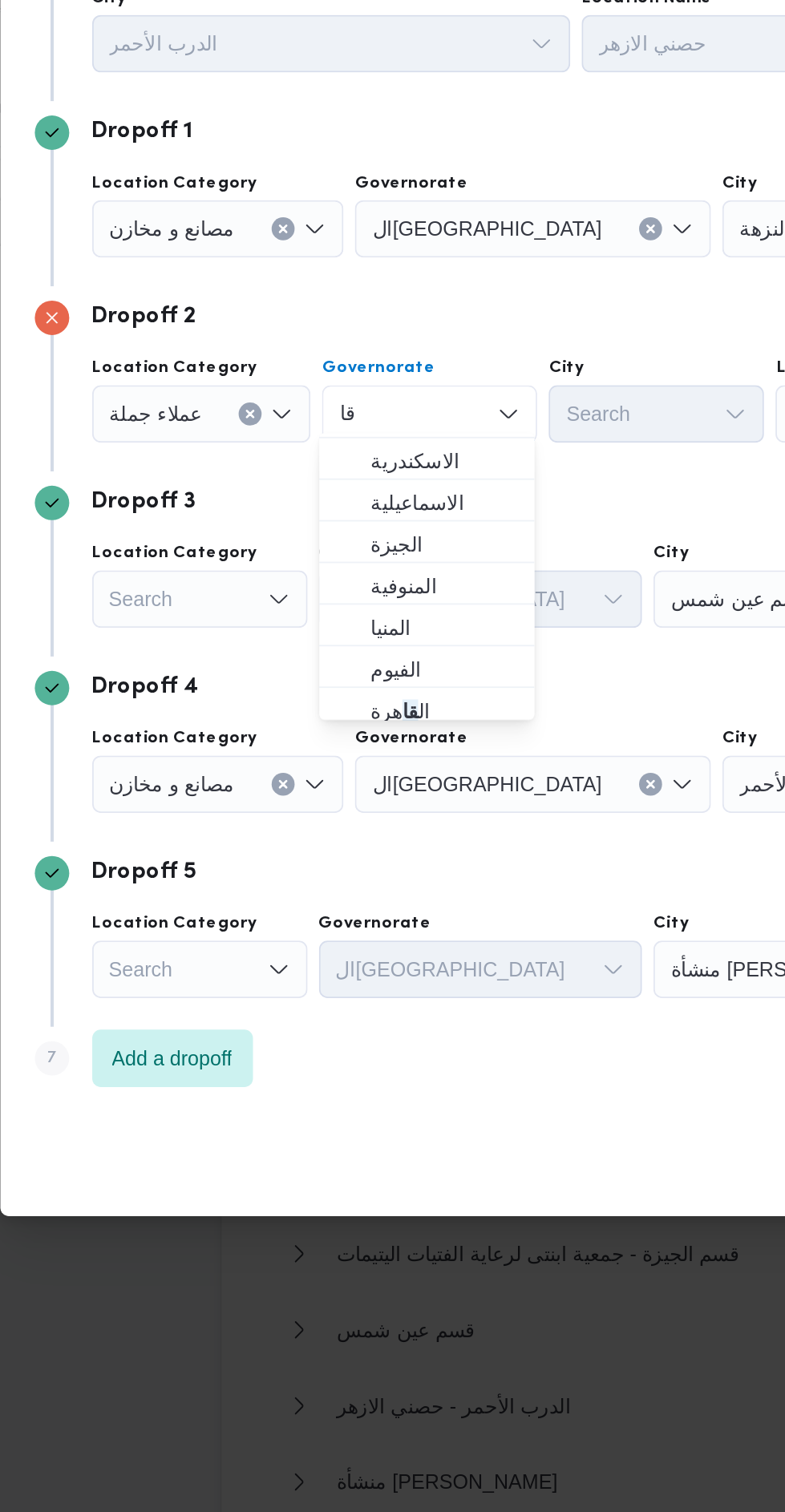
scroll to position [109, 0]
type input "قا"
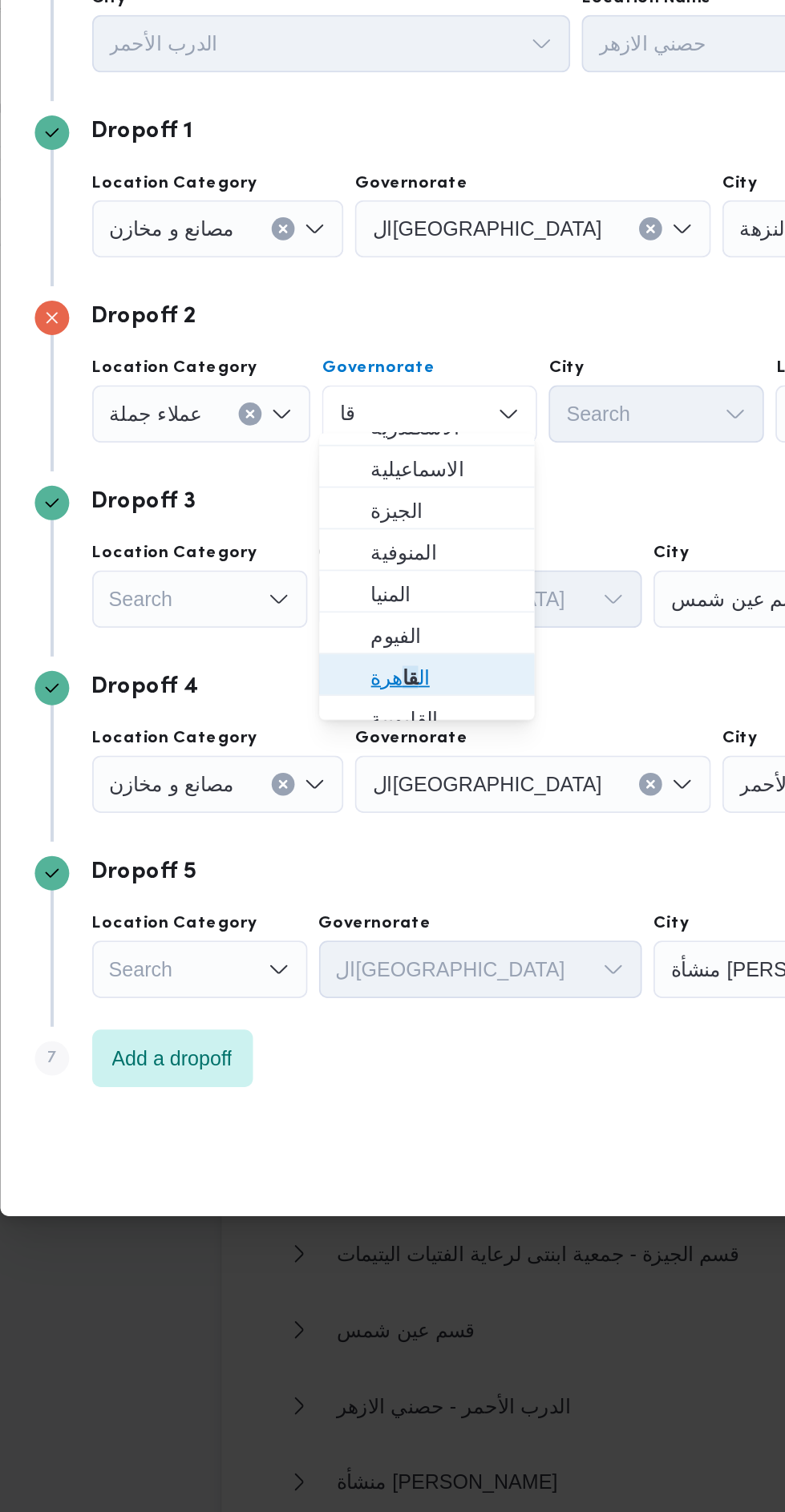
click at [342, 767] on span "ال قا هرة" at bounding box center [333, 774] width 82 height 19
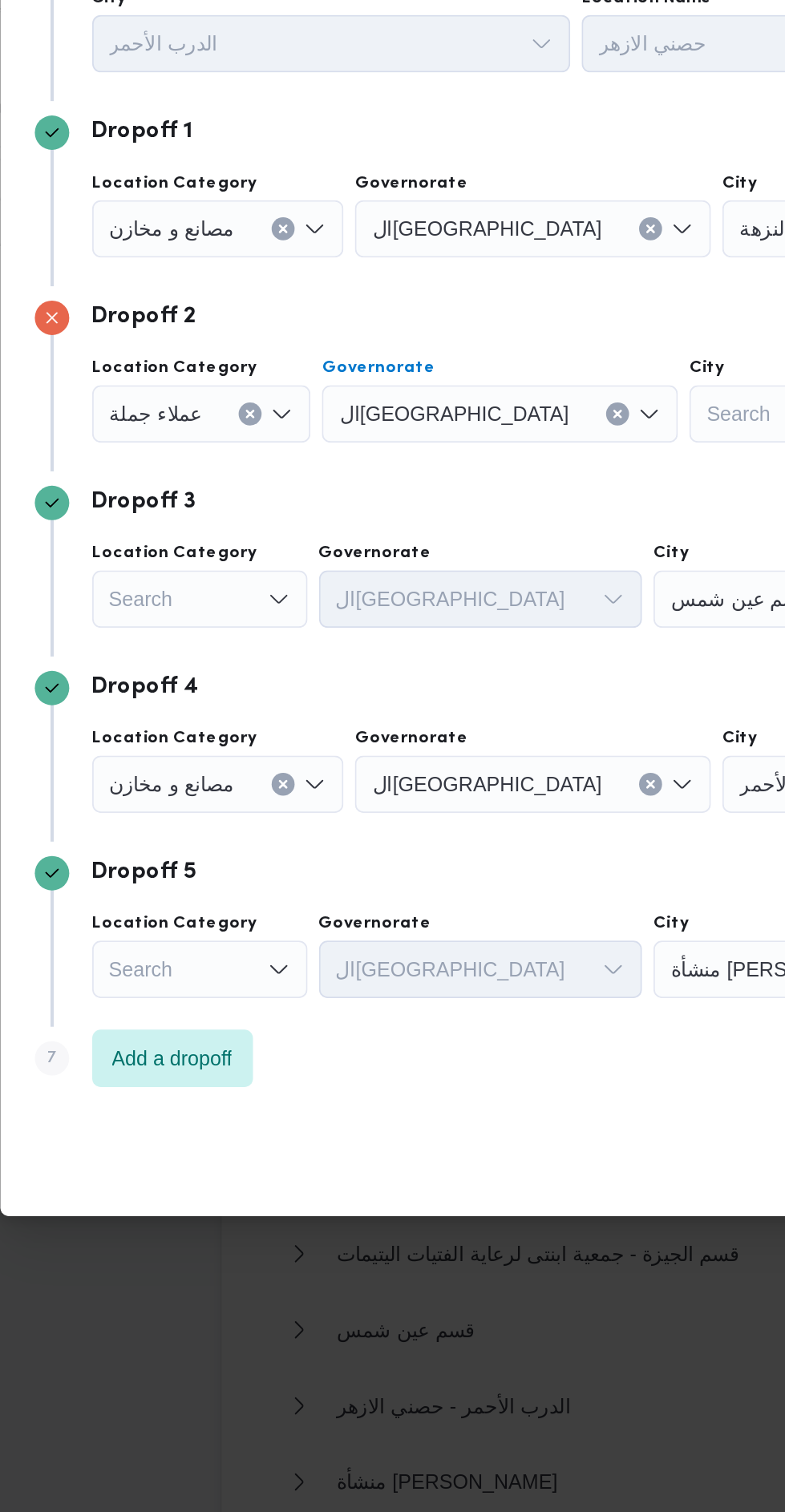
click at [470, 611] on div "Search" at bounding box center [529, 627] width 120 height 32
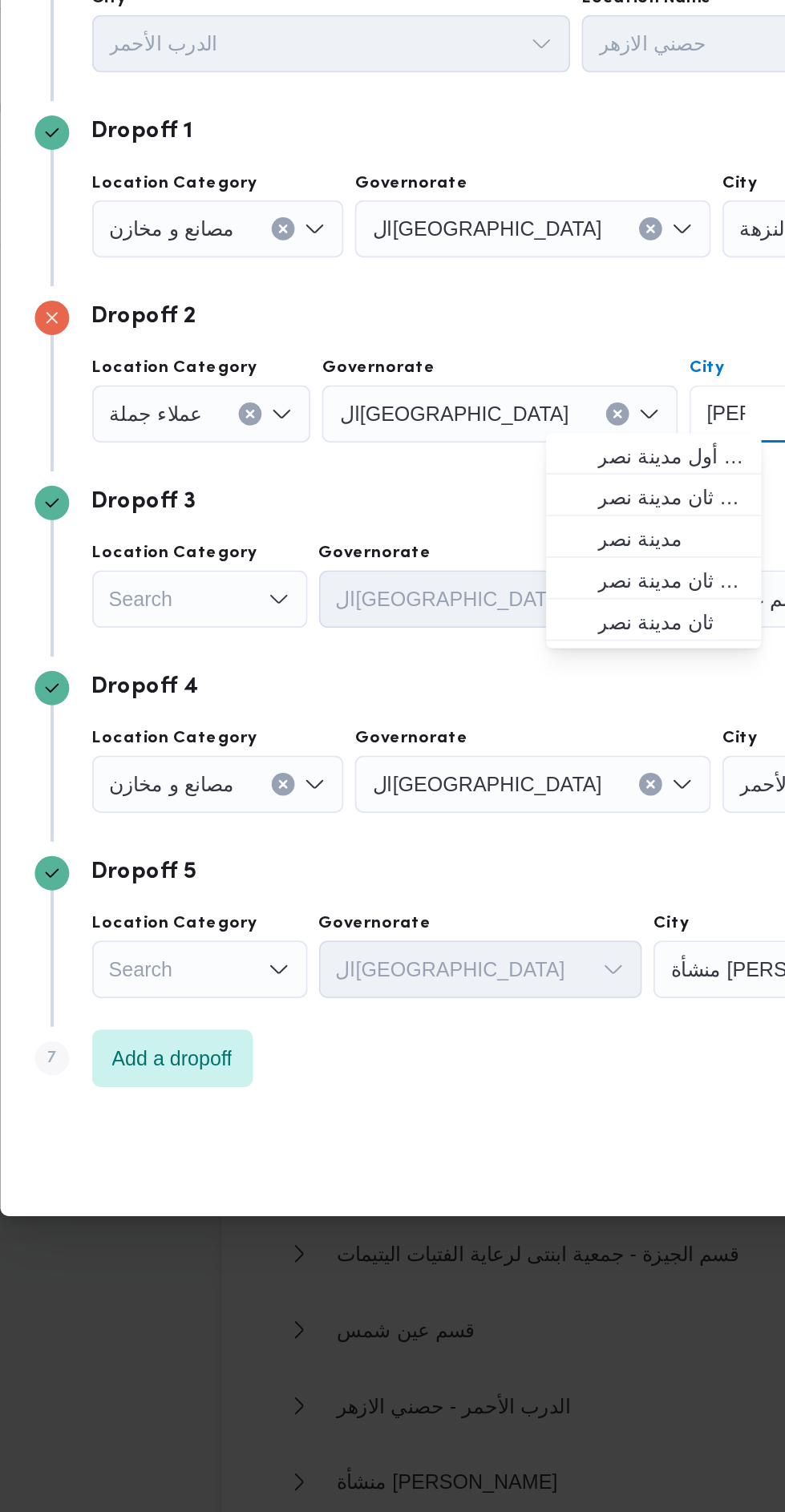
type input "[PERSON_NAME]"
click at [471, 647] on span "قسم أول مدينة نصر" at bounding box center [459, 650] width 82 height 19
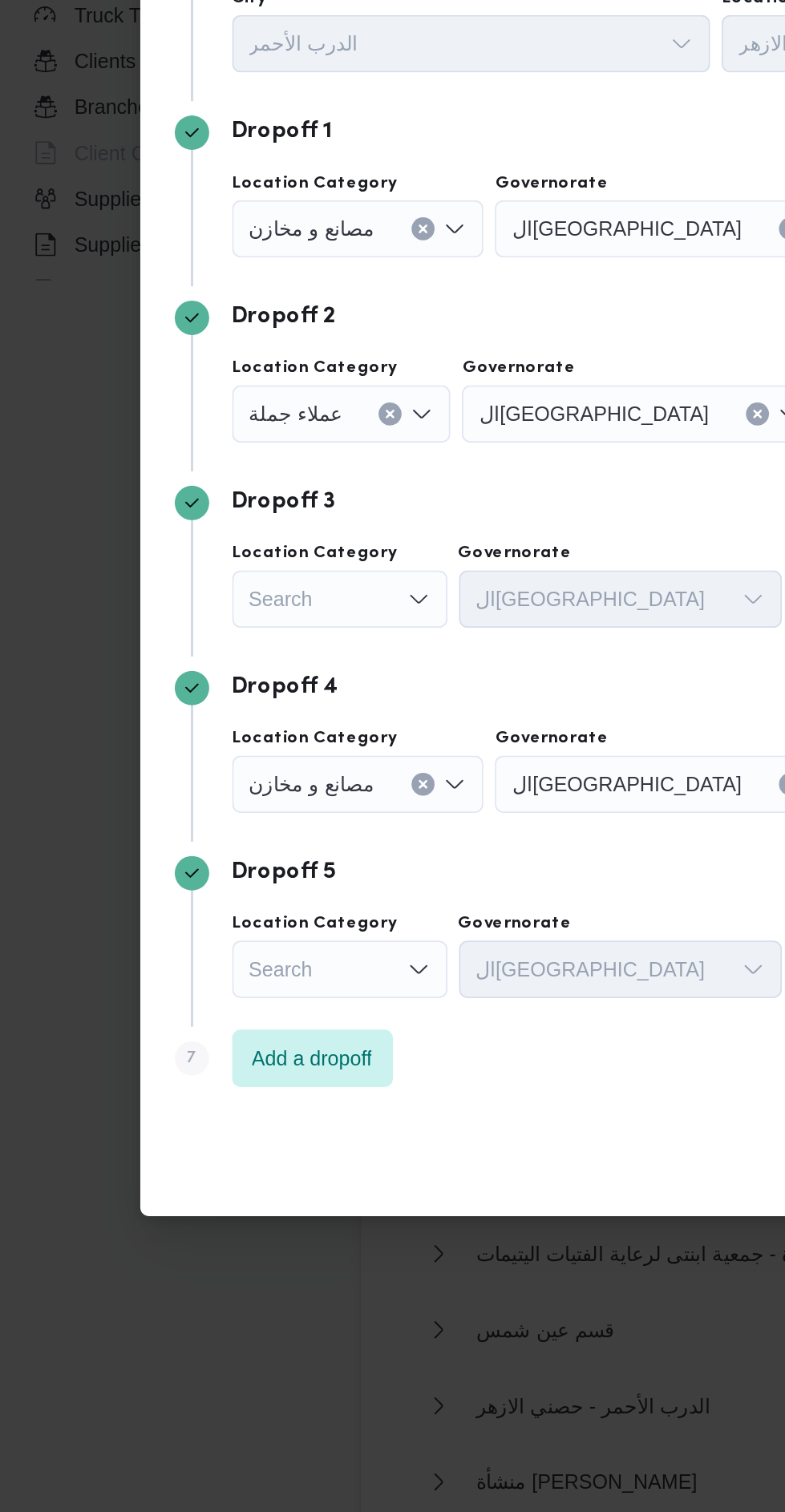
click at [232, 727] on div "Search" at bounding box center [196, 730] width 120 height 32
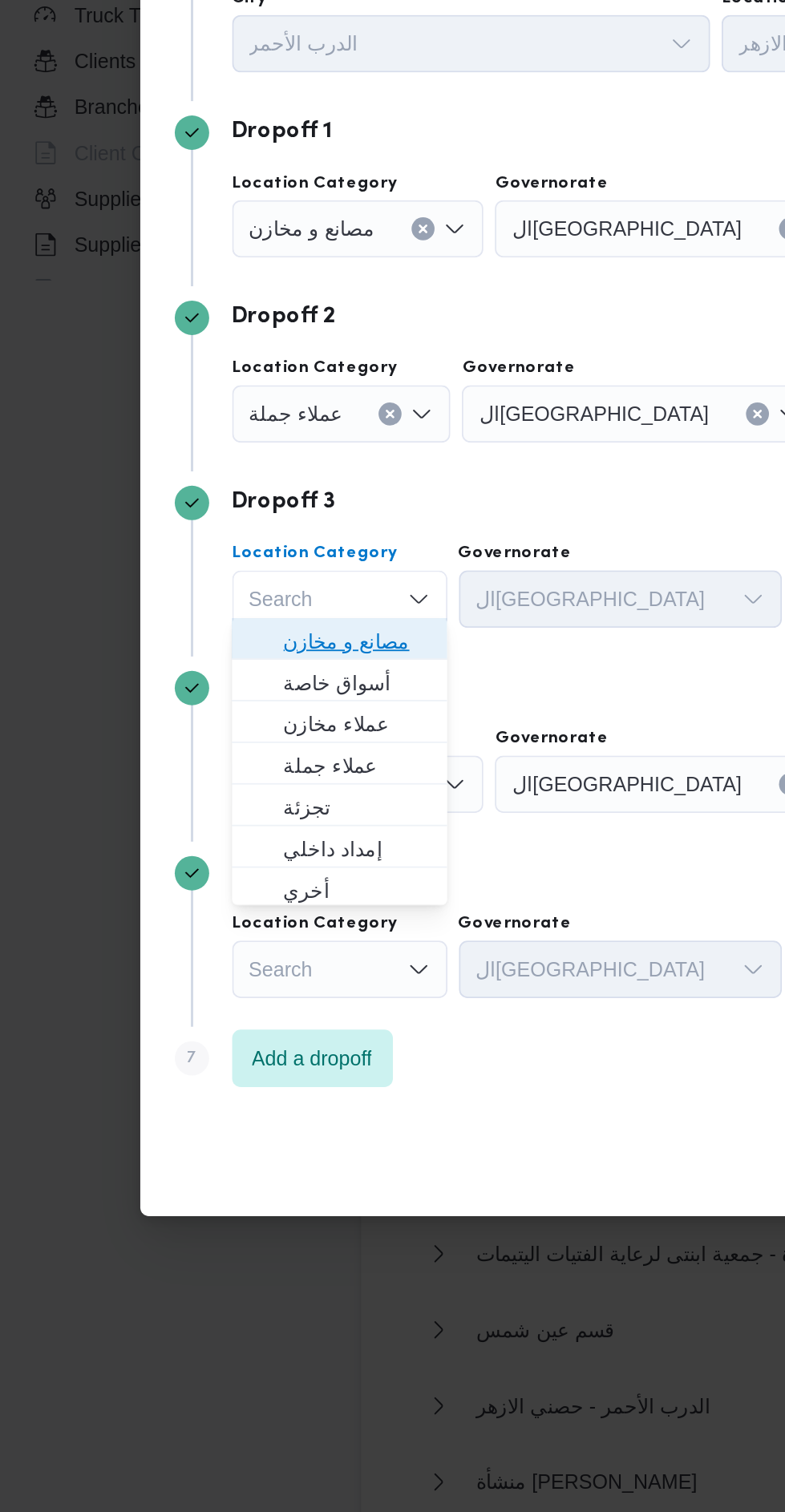
click at [232, 745] on span "مصانع و مخازن" at bounding box center [206, 754] width 82 height 19
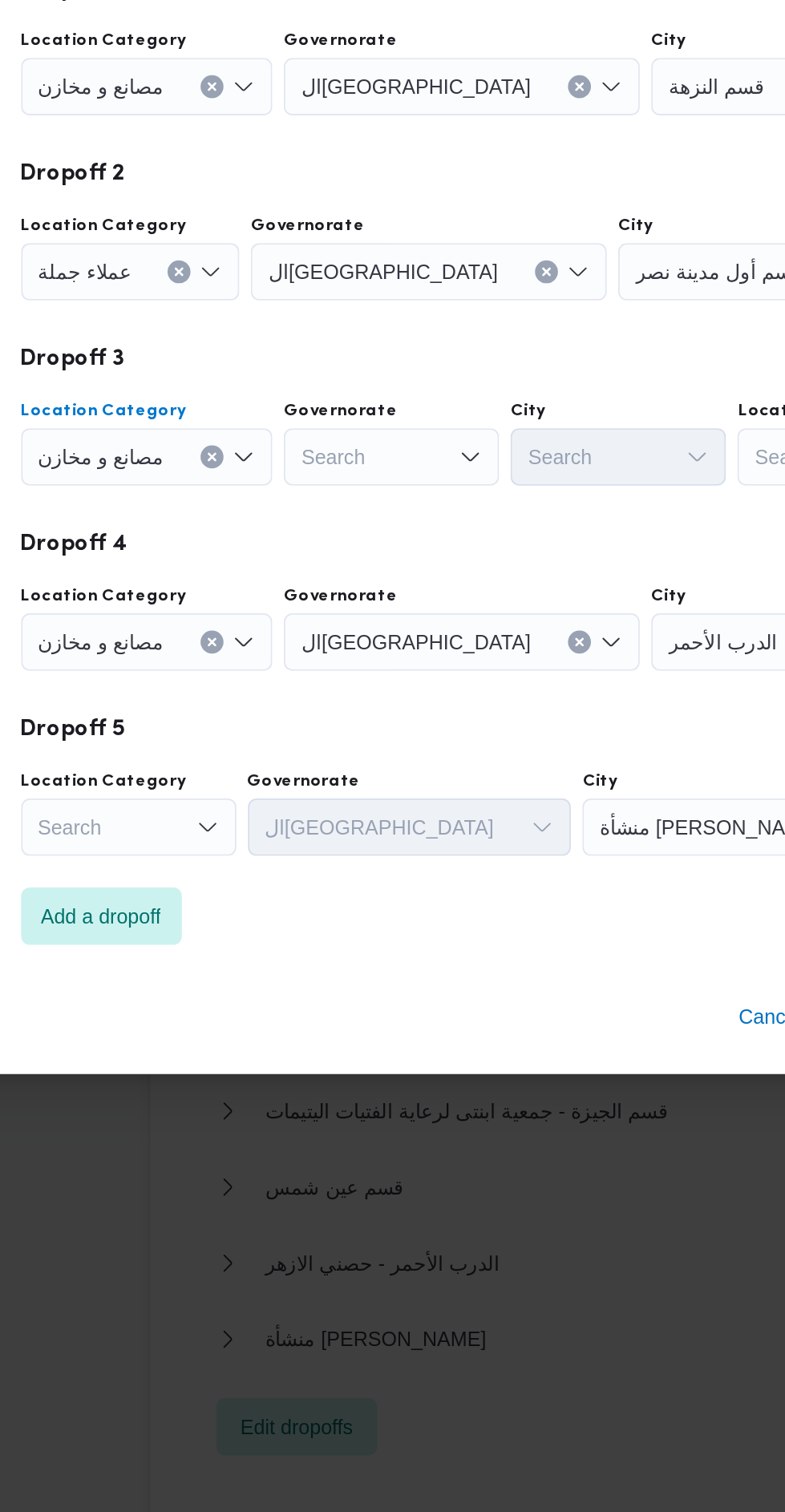
scroll to position [2081, 0]
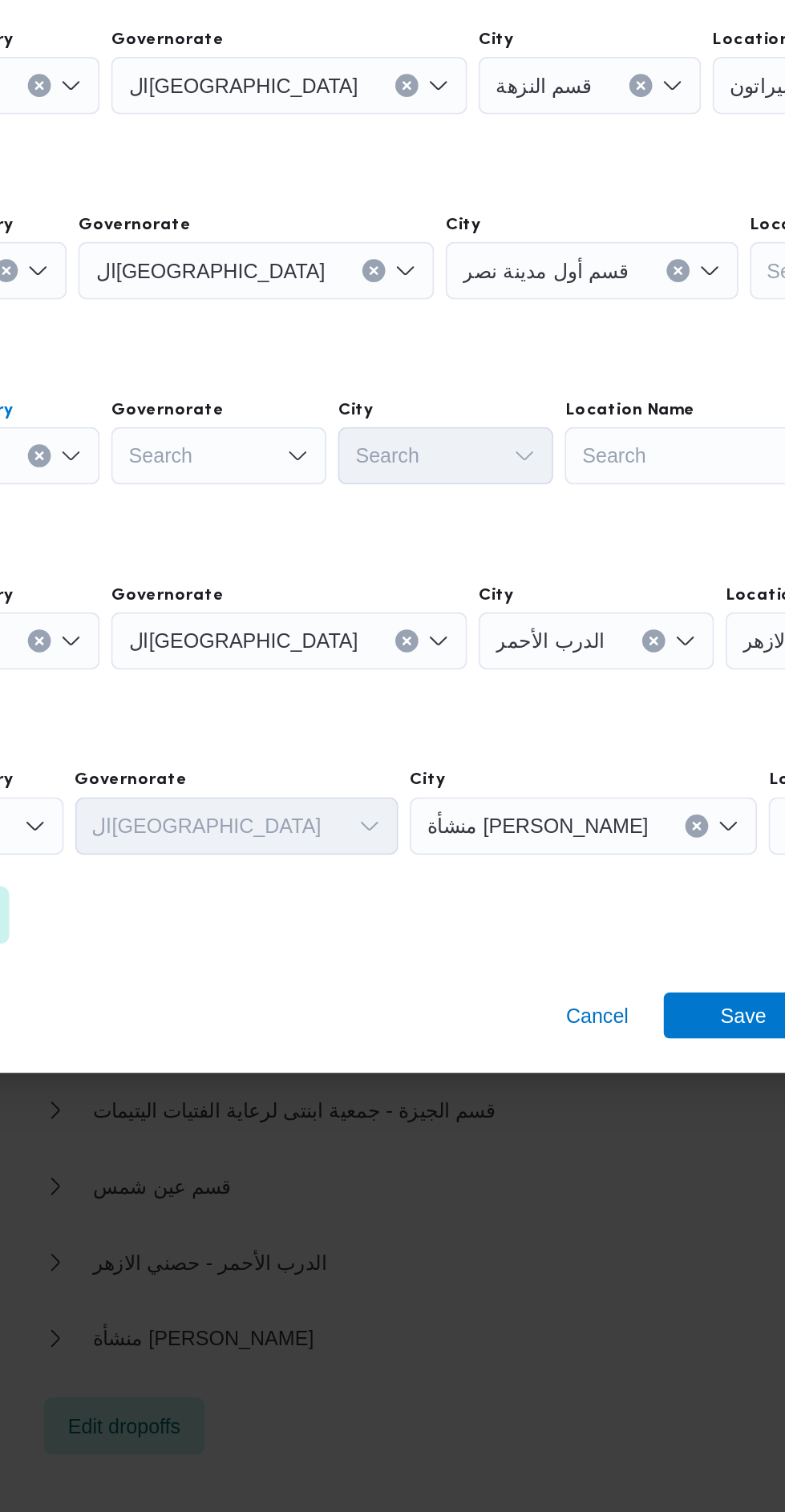
click at [614, 715] on div "Search" at bounding box center [636, 730] width 200 height 32
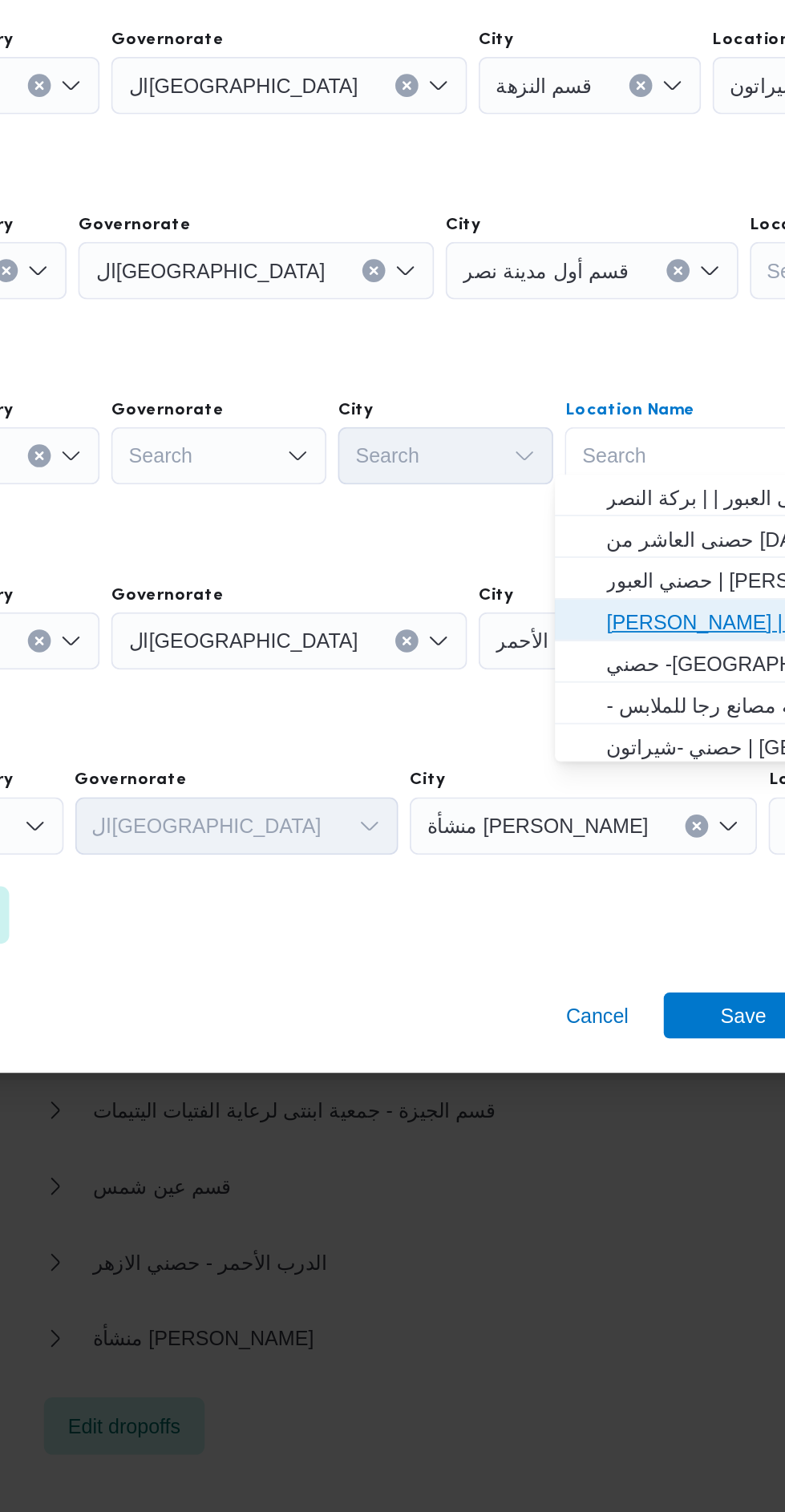
click at [607, 818] on span "[PERSON_NAME] | سوق الازهر كل انواع القماش السواريه | الدرب الأحمر" at bounding box center [640, 824] width 162 height 19
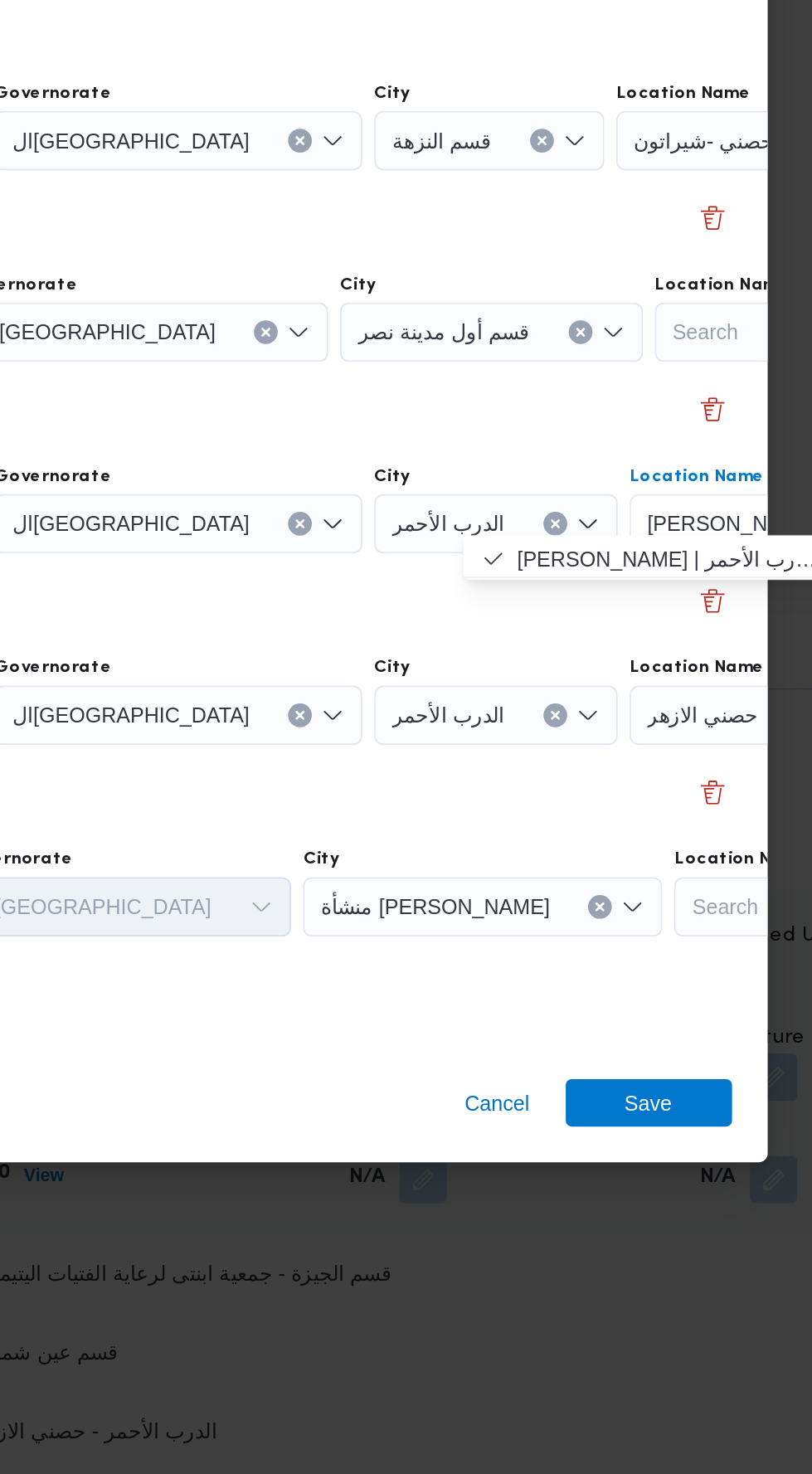
click at [685, 706] on span "[PERSON_NAME] | سوق الازهر كل انواع القماش السواريه | الدرب الأحمر" at bounding box center [725, 715] width 134 height 18
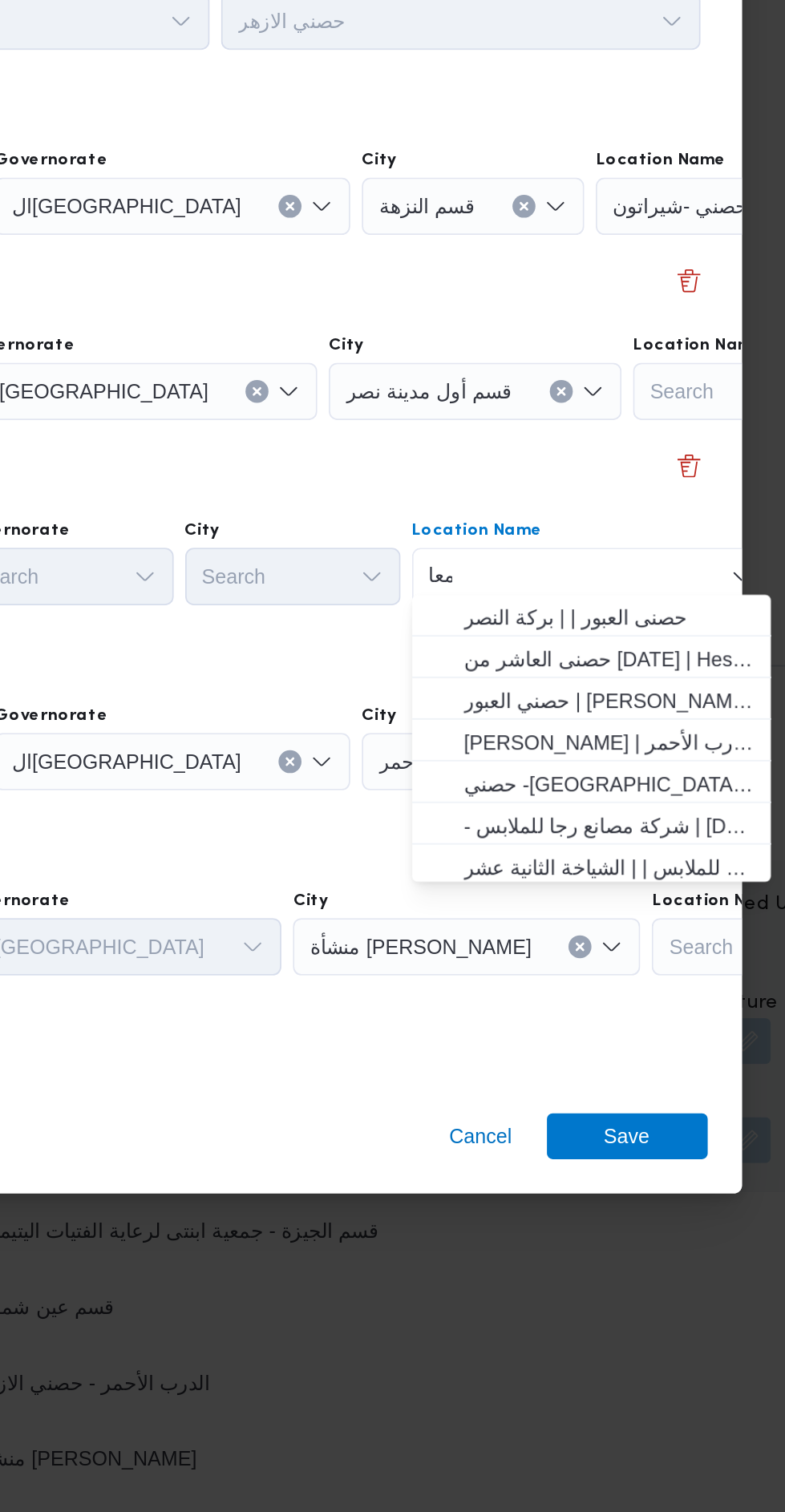
scroll to position [0, 0]
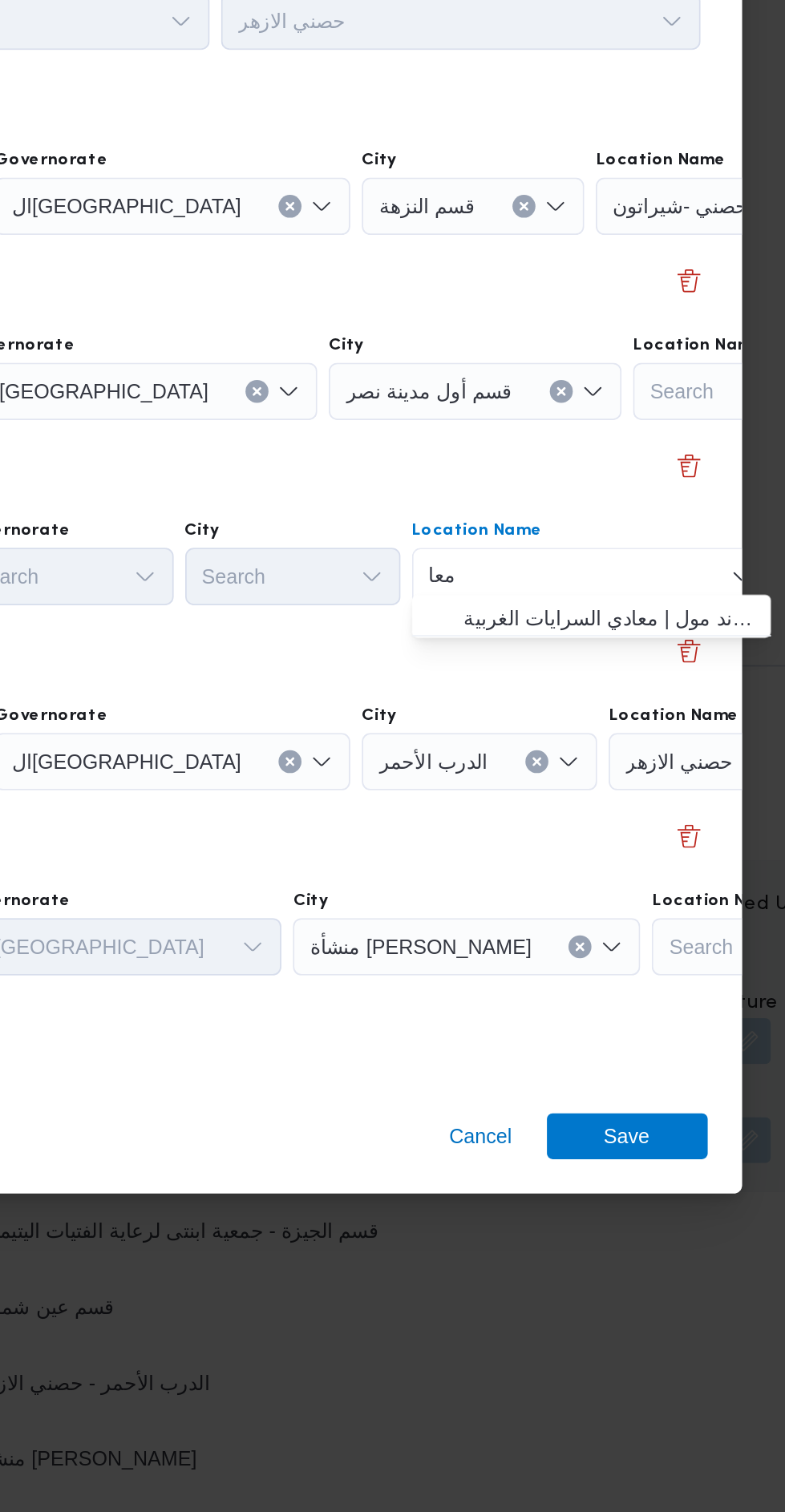
type input "معا"
click at [657, 753] on span "حصني -ال معا دي | ميدان المعادي جراند مول | معادي السرايات الغربية" at bounding box center [626, 754] width 162 height 19
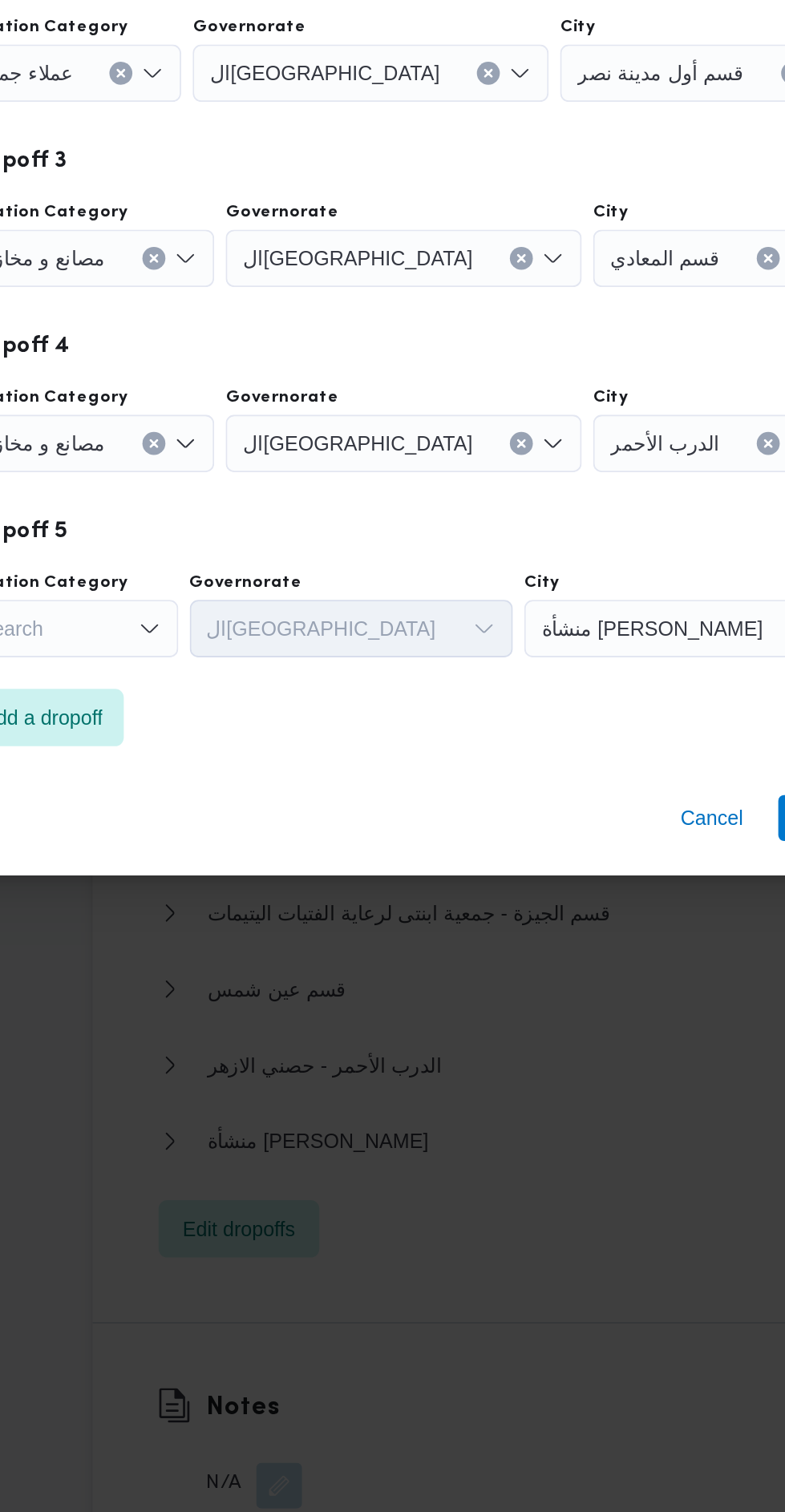
scroll to position [2081, 0]
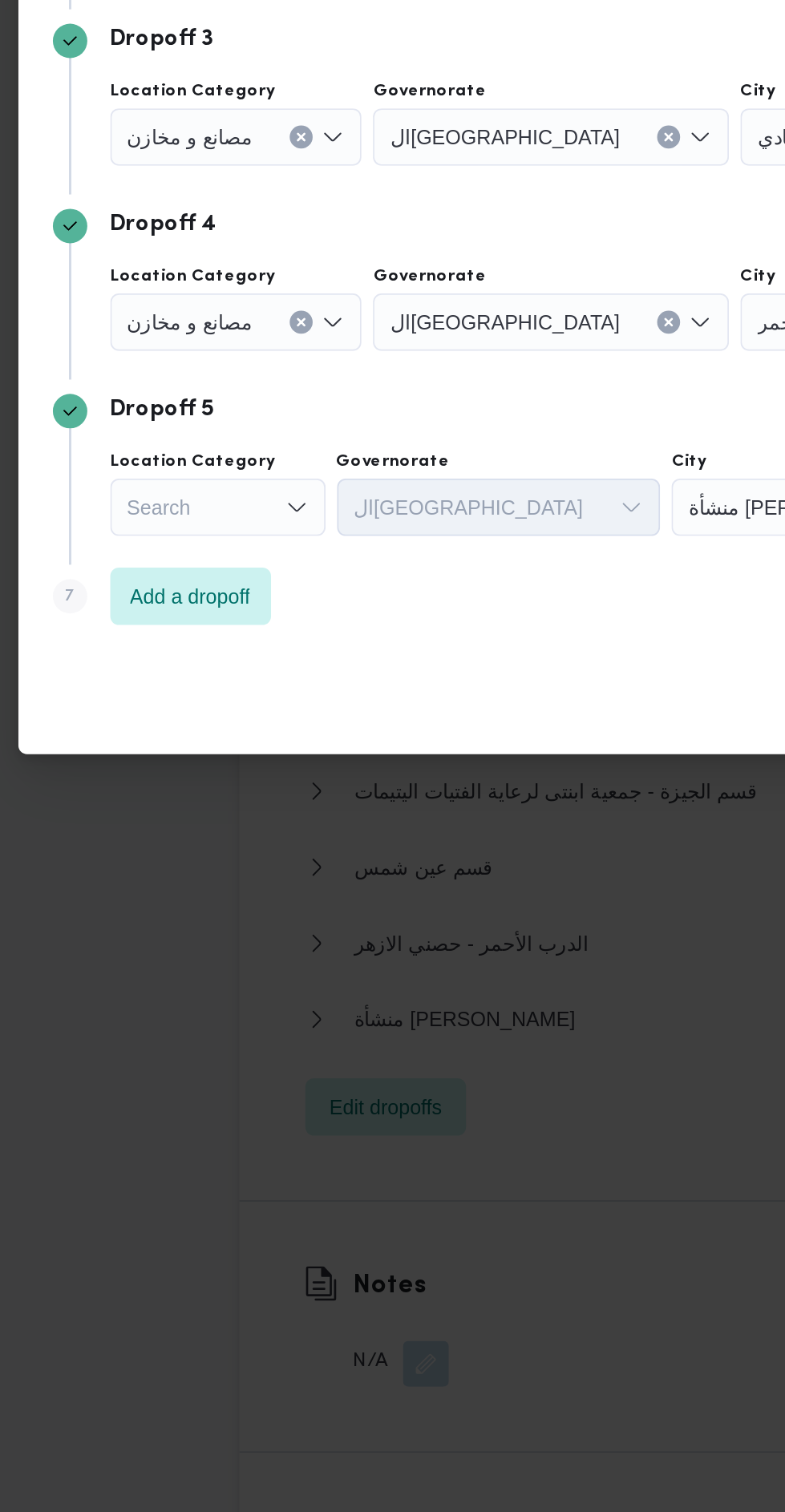
click at [239, 931] on icon "Open list of options" at bounding box center [241, 938] width 13 height 13
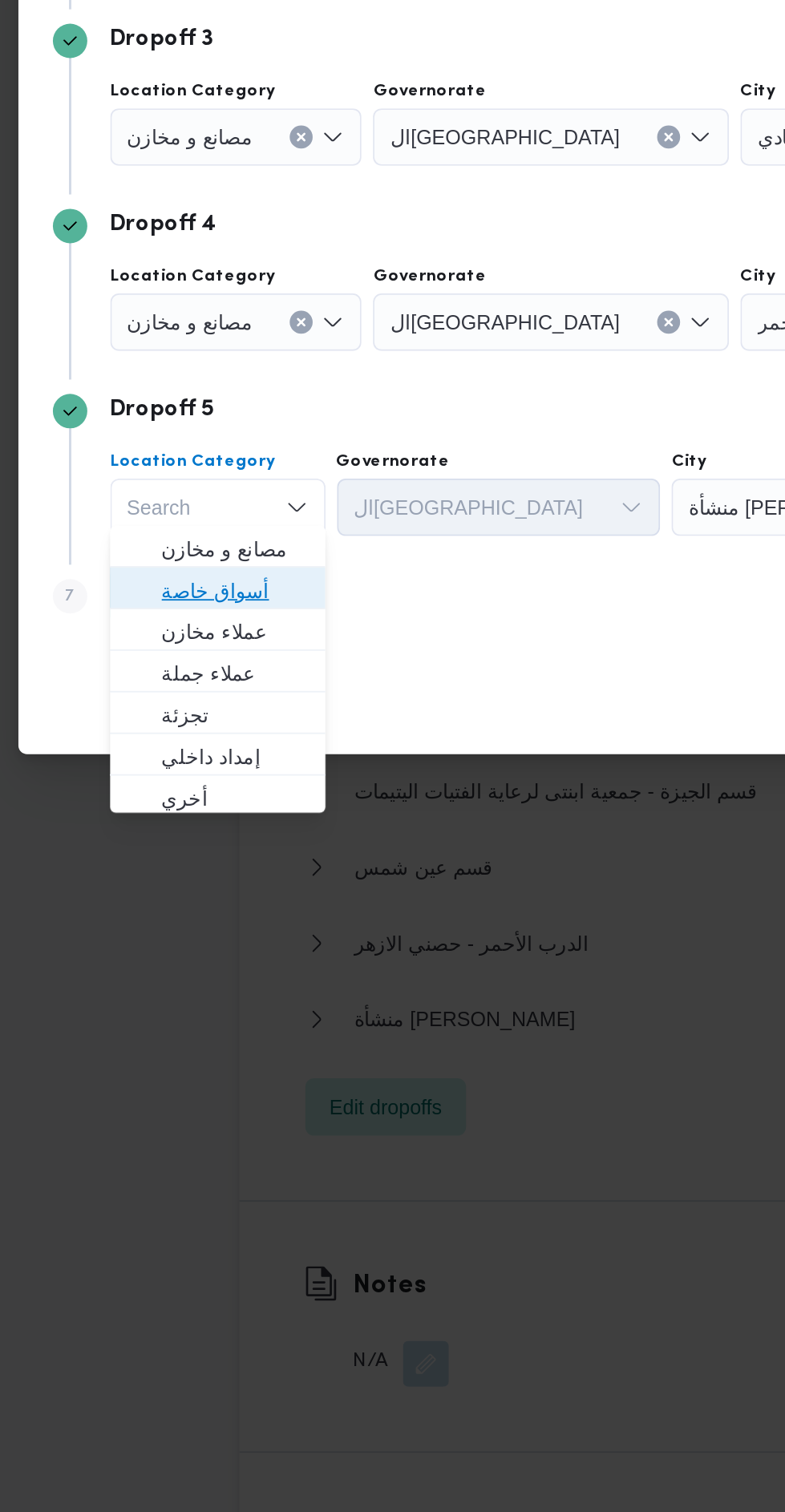
click at [231, 973] on span "أسواق خاصة" at bounding box center [197, 984] width 108 height 26
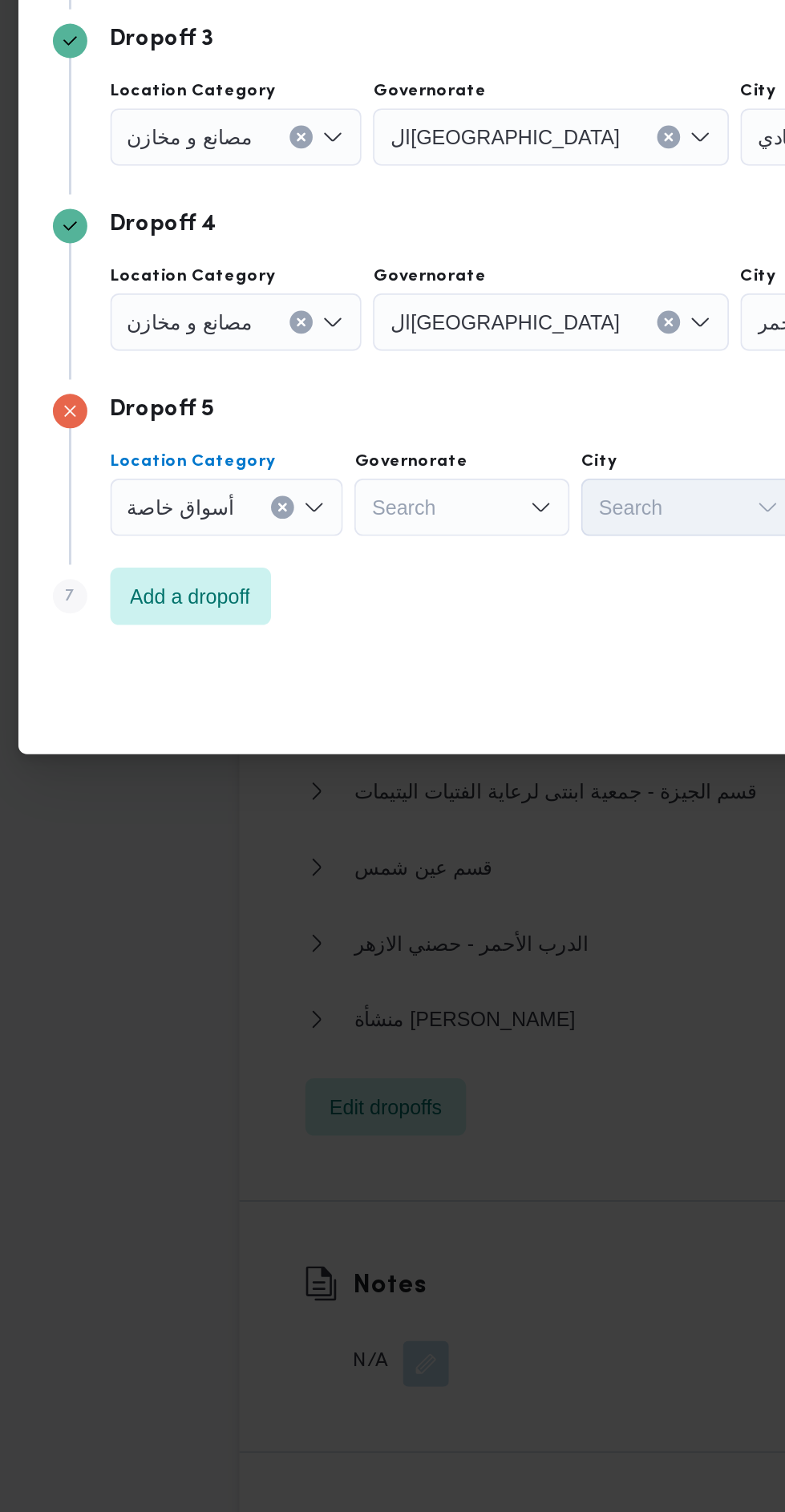
click at [231, 937] on div "أسواق خاصة Combo box. Selected. أسواق خاصة. Press Backspace to delete أسواق خاص…" at bounding box center [202, 937] width 131 height 32
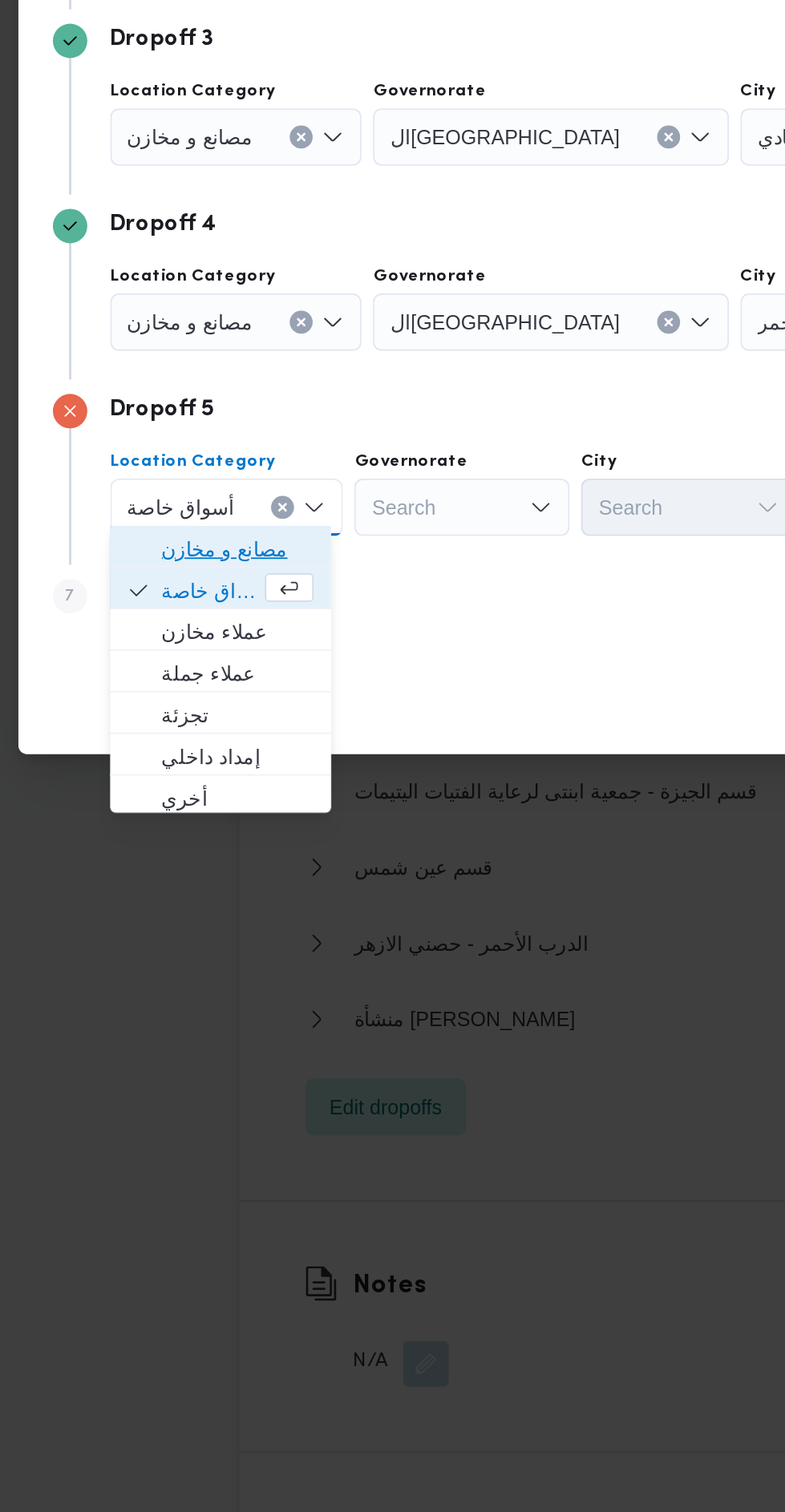
click at [237, 959] on span "مصانع و مخازن" at bounding box center [208, 960] width 85 height 19
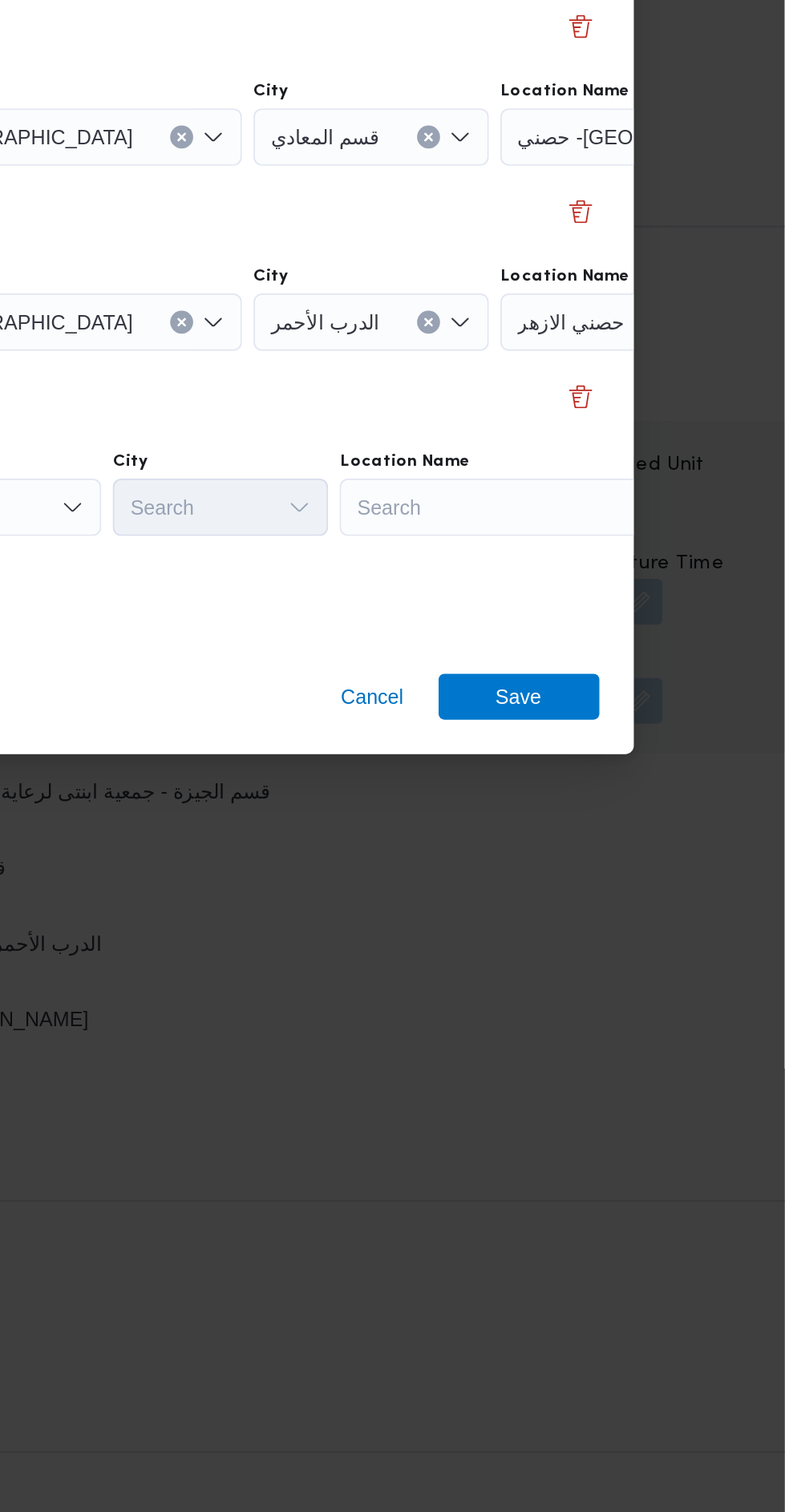
click at [648, 930] on div "Search" at bounding box center [636, 937] width 200 height 32
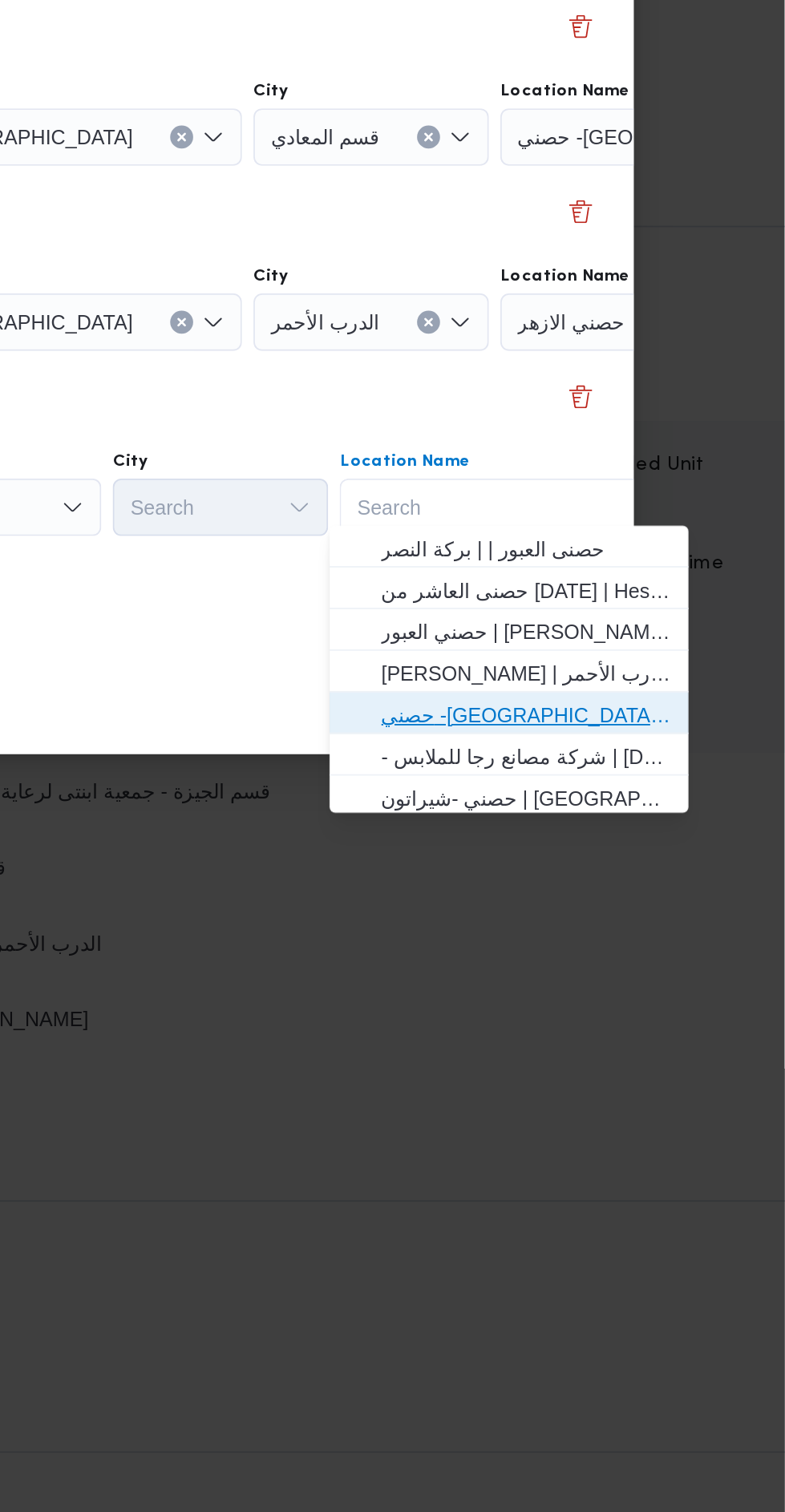
click at [677, 1047] on span "حصني -[GEOGRAPHIC_DATA] | [GEOGRAPHIC_DATA] | المنتزه" at bounding box center [640, 1054] width 162 height 19
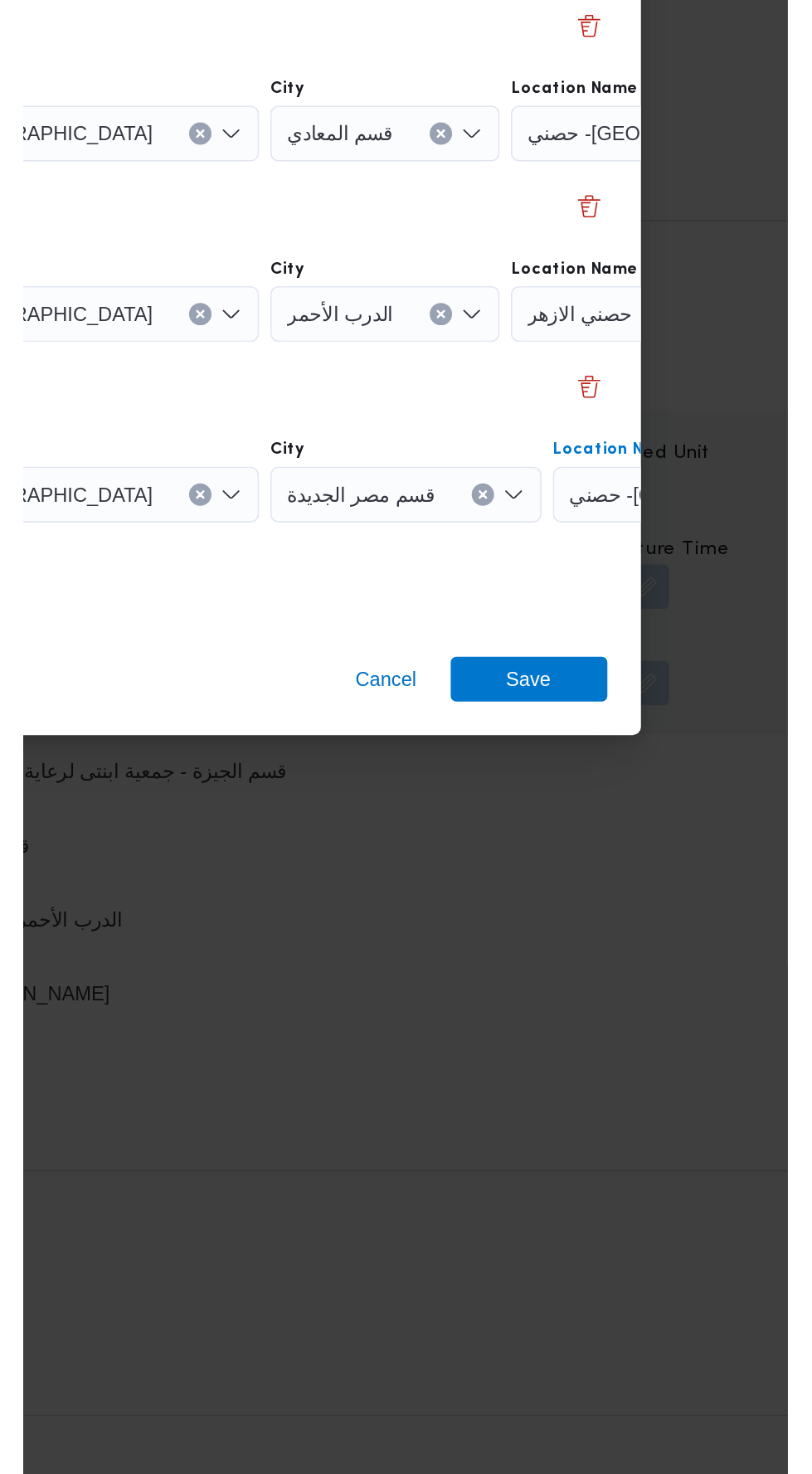
scroll to position [0, 62]
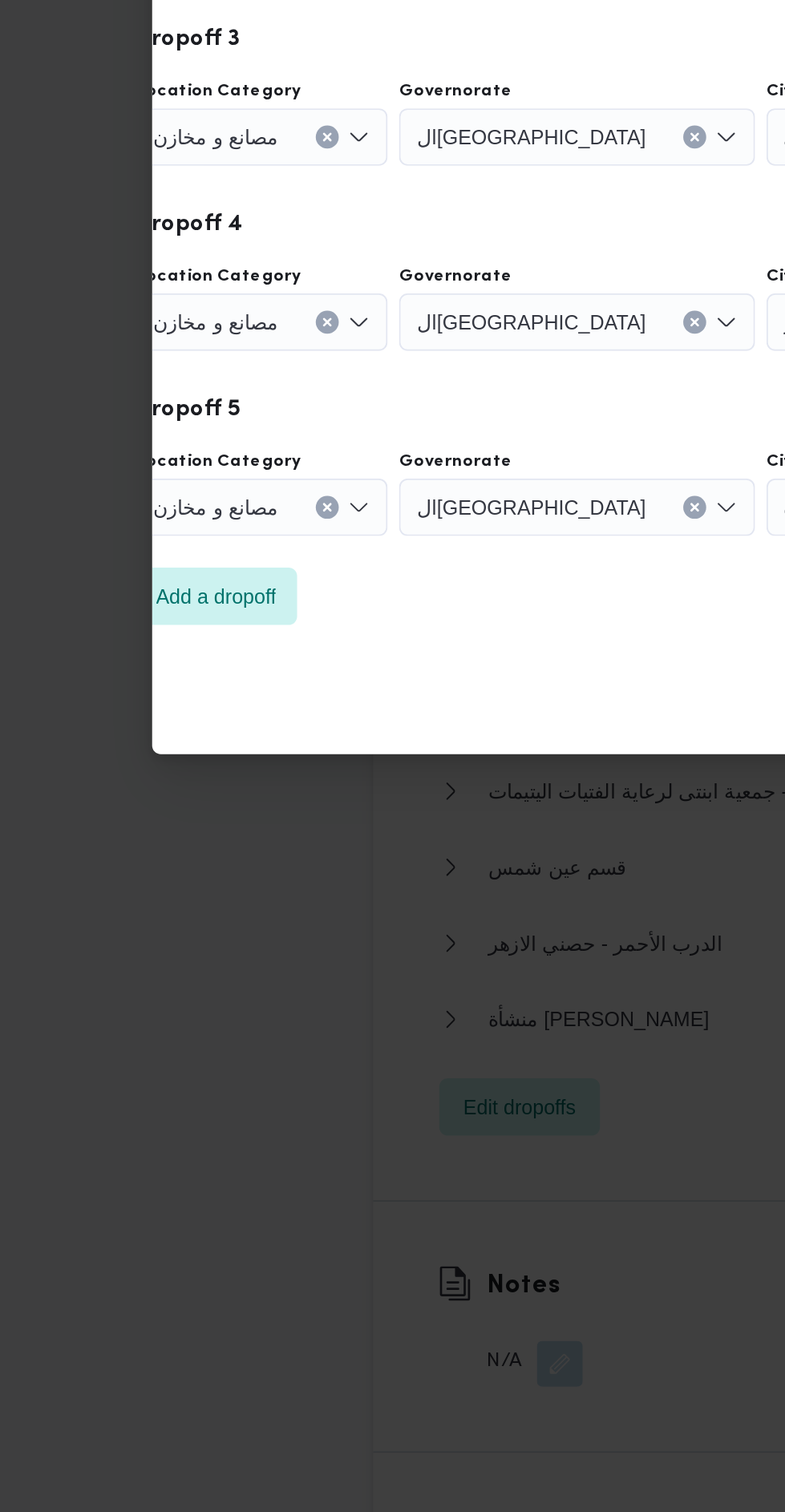
click at [187, 986] on div "Step 7 is disabled 7 Add a dropoff" at bounding box center [333, 991] width 577 height 41
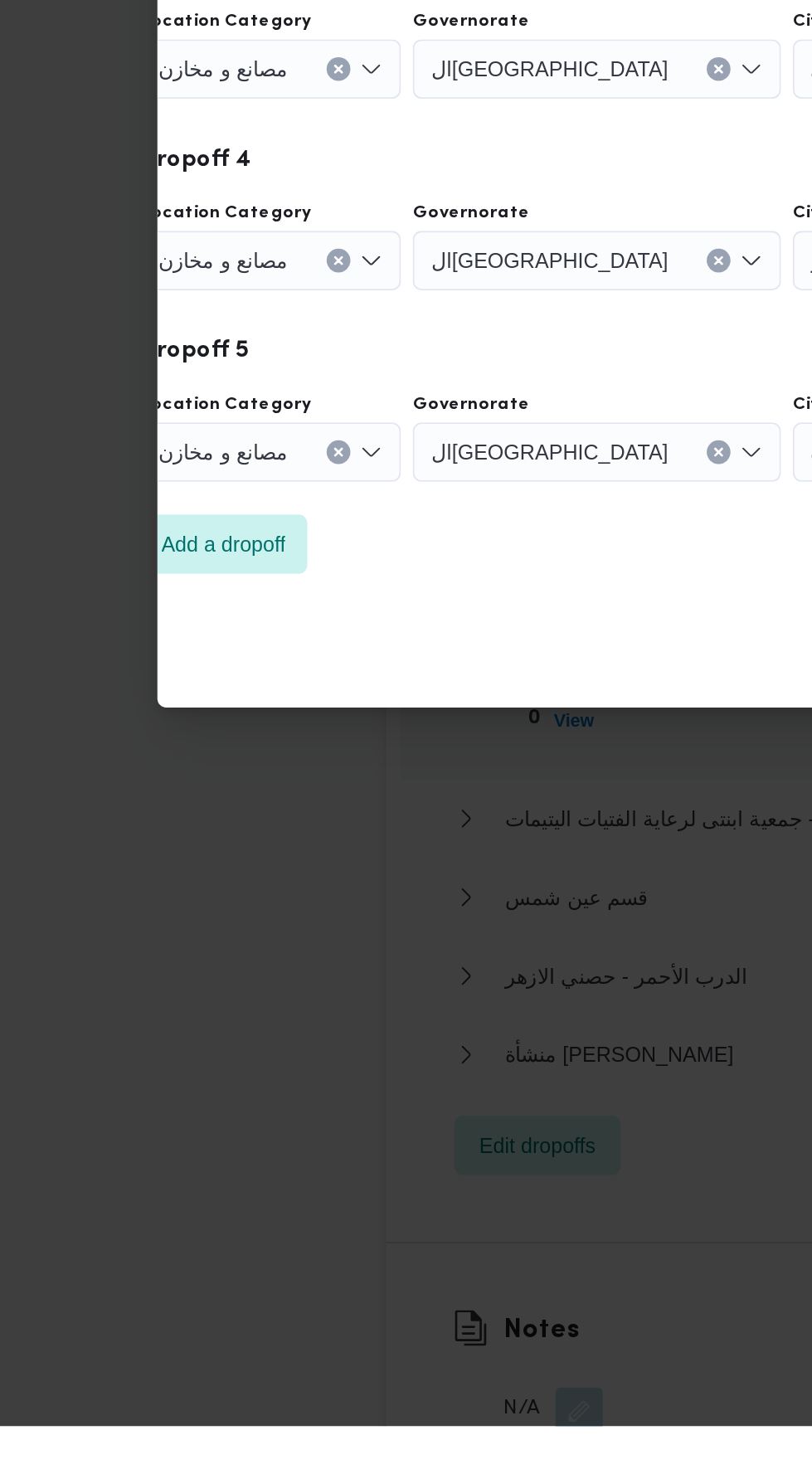
scroll to position [2153, 0]
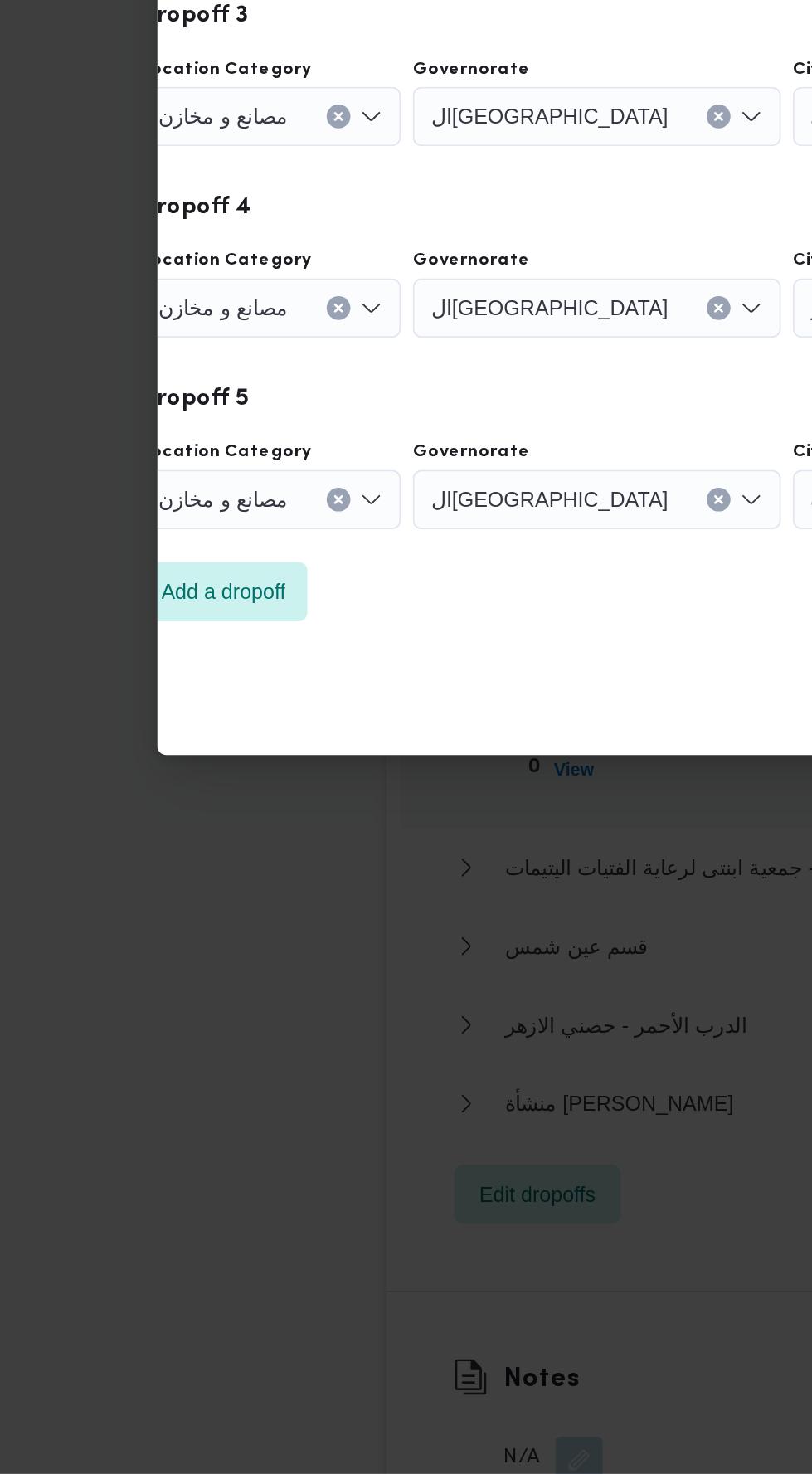
click at [155, 1000] on div "Step 1 1 [GEOGRAPHIC_DATA] Location Name [PERSON_NAME] Dropoff 1 Location Categ…" at bounding box center [406, 663] width 637 height 698
click at [158, 973] on span "Add a dropoff" at bounding box center [125, 981] width 69 height 20
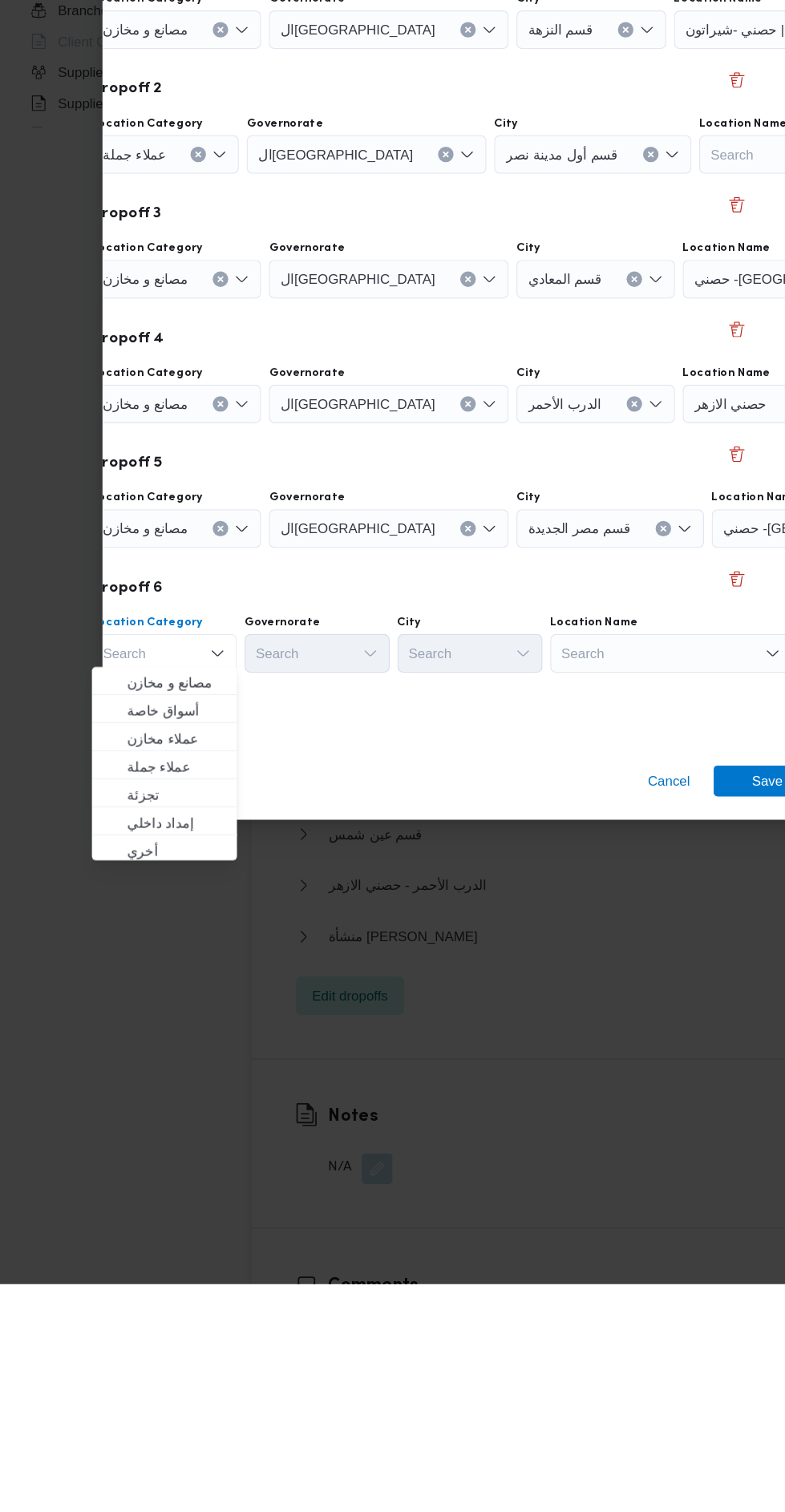
scroll to position [2081, 0]
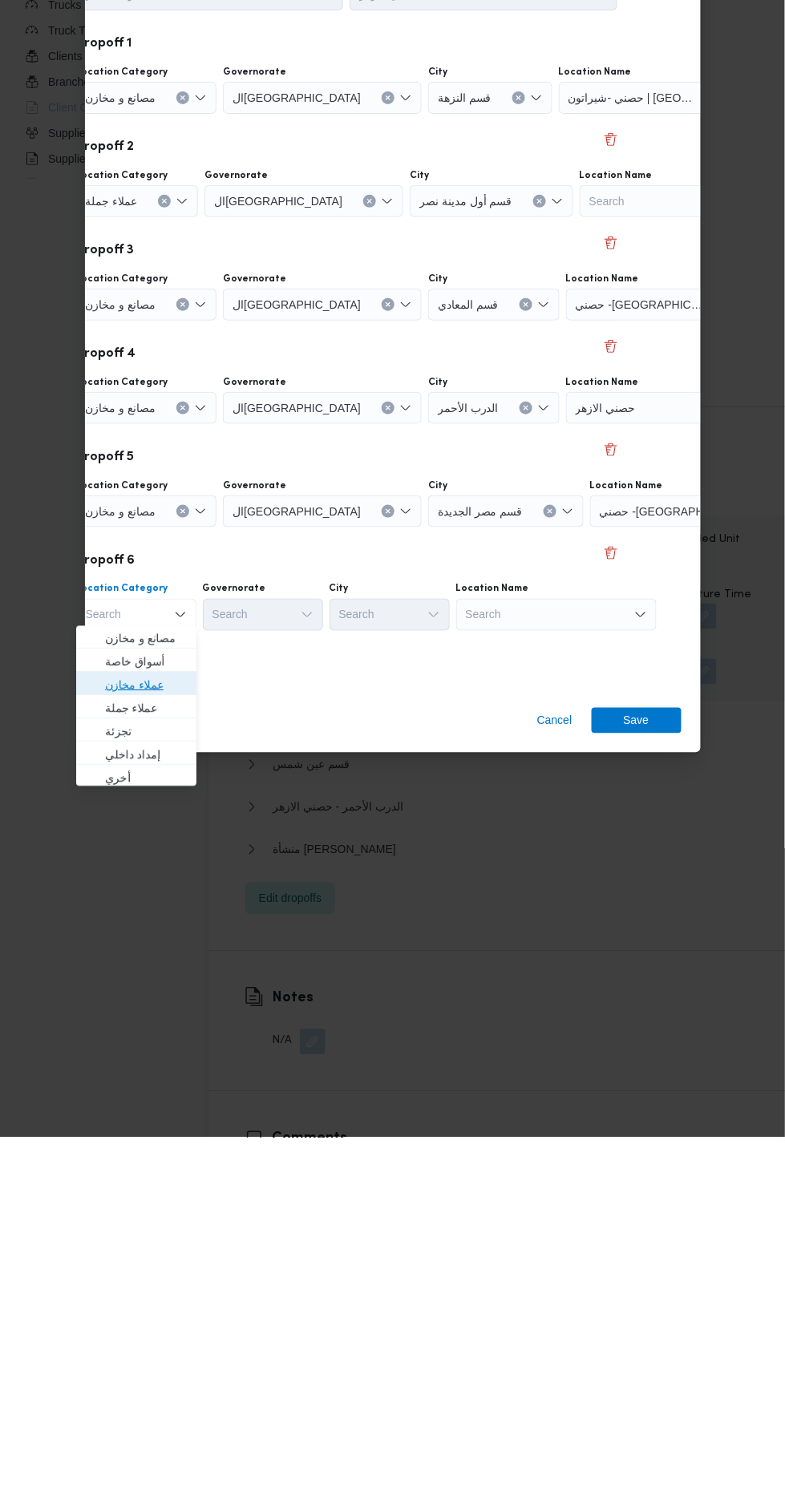
click at [165, 1060] on span "عملاء مخازن" at bounding box center [146, 1060] width 82 height 19
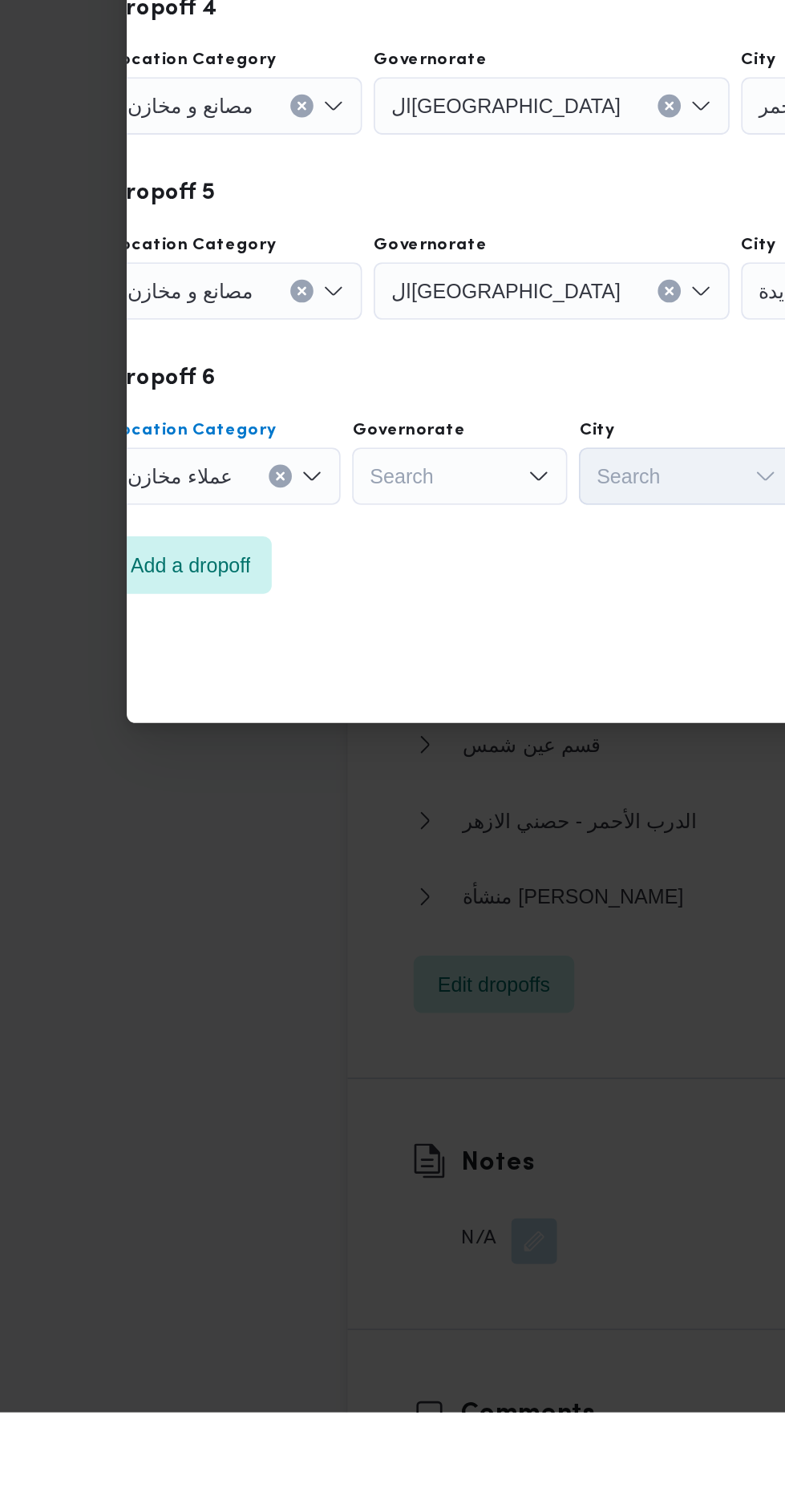
click at [159, 988] on div "عملاء مخازن Combo box. Selected. عملاء مخازن. Press Backspace to delete عملاء م…" at bounding box center [141, 989] width 129 height 32
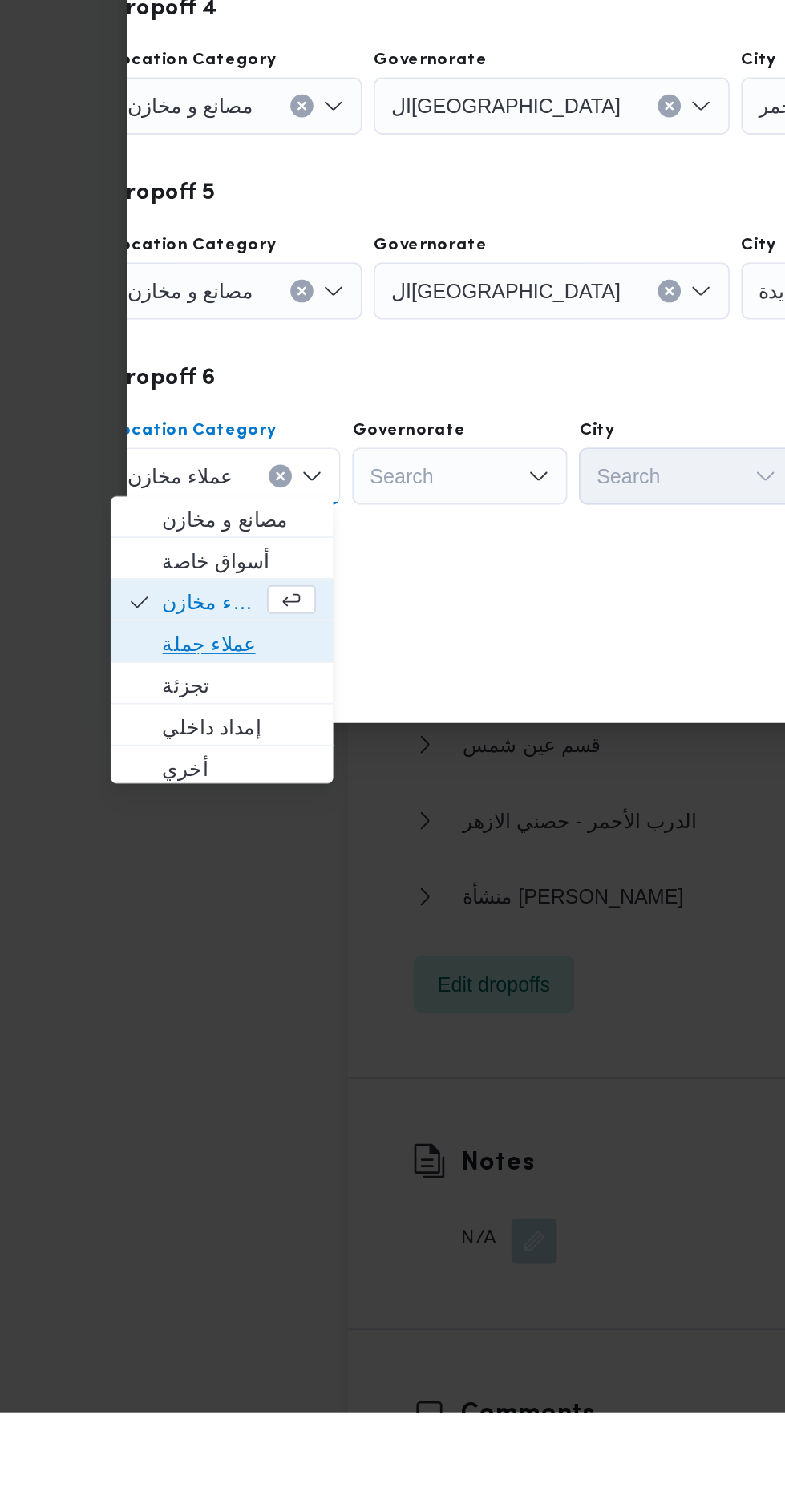
click at [172, 1083] on span "عملاء جملة" at bounding box center [148, 1083] width 86 height 19
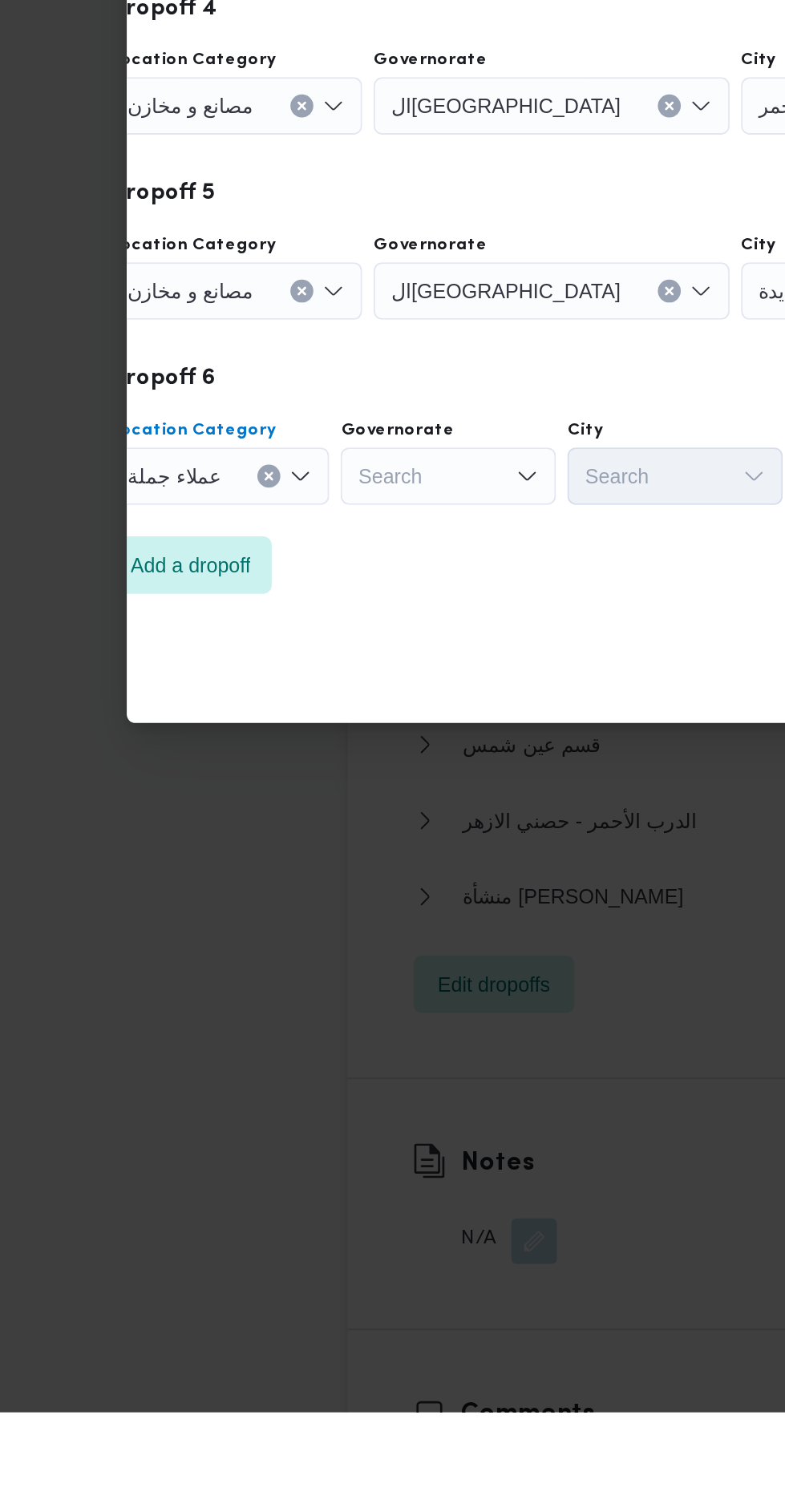
click at [283, 988] on div "Search" at bounding box center [264, 989] width 120 height 32
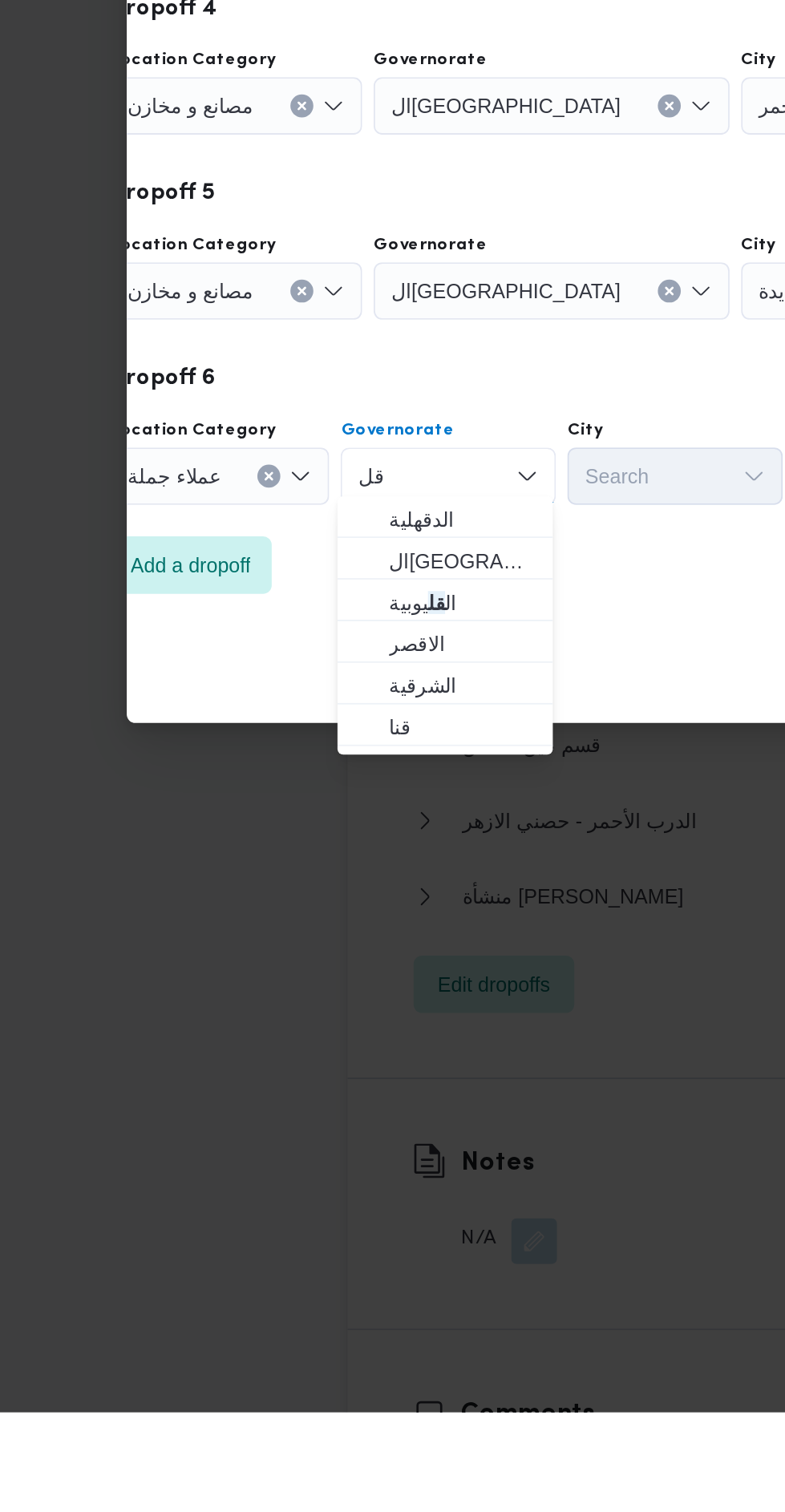
type input "قل"
click at [296, 1060] on span "ال قل يوبية" at bounding box center [272, 1060] width 82 height 19
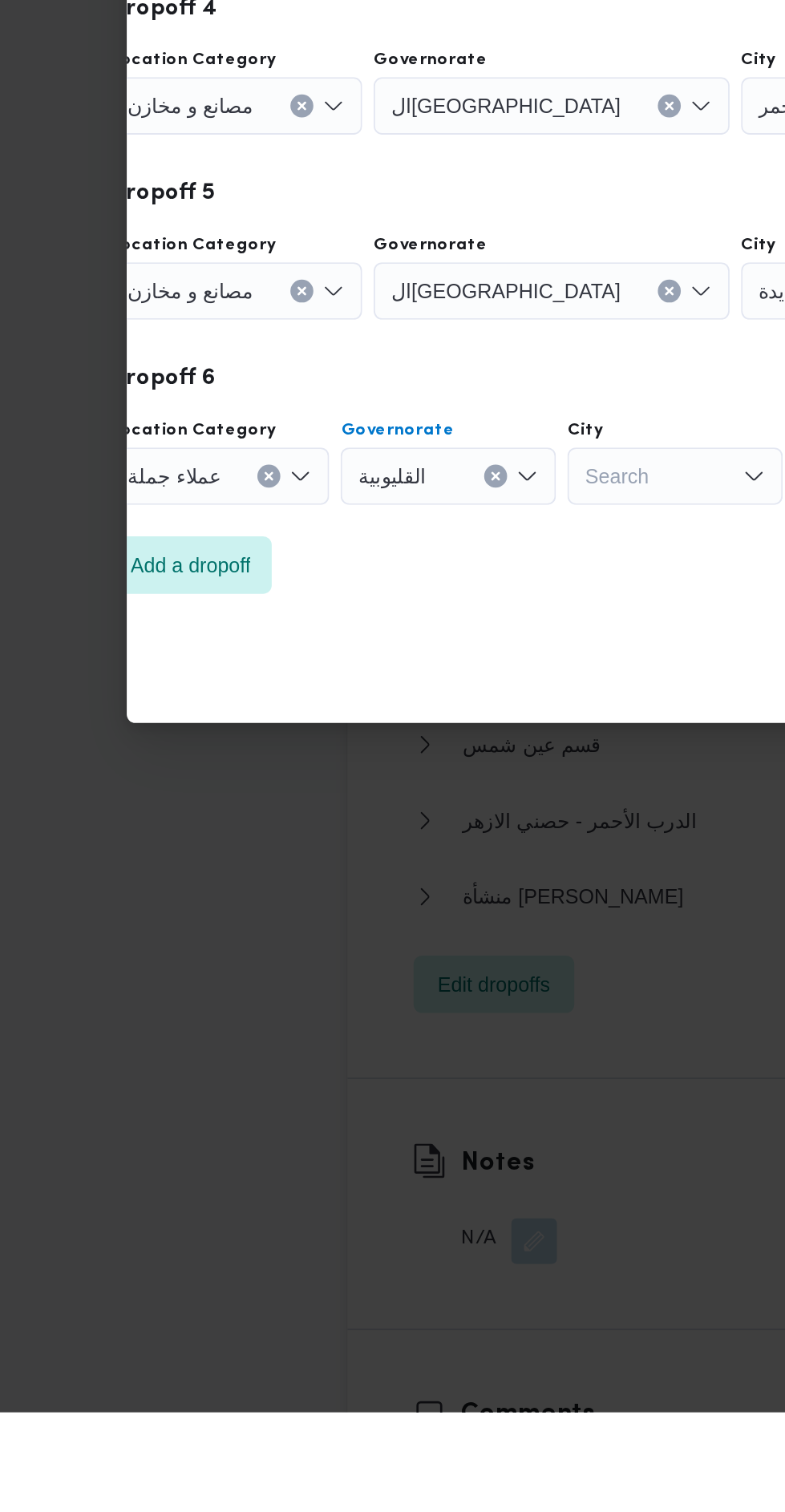
click at [395, 978] on div "Search" at bounding box center [390, 989] width 120 height 32
type input "شبي"
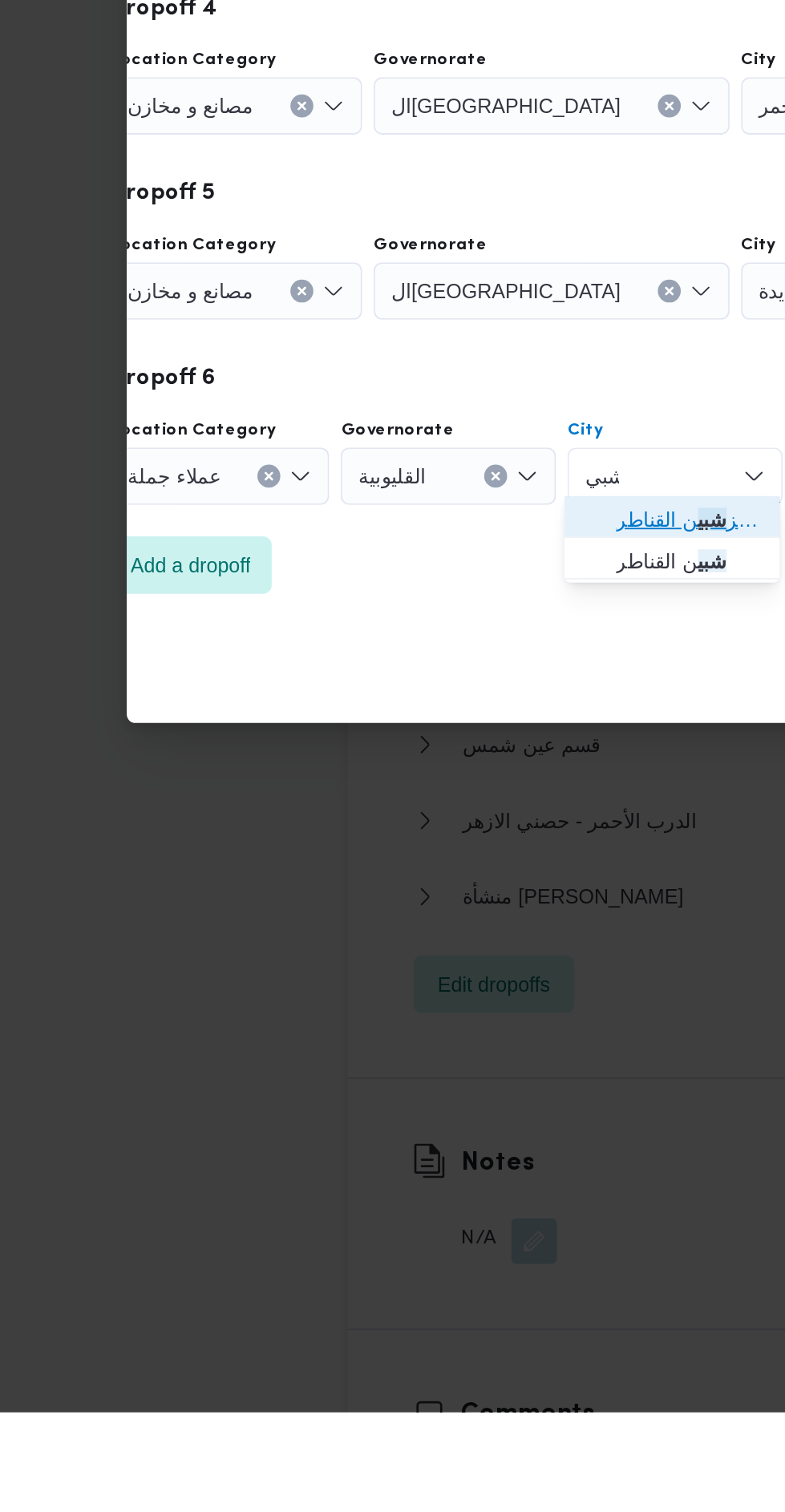
click at [414, 1000] on span "مركز شبي ن القناطر" at bounding box center [390, 1012] width 108 height 26
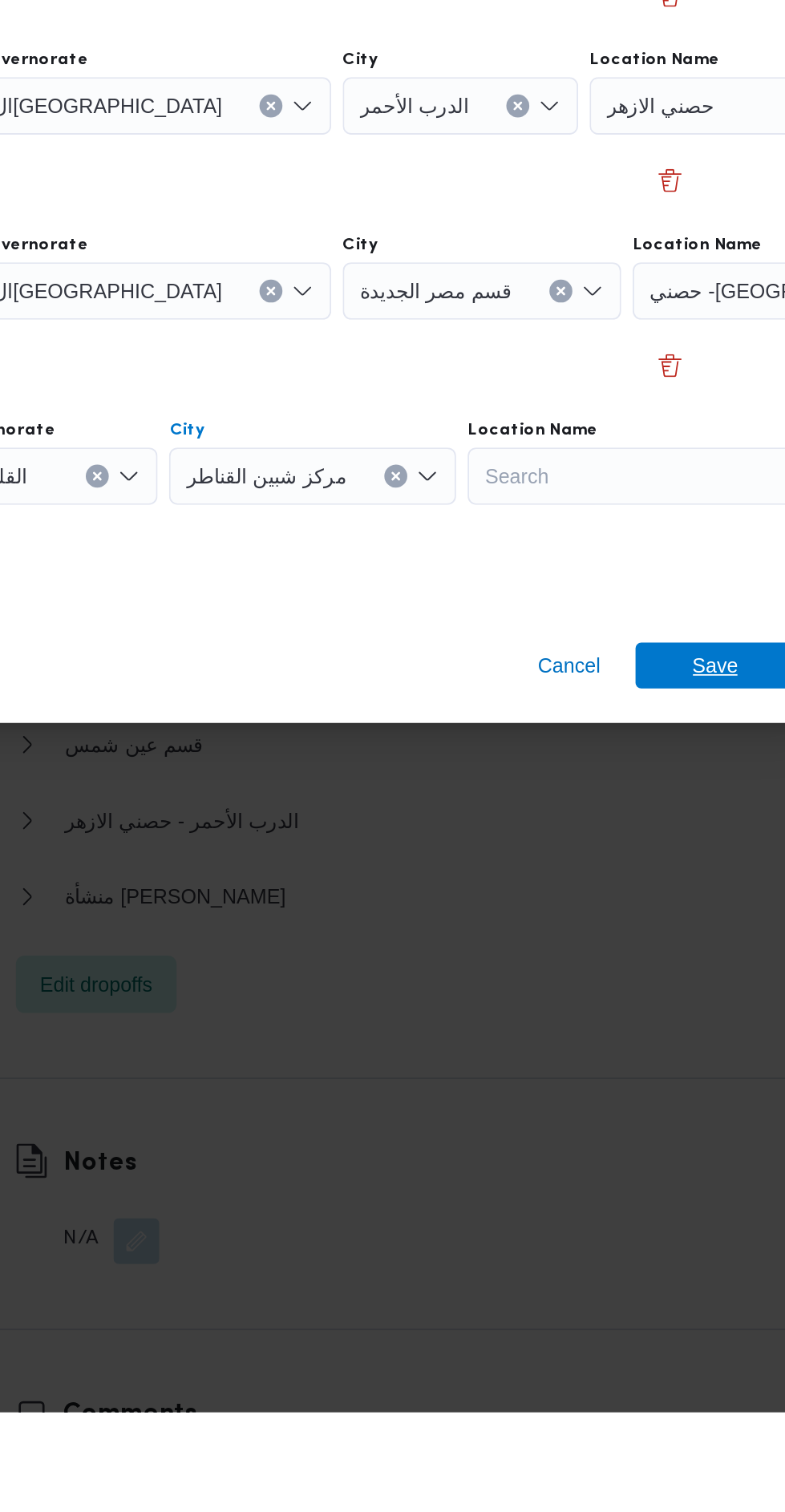
click at [630, 1089] on span "Save" at bounding box center [636, 1094] width 26 height 26
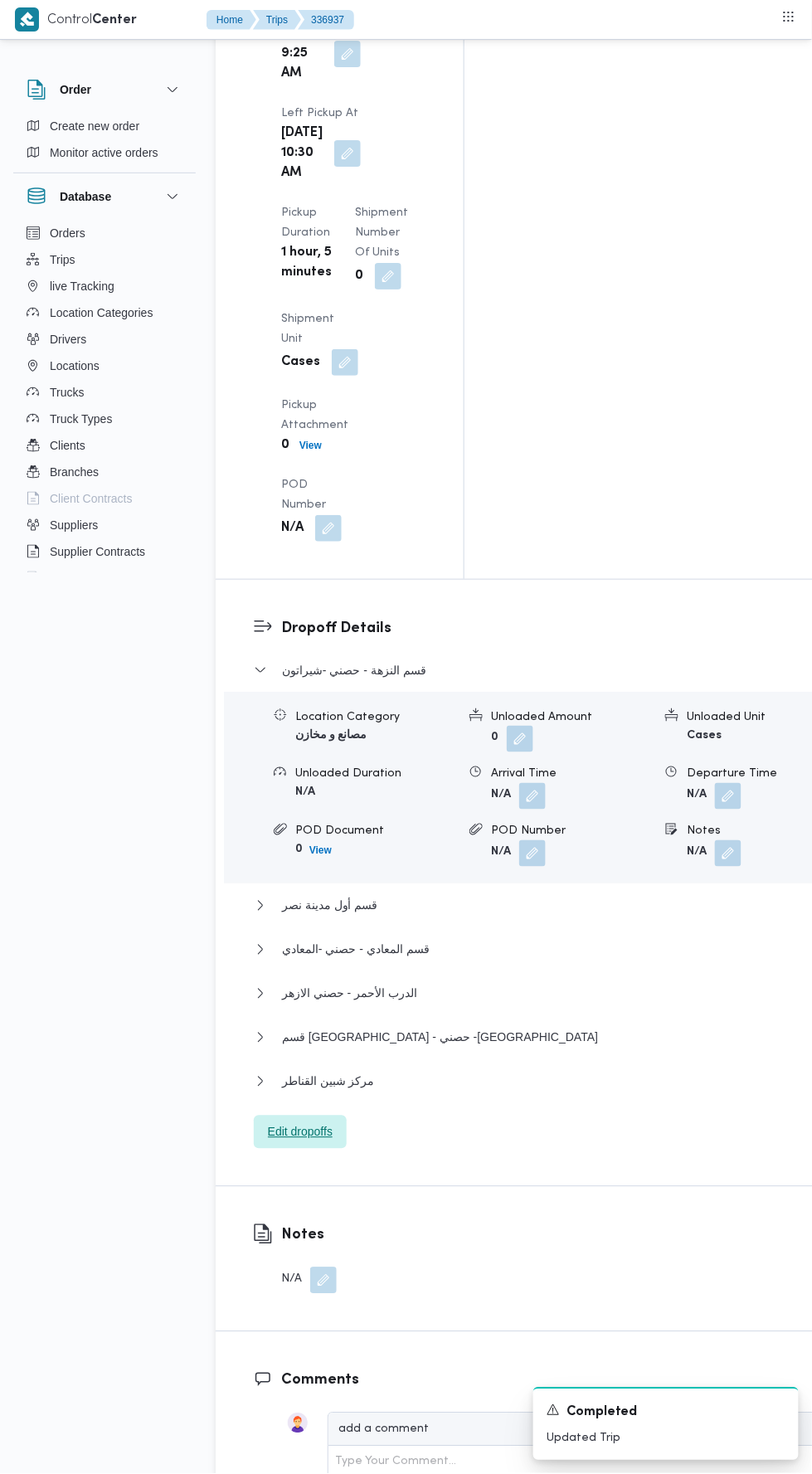
scroll to position [2264, 0]
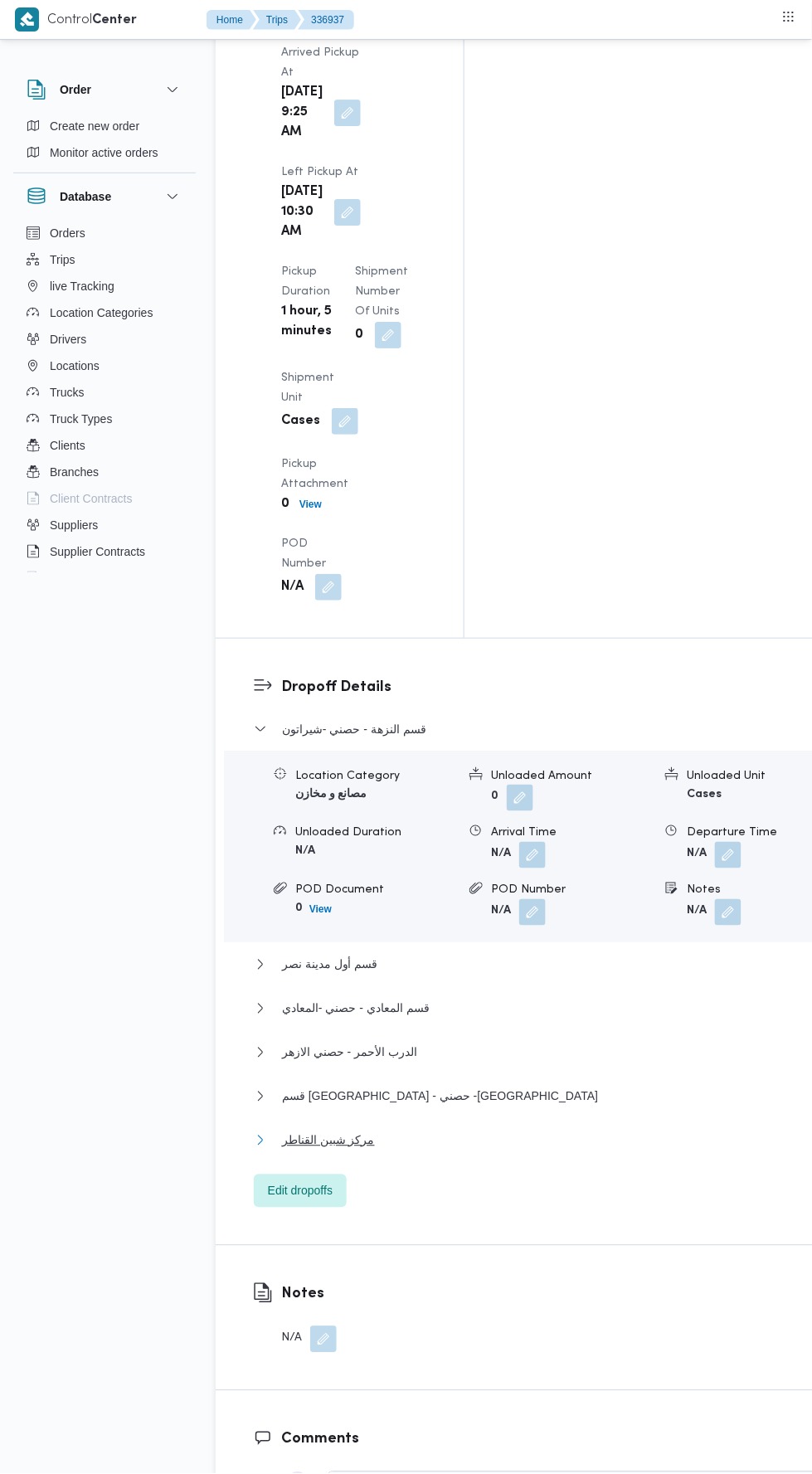
click at [444, 1131] on button "مركز شبين القناطر" at bounding box center [536, 1140] width 566 height 20
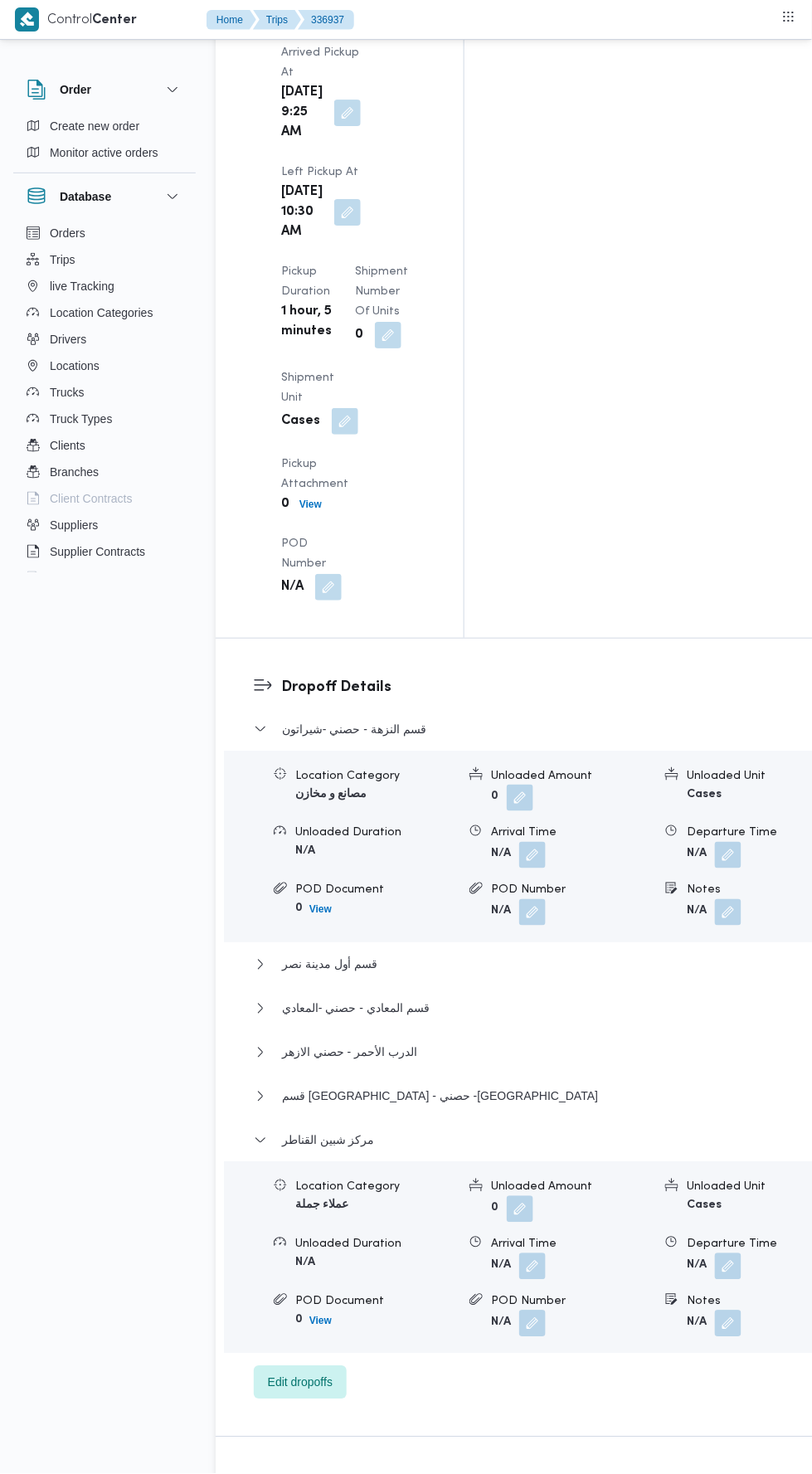
click at [714, 1253] on button "button" at bounding box center [727, 1266] width 27 height 27
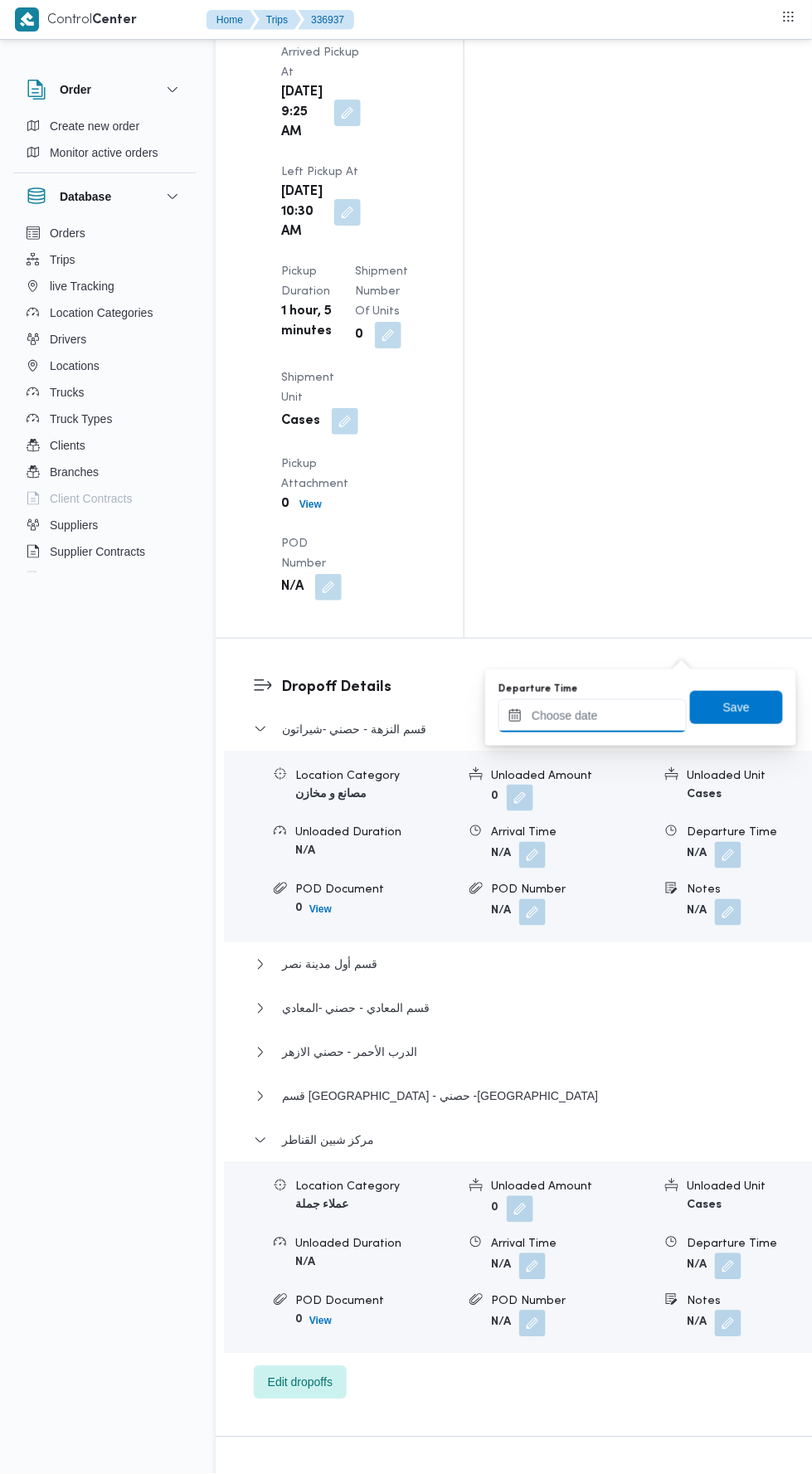
click at [655, 714] on input "Departure Time" at bounding box center [592, 716] width 188 height 33
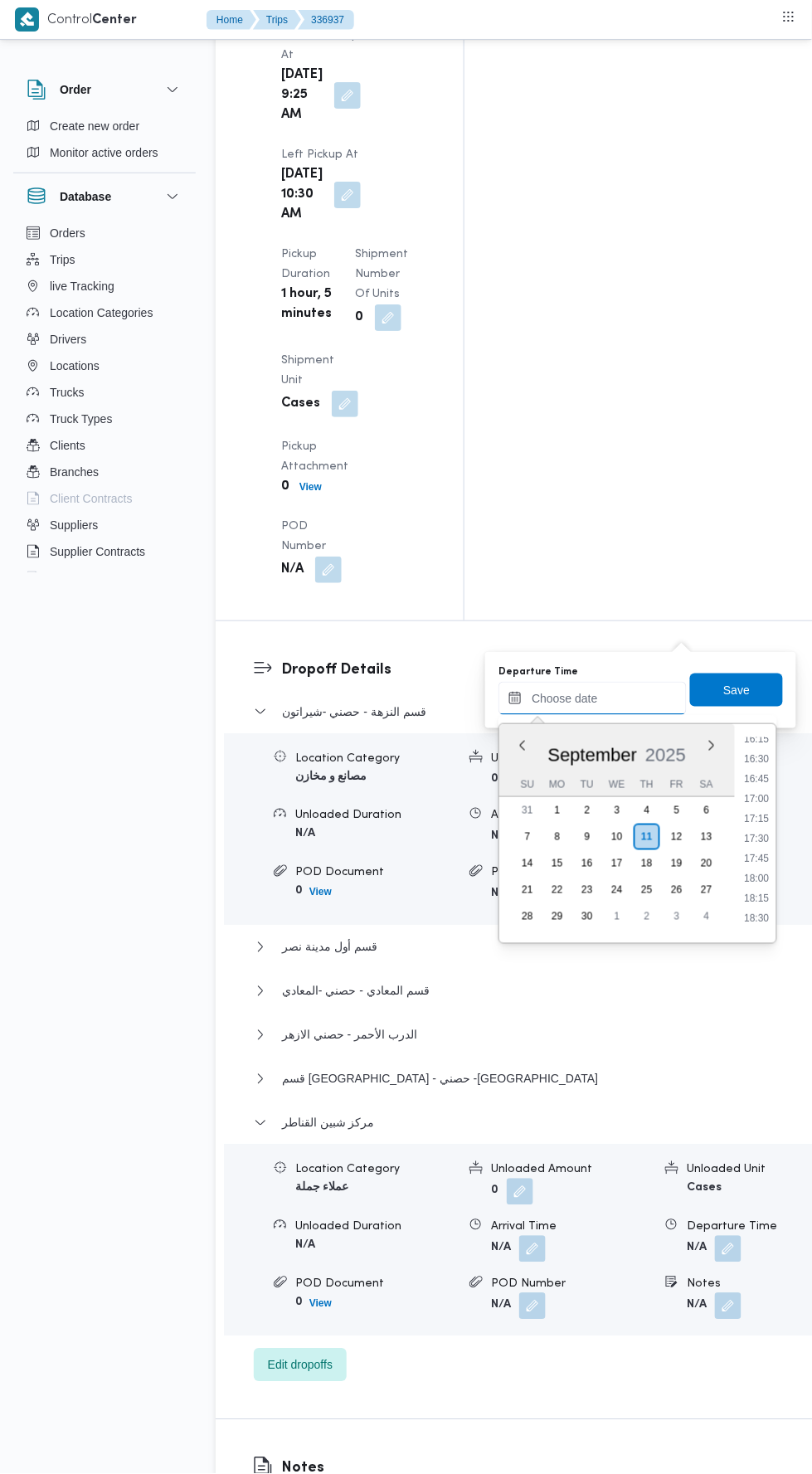
scroll to position [1299, 0]
click at [762, 798] on li "17:00" at bounding box center [757, 800] width 39 height 16
type input "[DATE] 17:00"
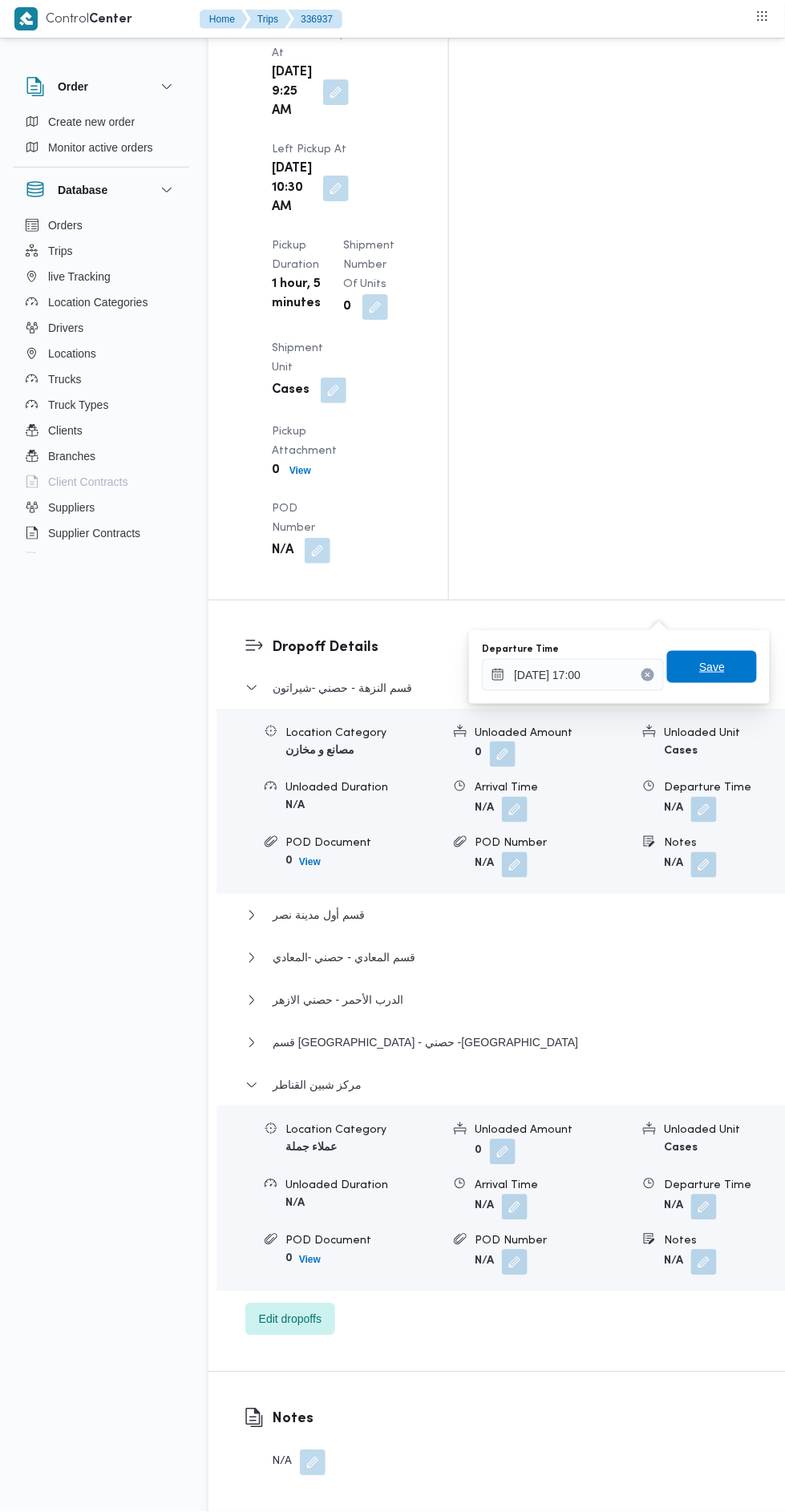
click at [738, 664] on span "Save" at bounding box center [711, 667] width 90 height 32
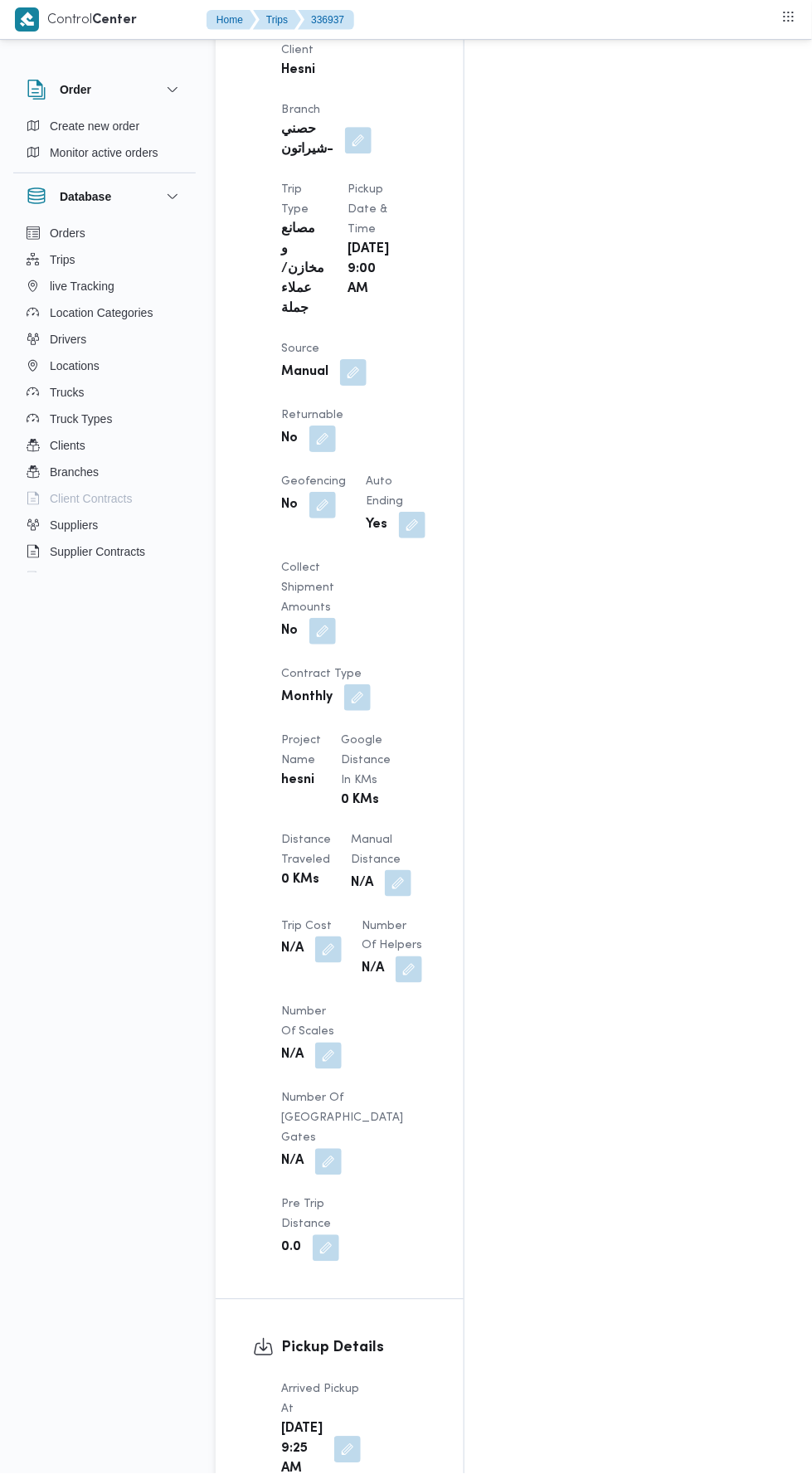
scroll to position [917, 0]
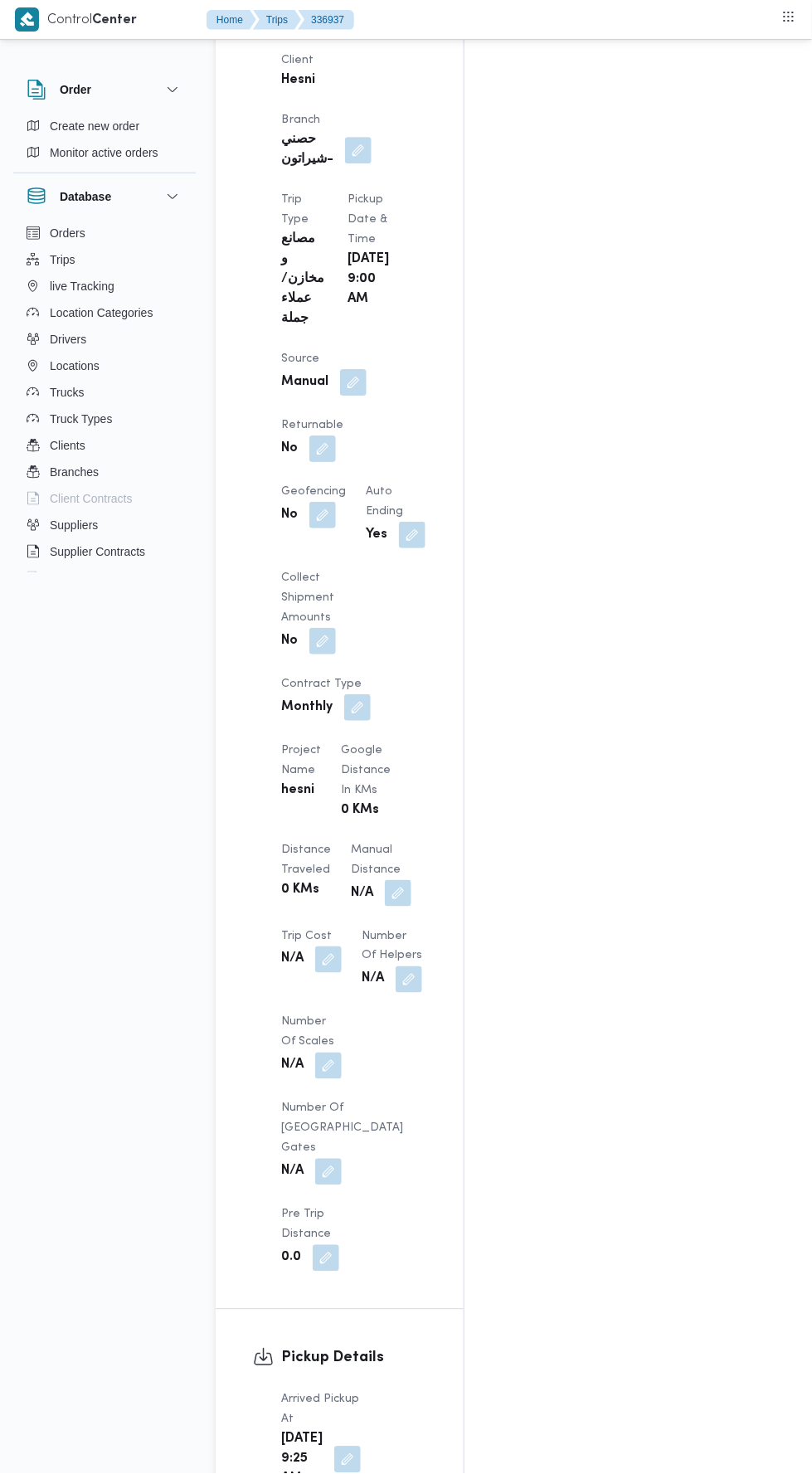
click at [385, 880] on button "button" at bounding box center [398, 893] width 27 height 27
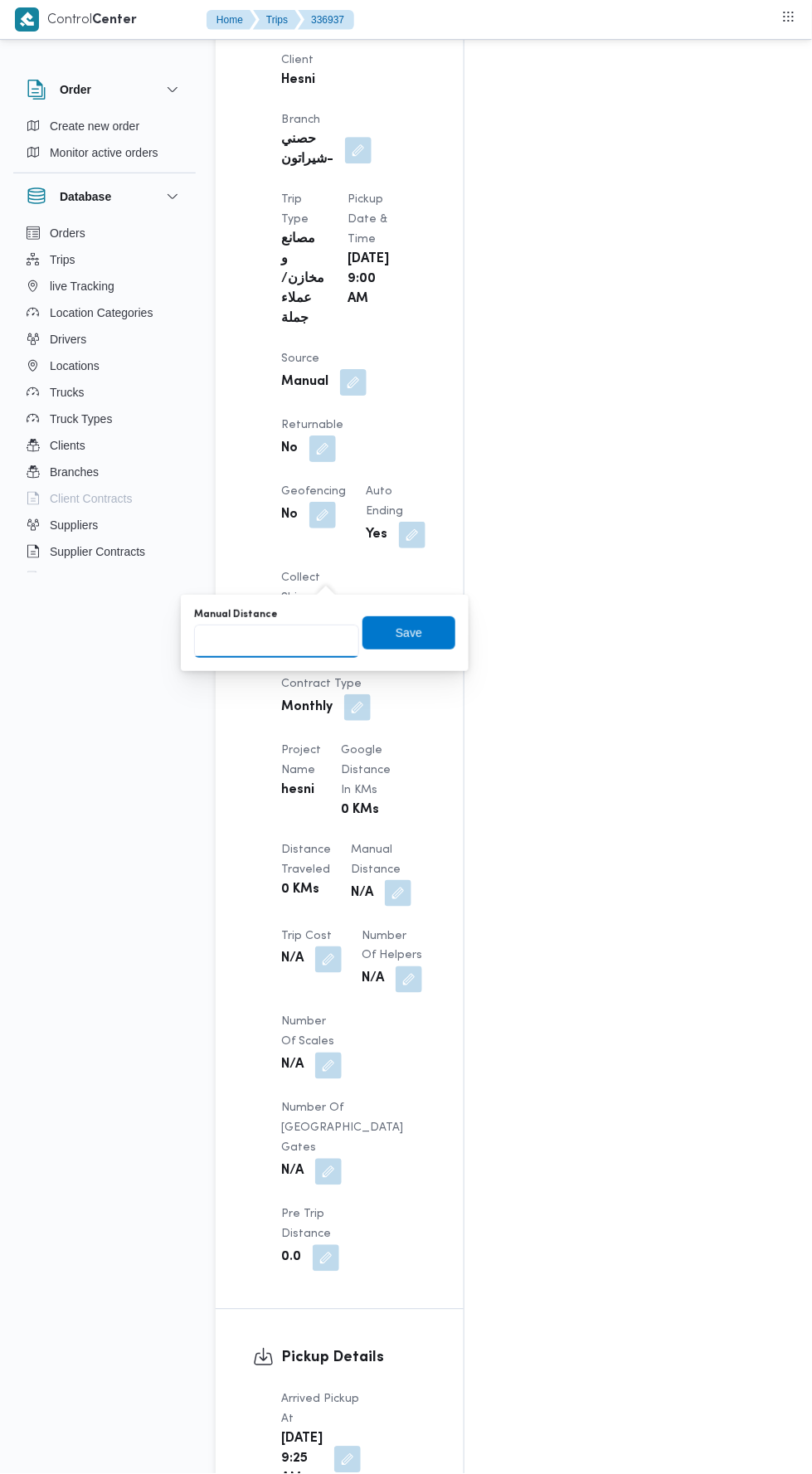
click at [331, 639] on input "Manual Distance" at bounding box center [276, 641] width 165 height 33
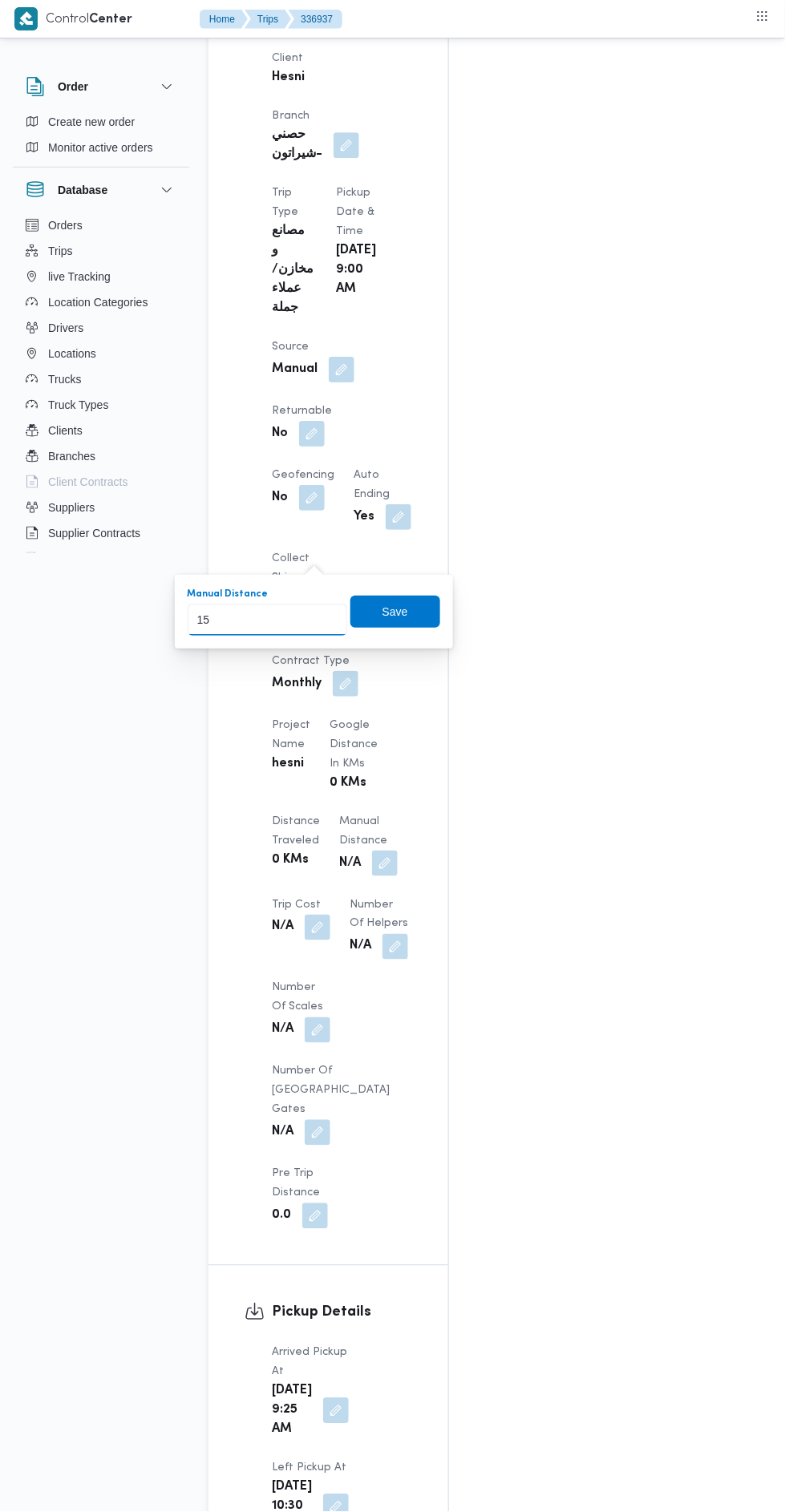
type input "152"
click at [407, 604] on span "Save" at bounding box center [395, 611] width 26 height 19
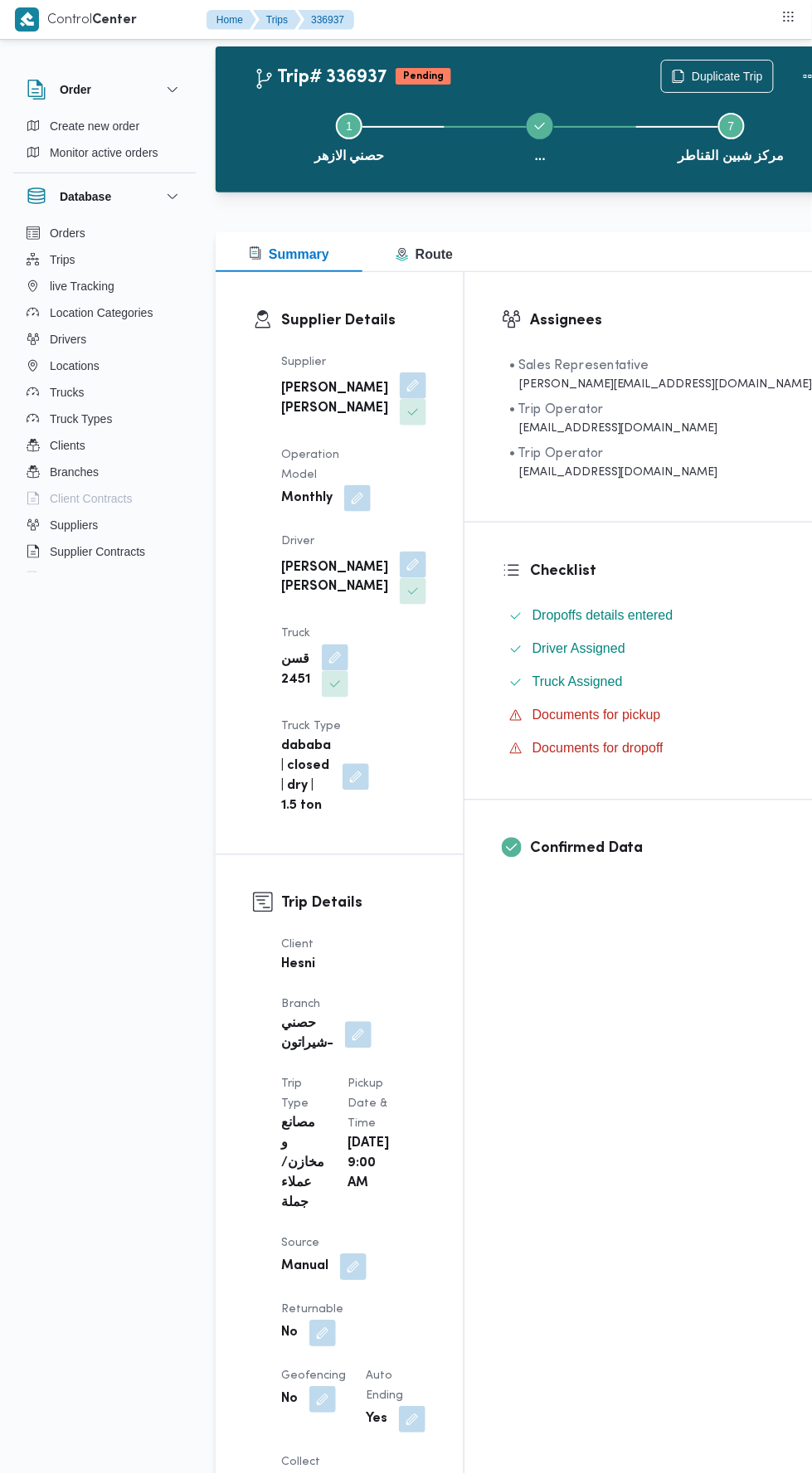
scroll to position [0, 0]
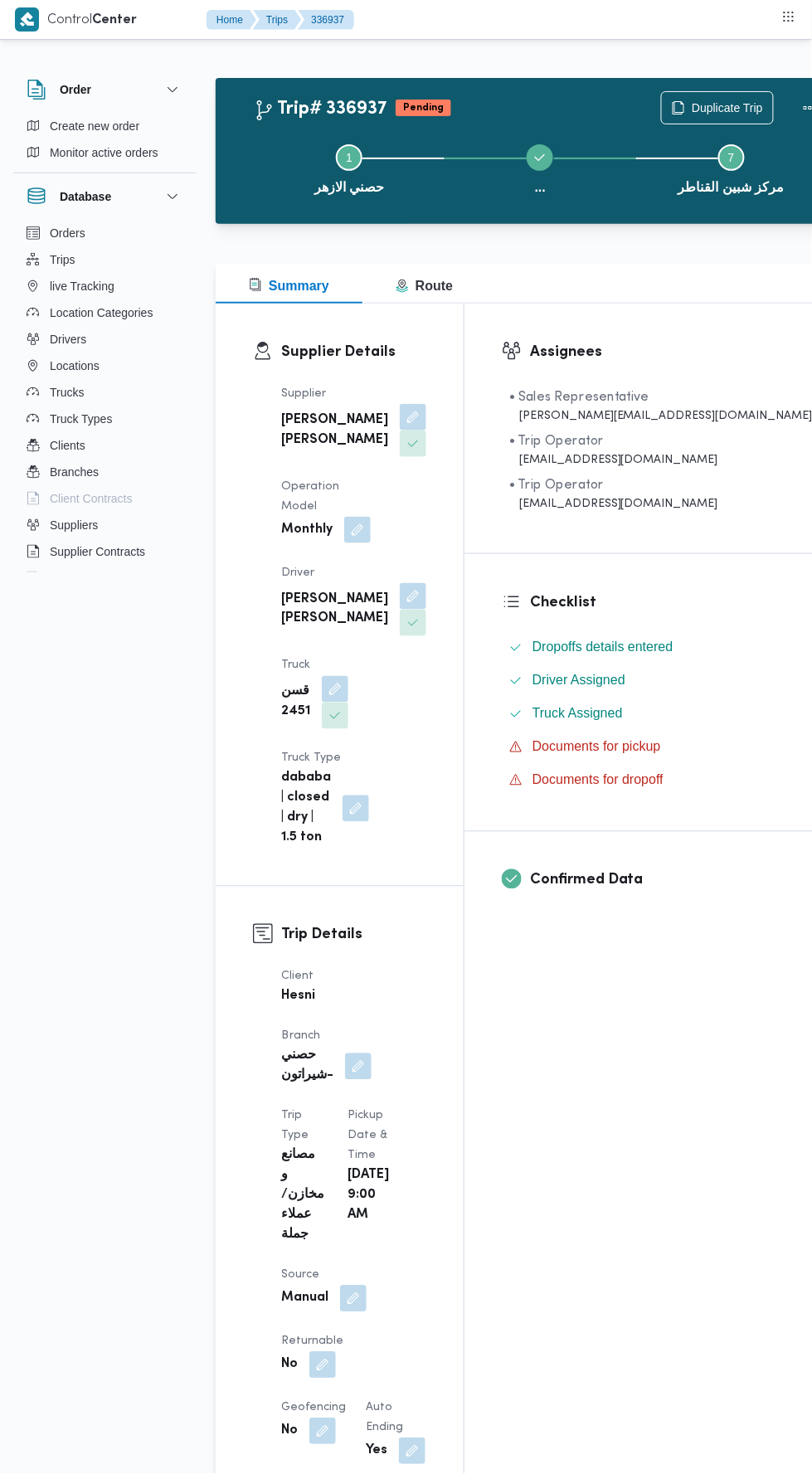
click at [793, 111] on button "Actions" at bounding box center [809, 108] width 33 height 33
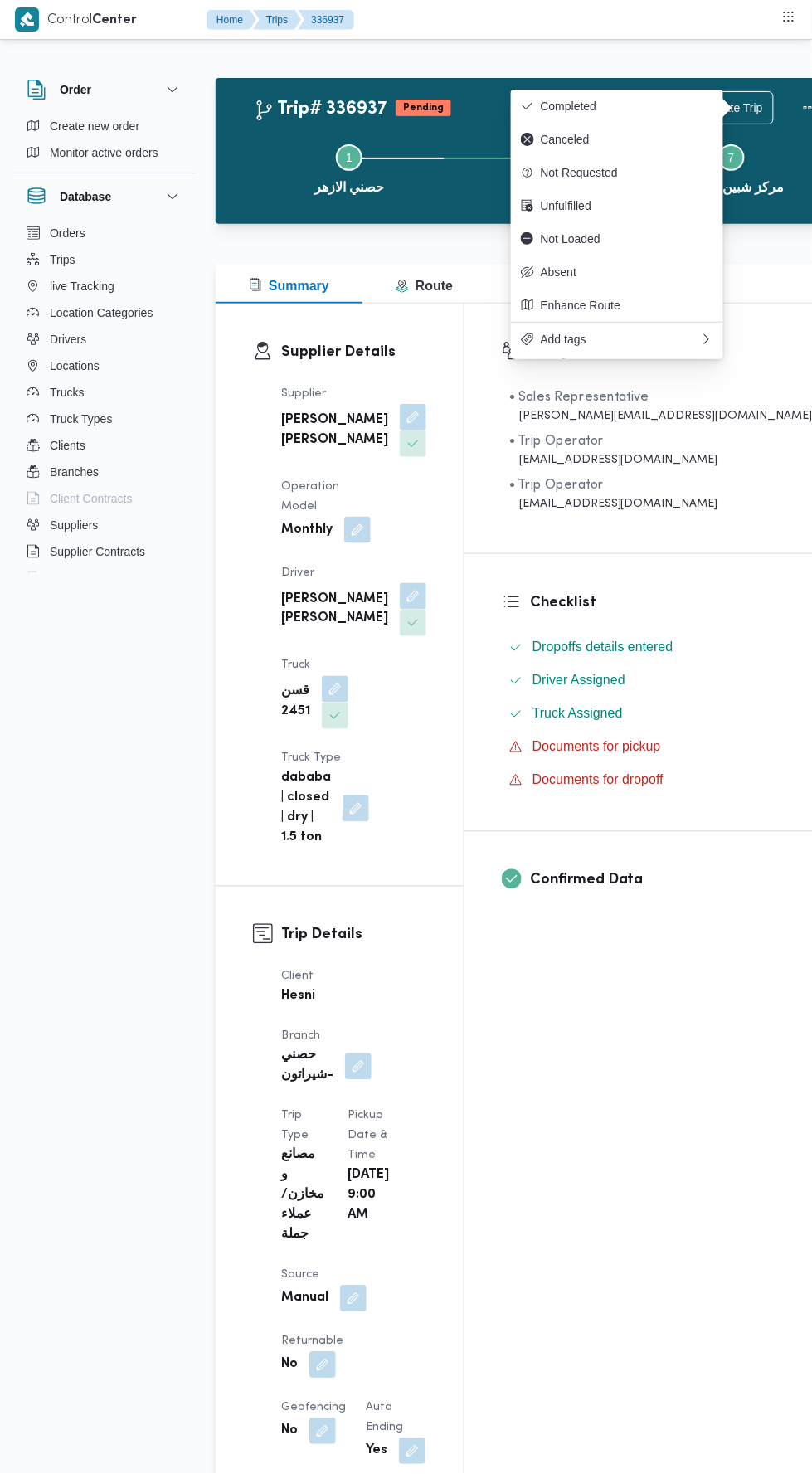
click at [612, 97] on button "Completed" at bounding box center [617, 106] width 212 height 33
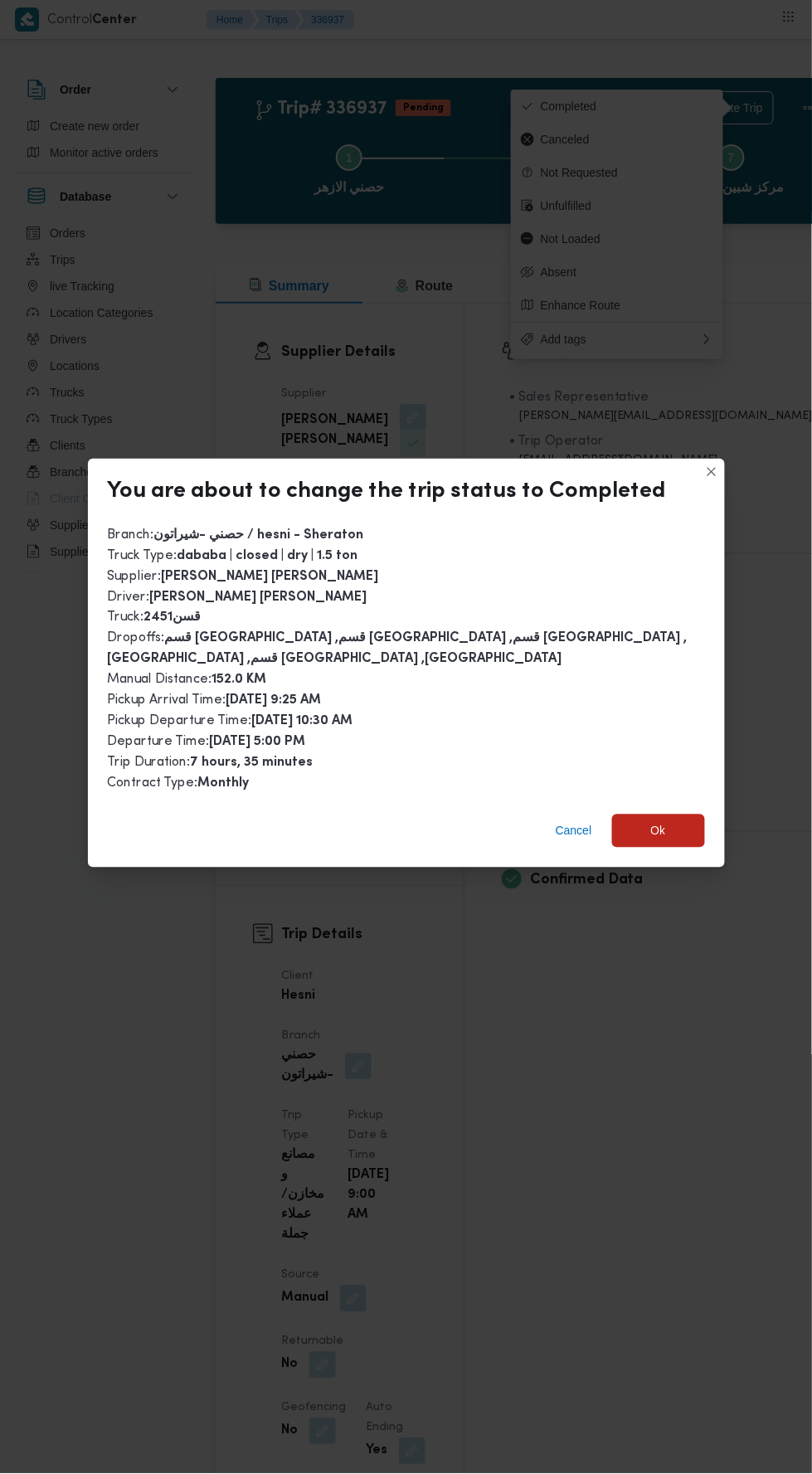
click at [658, 821] on span "Ok" at bounding box center [658, 830] width 15 height 20
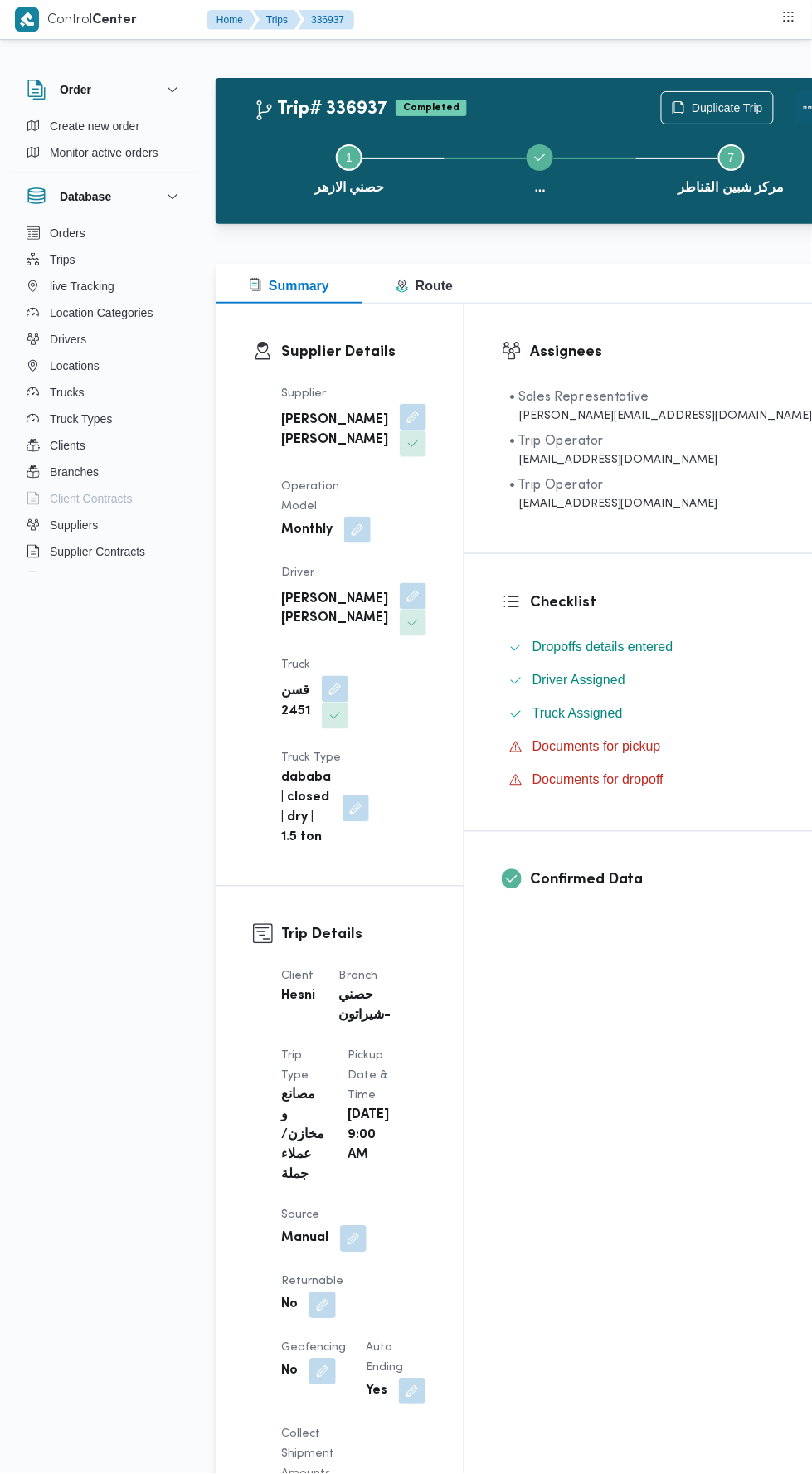
click at [793, 122] on button "Actions" at bounding box center [809, 108] width 33 height 33
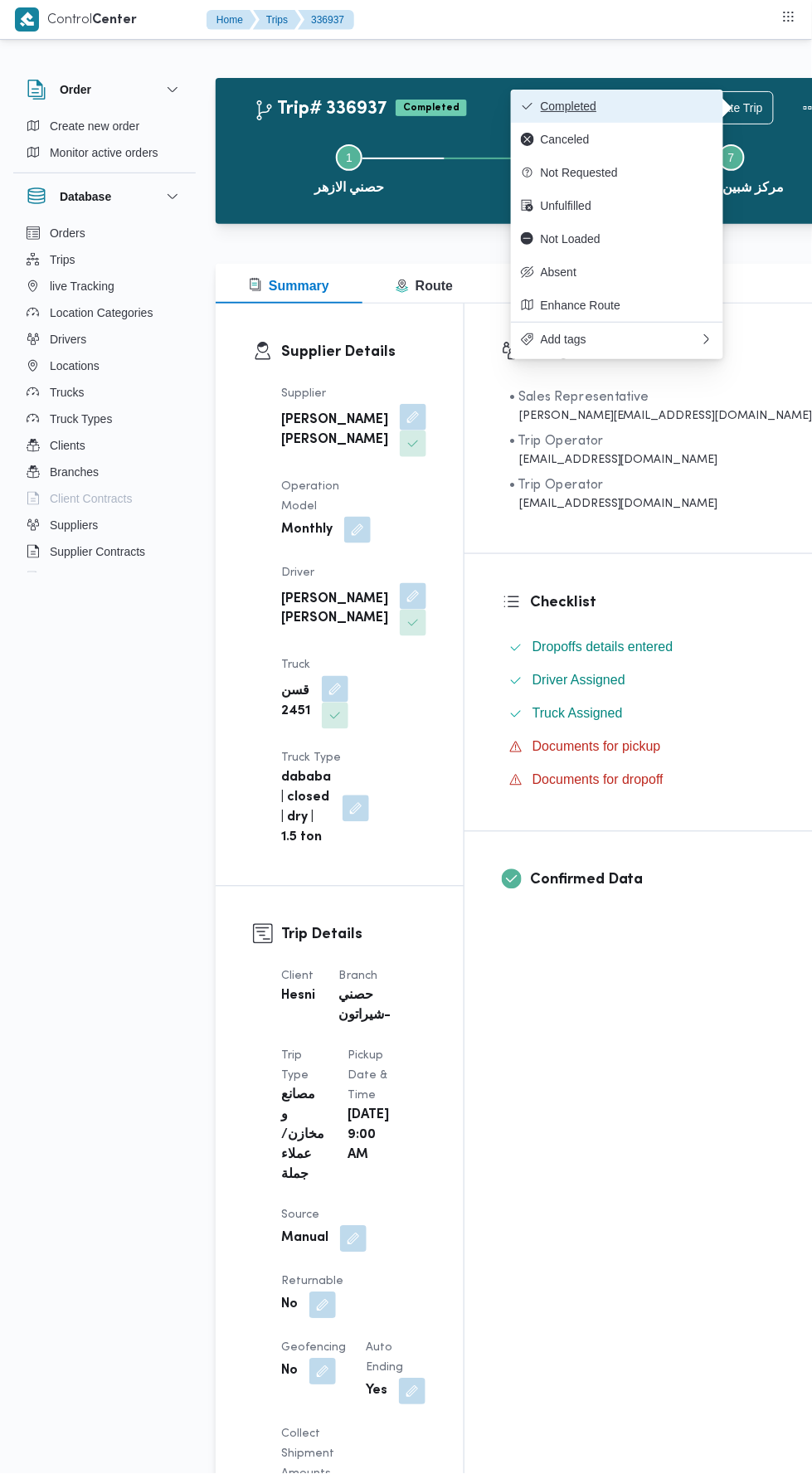
click at [707, 95] on button "Completed" at bounding box center [617, 106] width 212 height 33
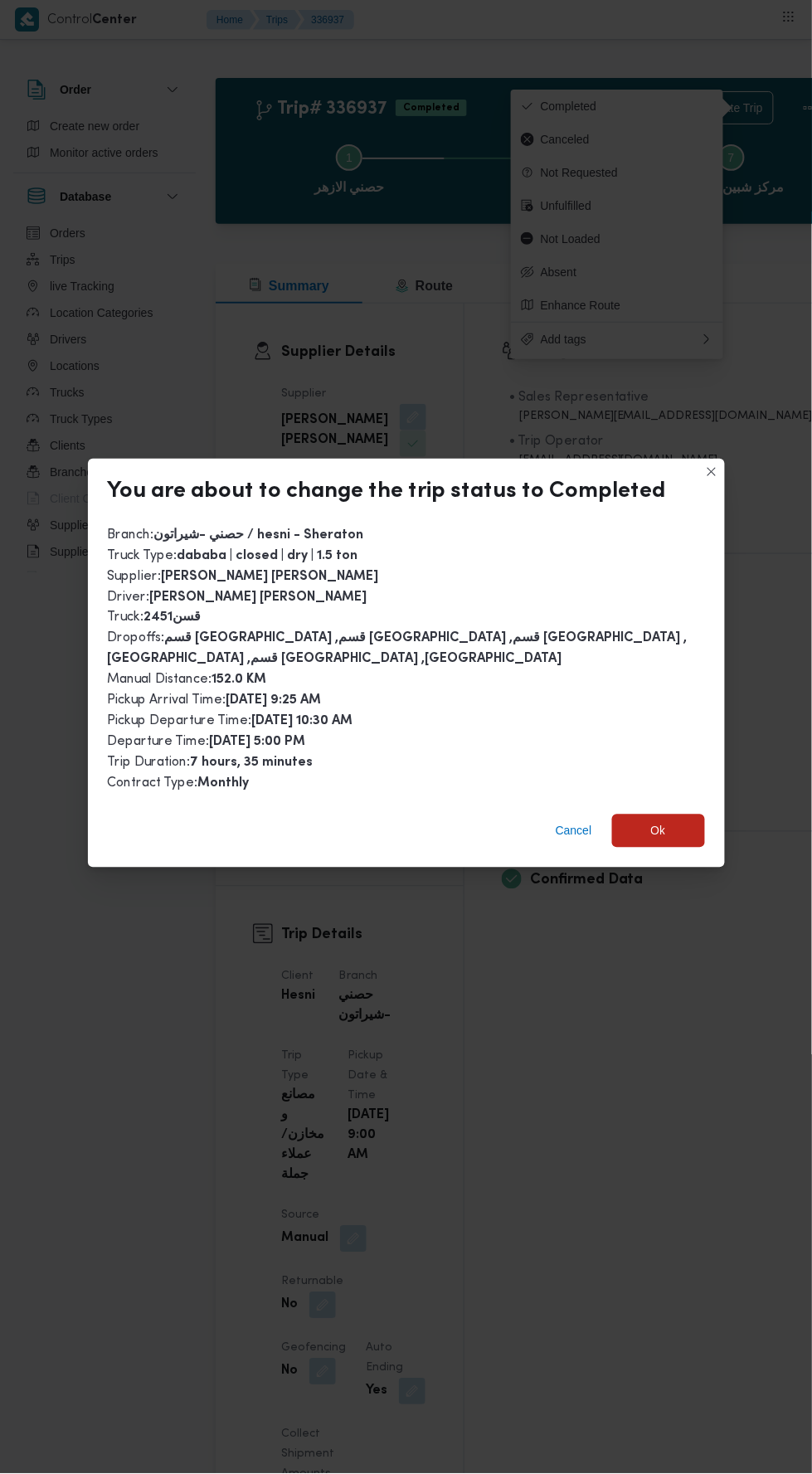
click at [691, 765] on div "Branch : حصني -شيراتون / hesni - Sheraton Truck Type : dababa | closed | dry | …" at bounding box center [406, 659] width 597 height 270
click at [691, 815] on span "Ok" at bounding box center [658, 831] width 93 height 33
